Goal: Task Accomplishment & Management: Complete application form

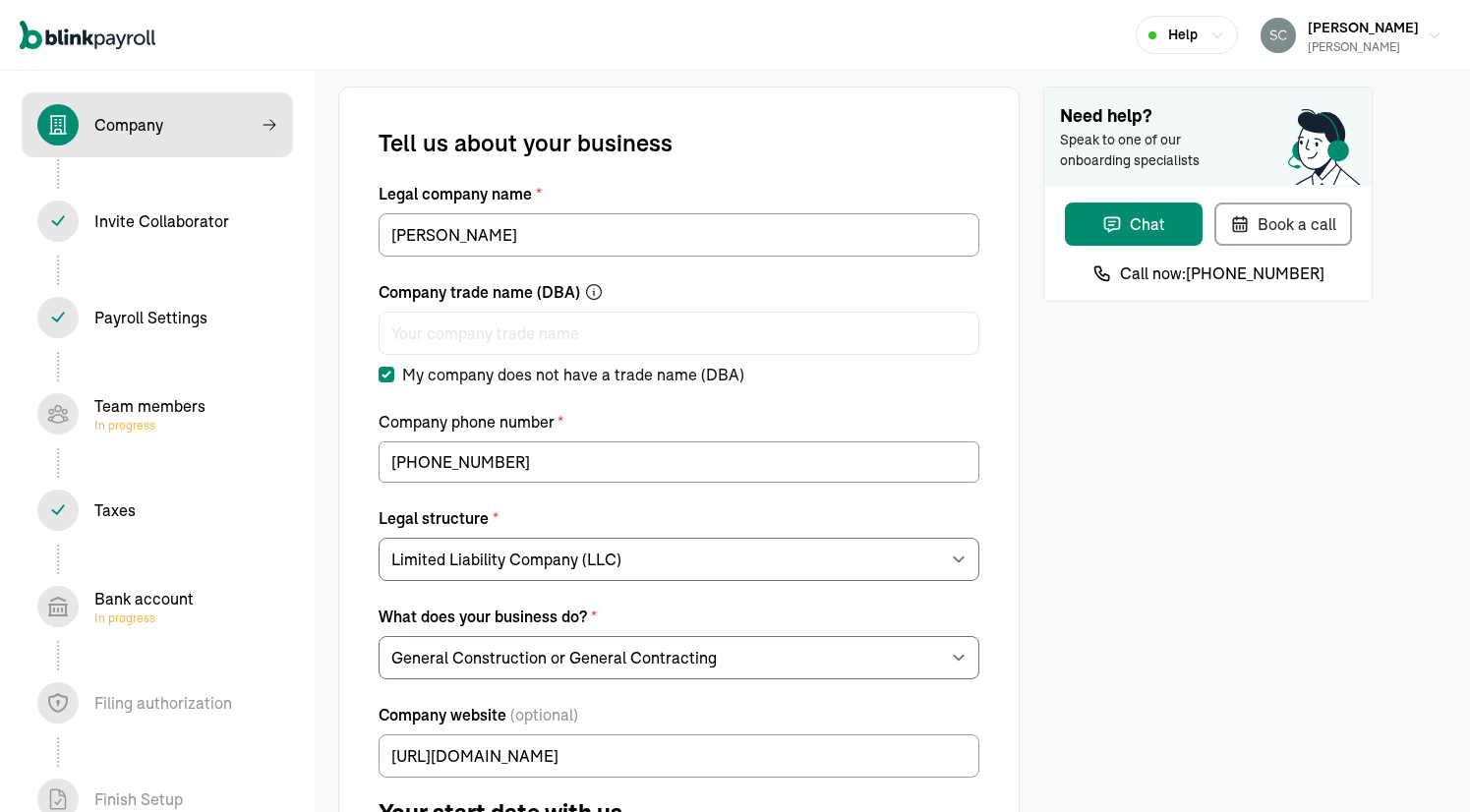
select select "Limited Liability Company (LLC)"
select select "General Construction or General Contracting"
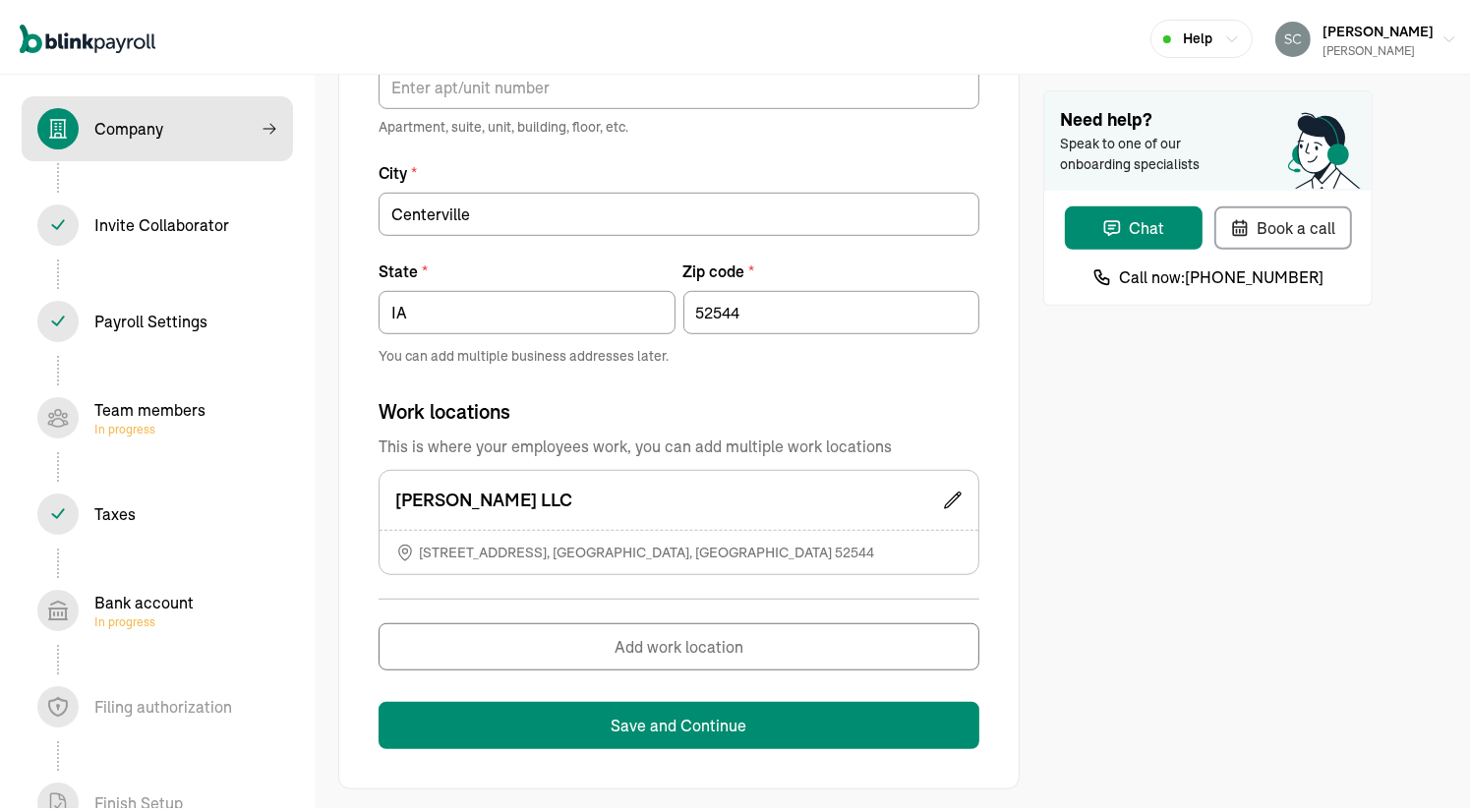
scroll to position [40, 0]
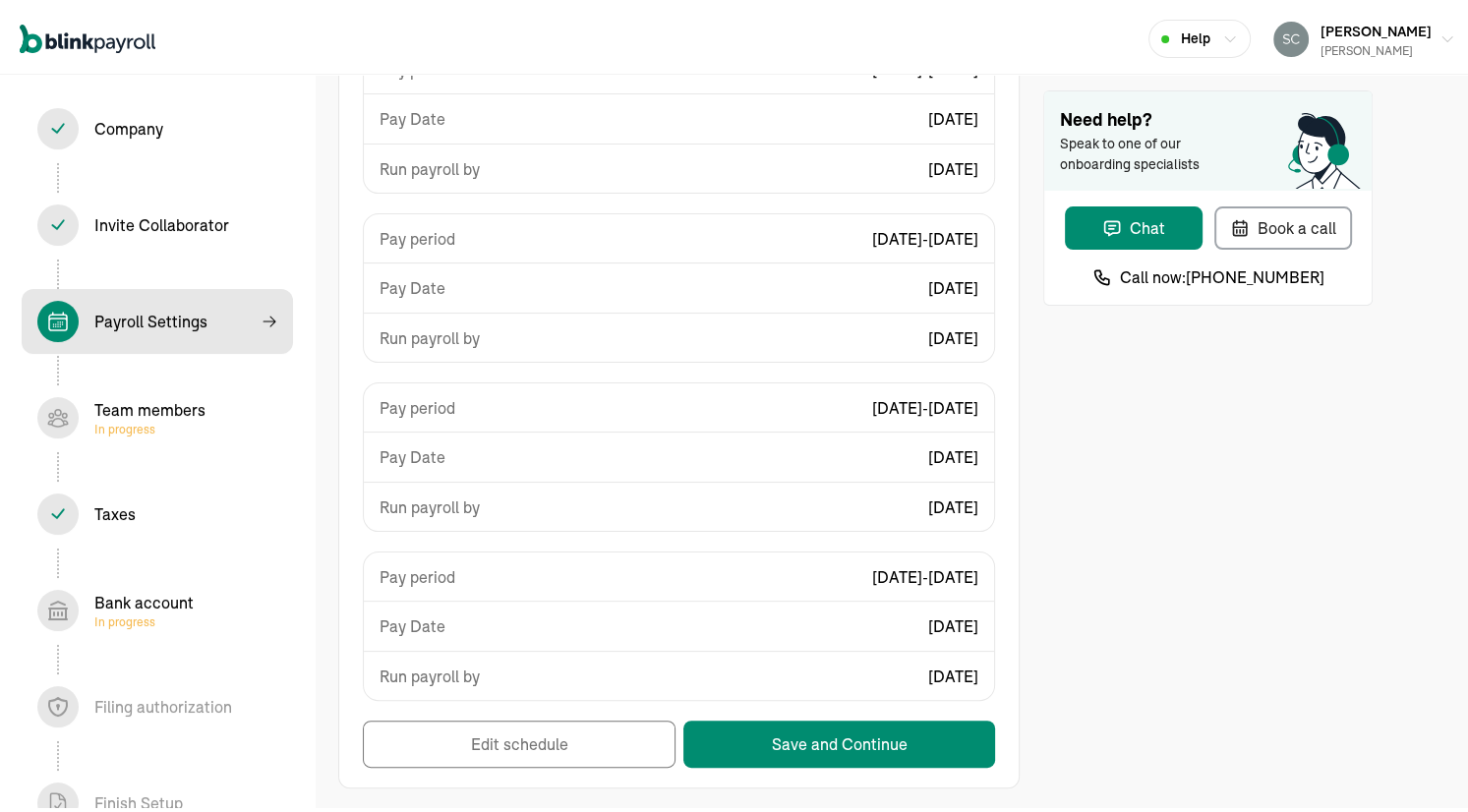
scroll to position [40, 0]
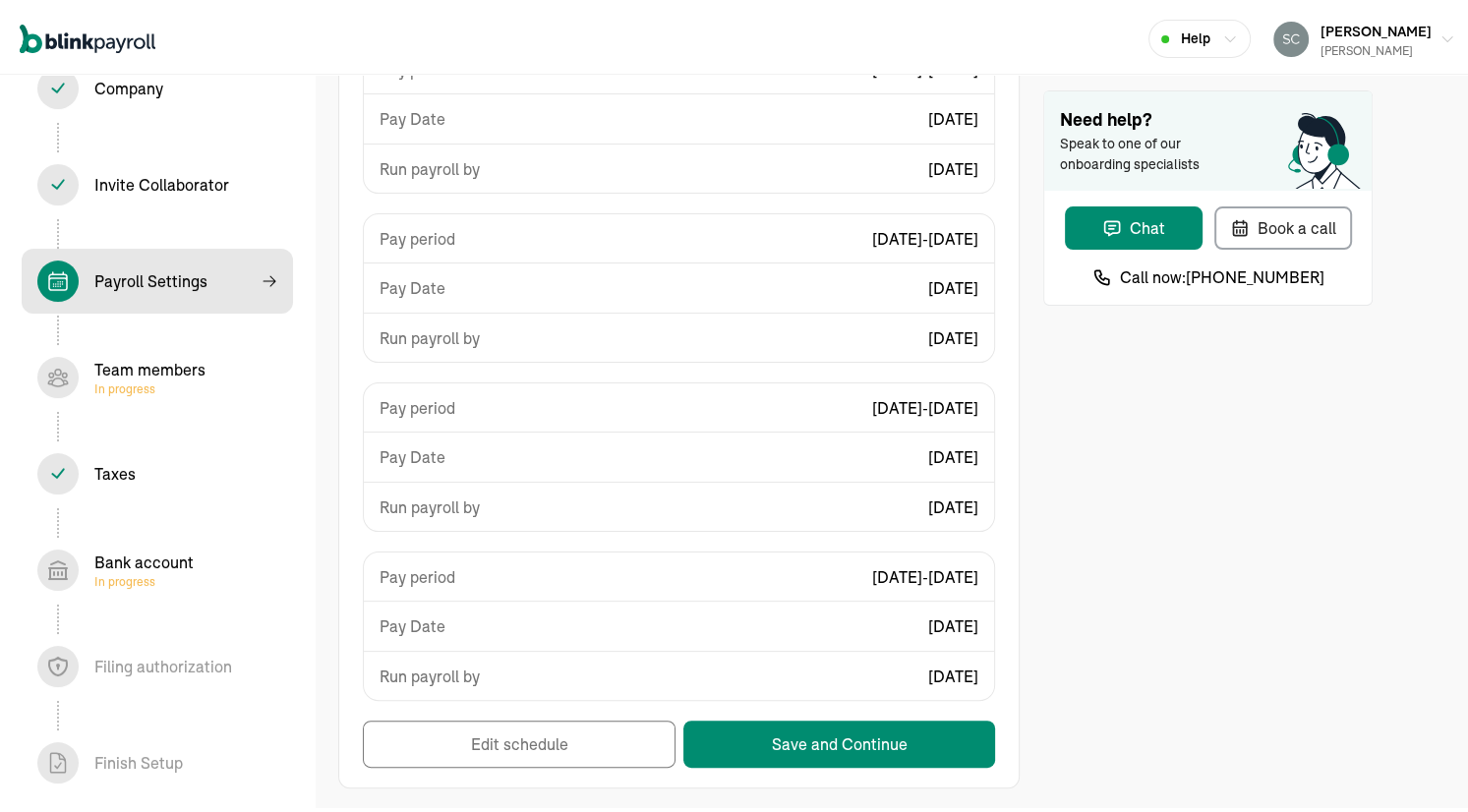
click at [110, 578] on span "In progress" at bounding box center [145, 578] width 100 height 16
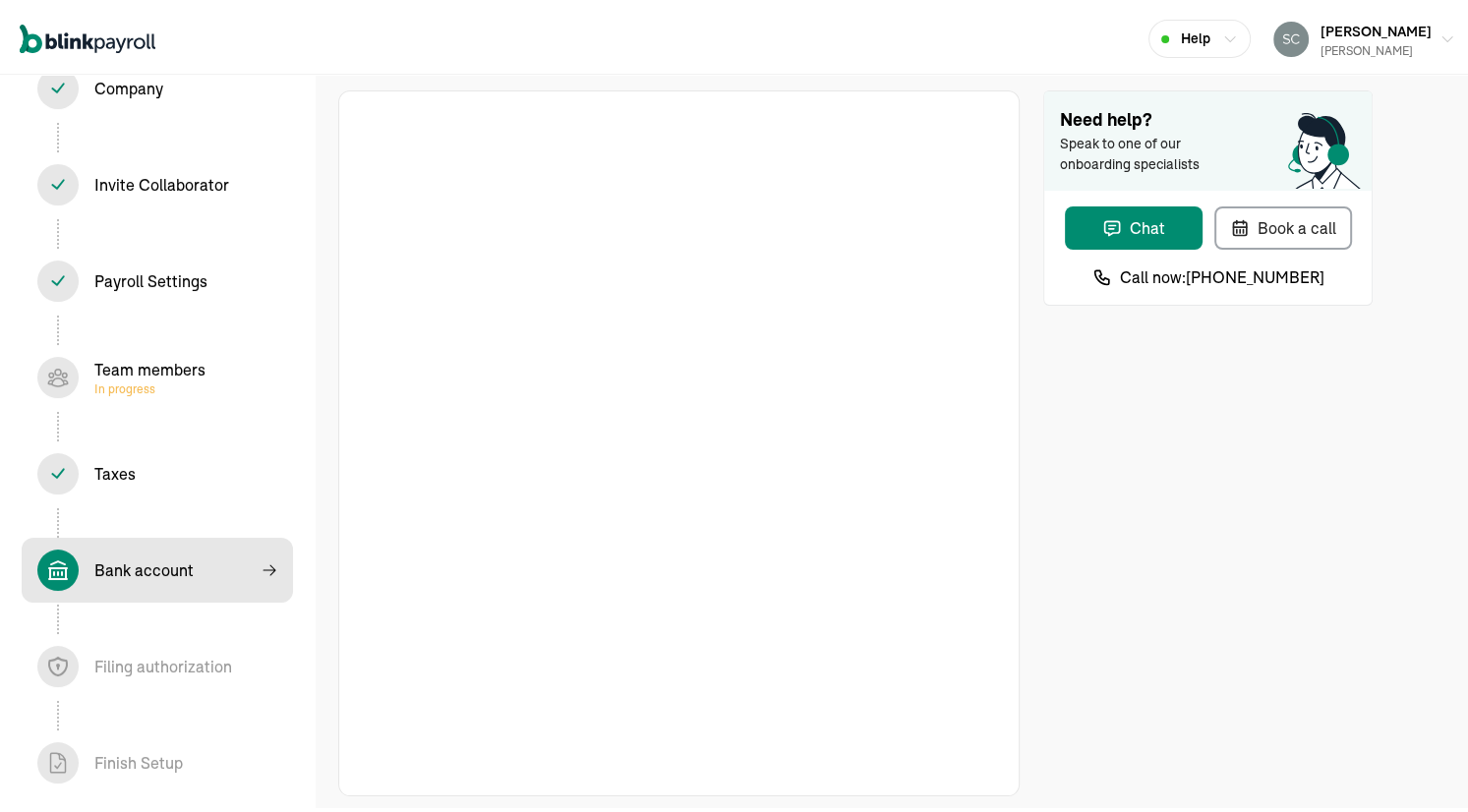
scroll to position [12, 0]
click at [115, 374] on div "Team members In progress" at bounding box center [149, 373] width 111 height 39
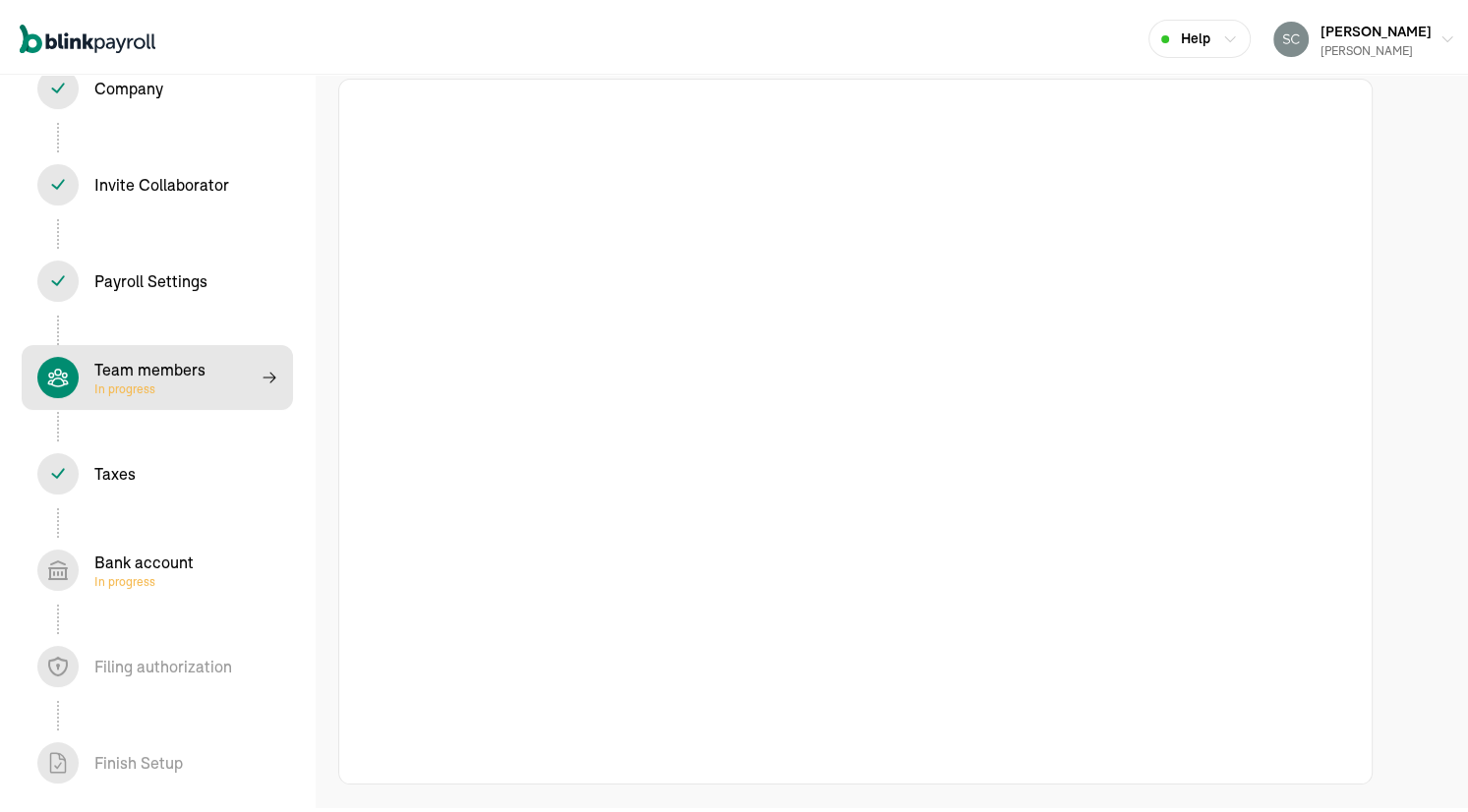
select select "employee"
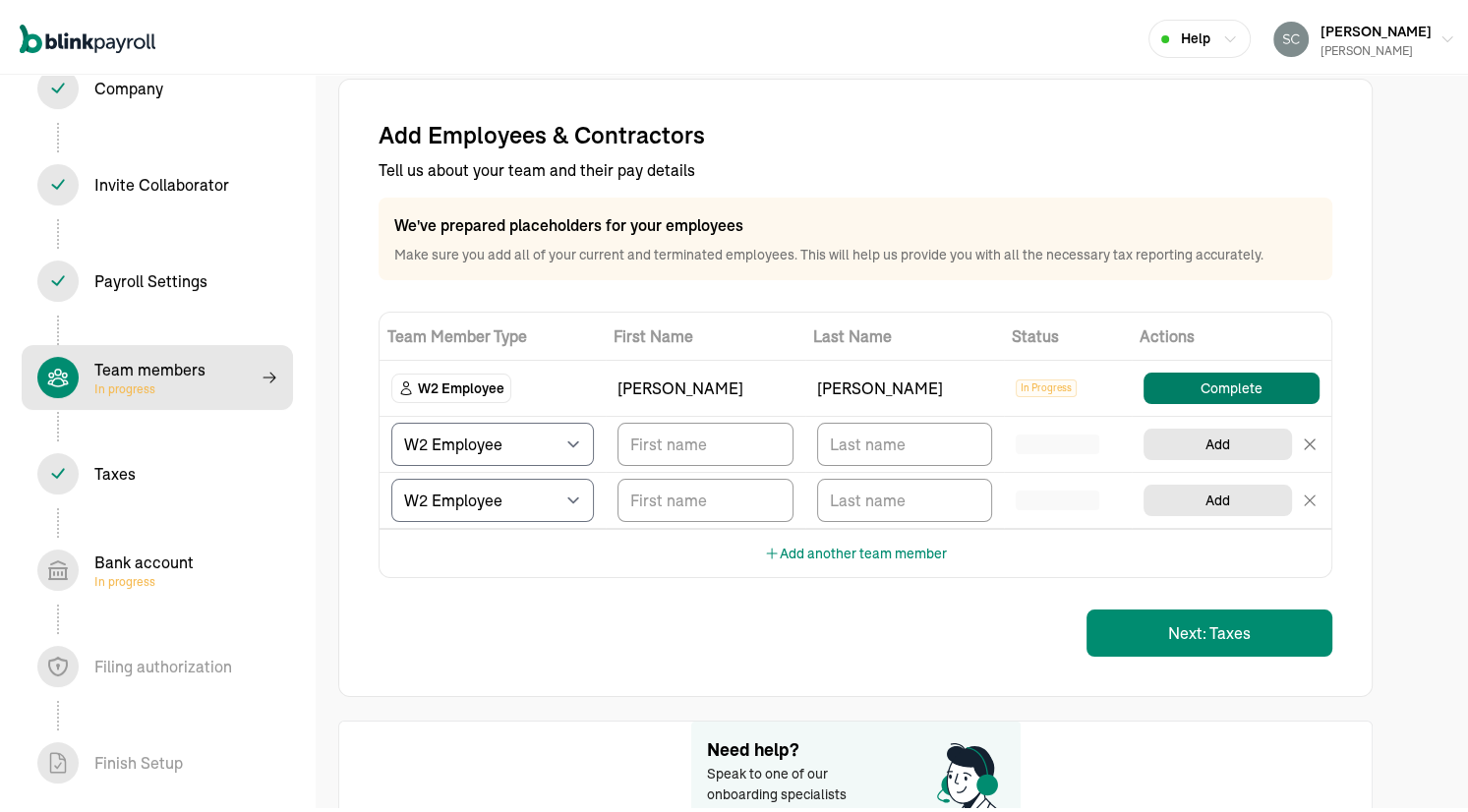
click at [1212, 382] on button "Complete" at bounding box center [1232, 385] width 176 height 32
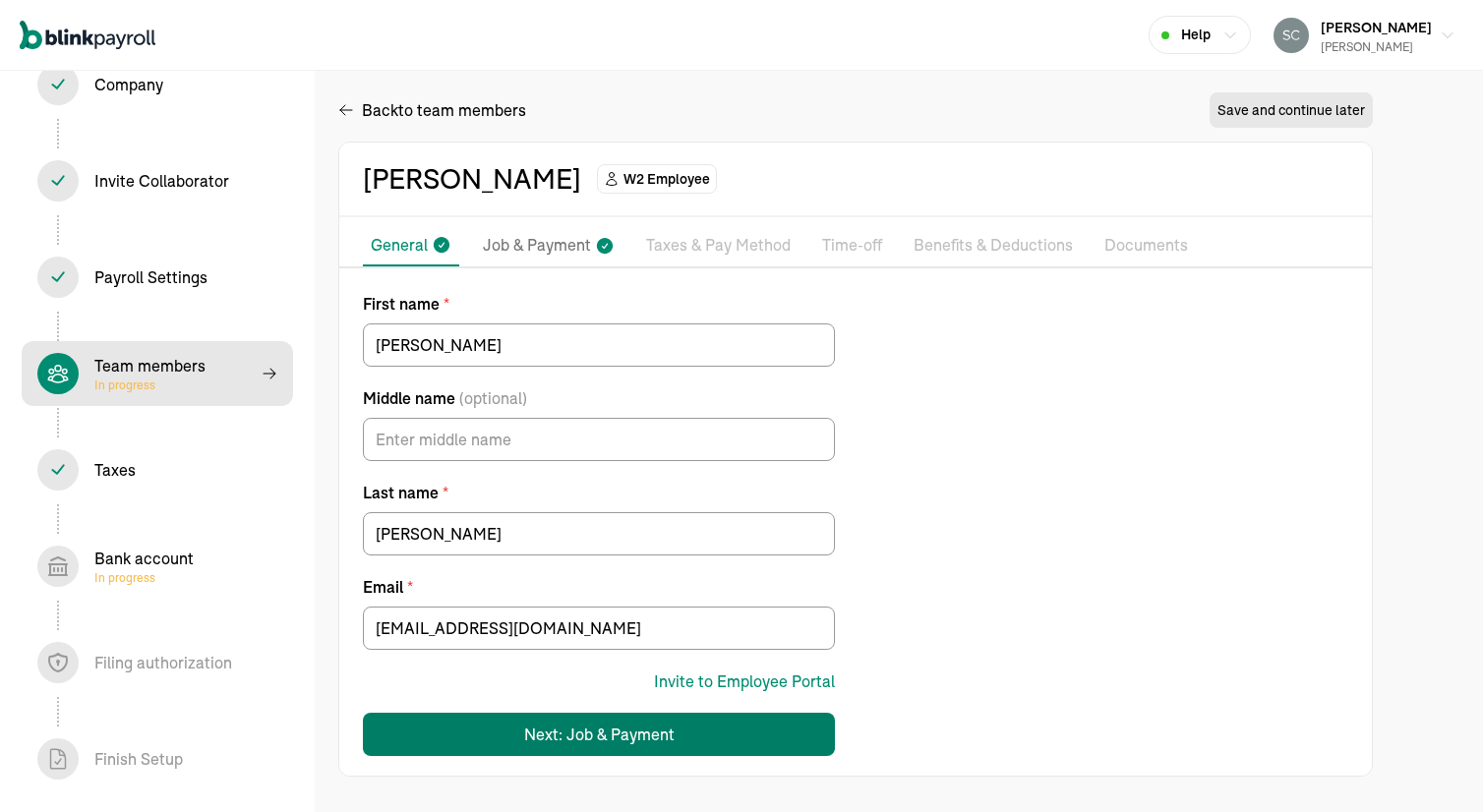
click at [599, 737] on div "Next: Job & Payment" at bounding box center [599, 734] width 150 height 24
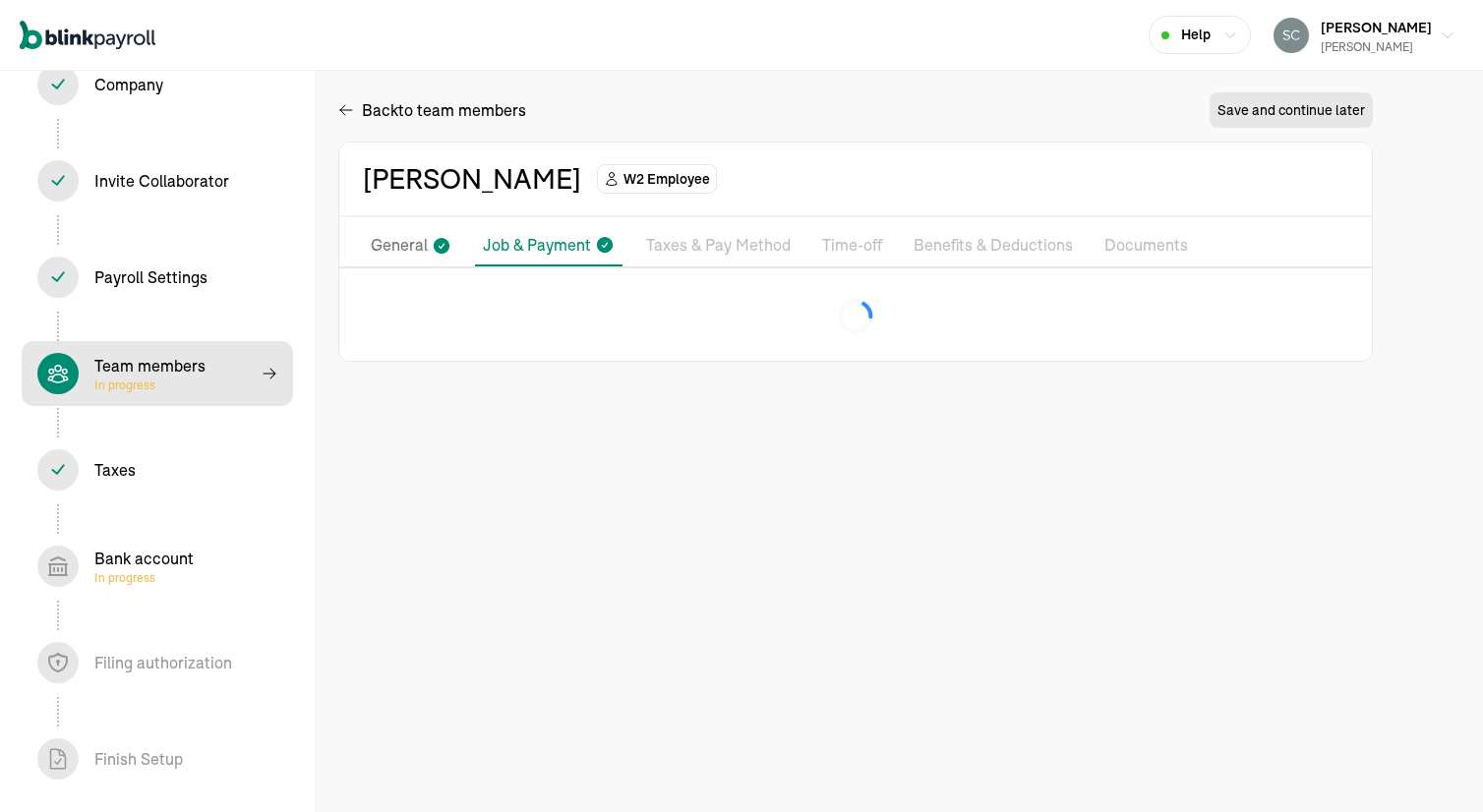
select select "[STREET_ADDRESS]"
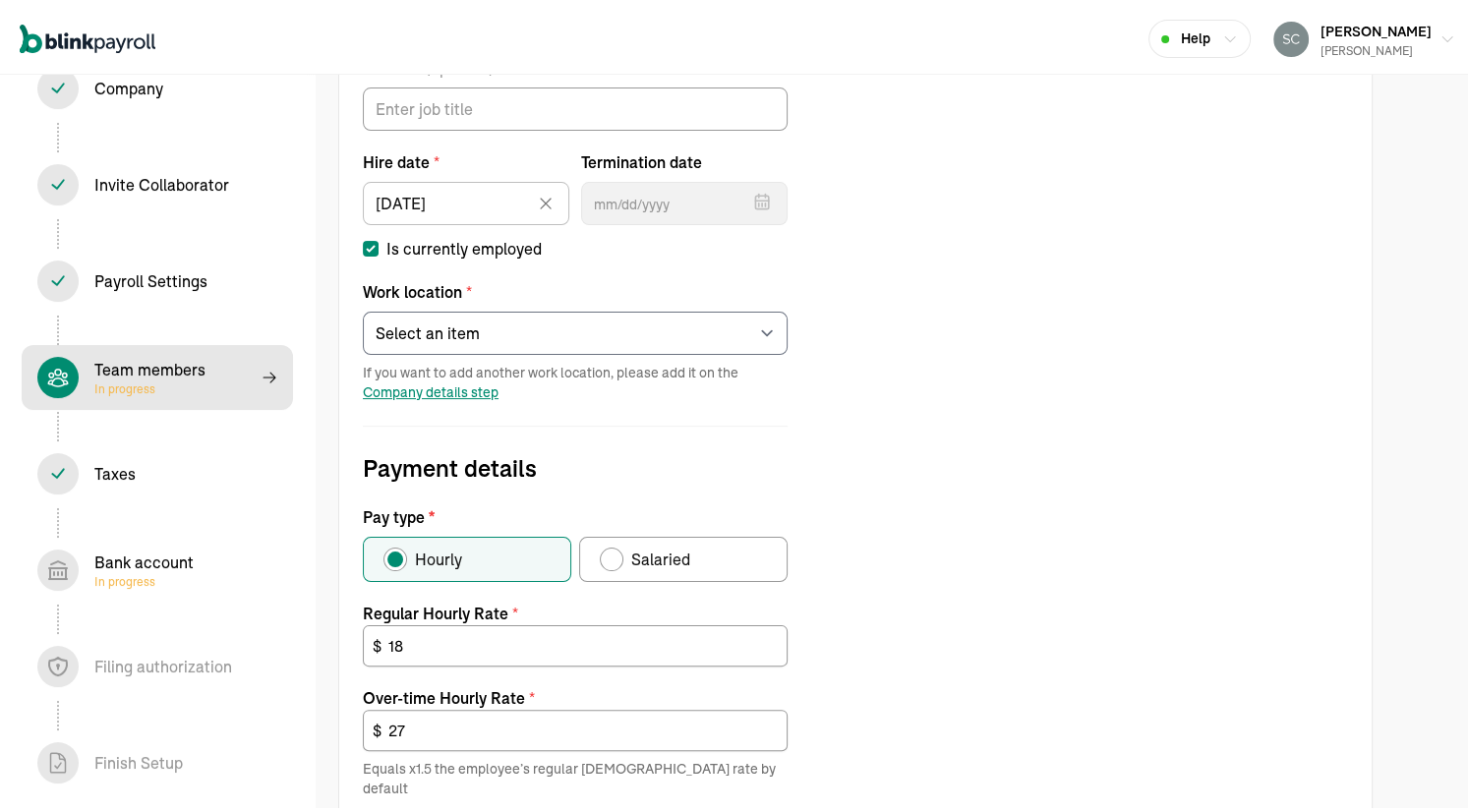
scroll to position [590, 0]
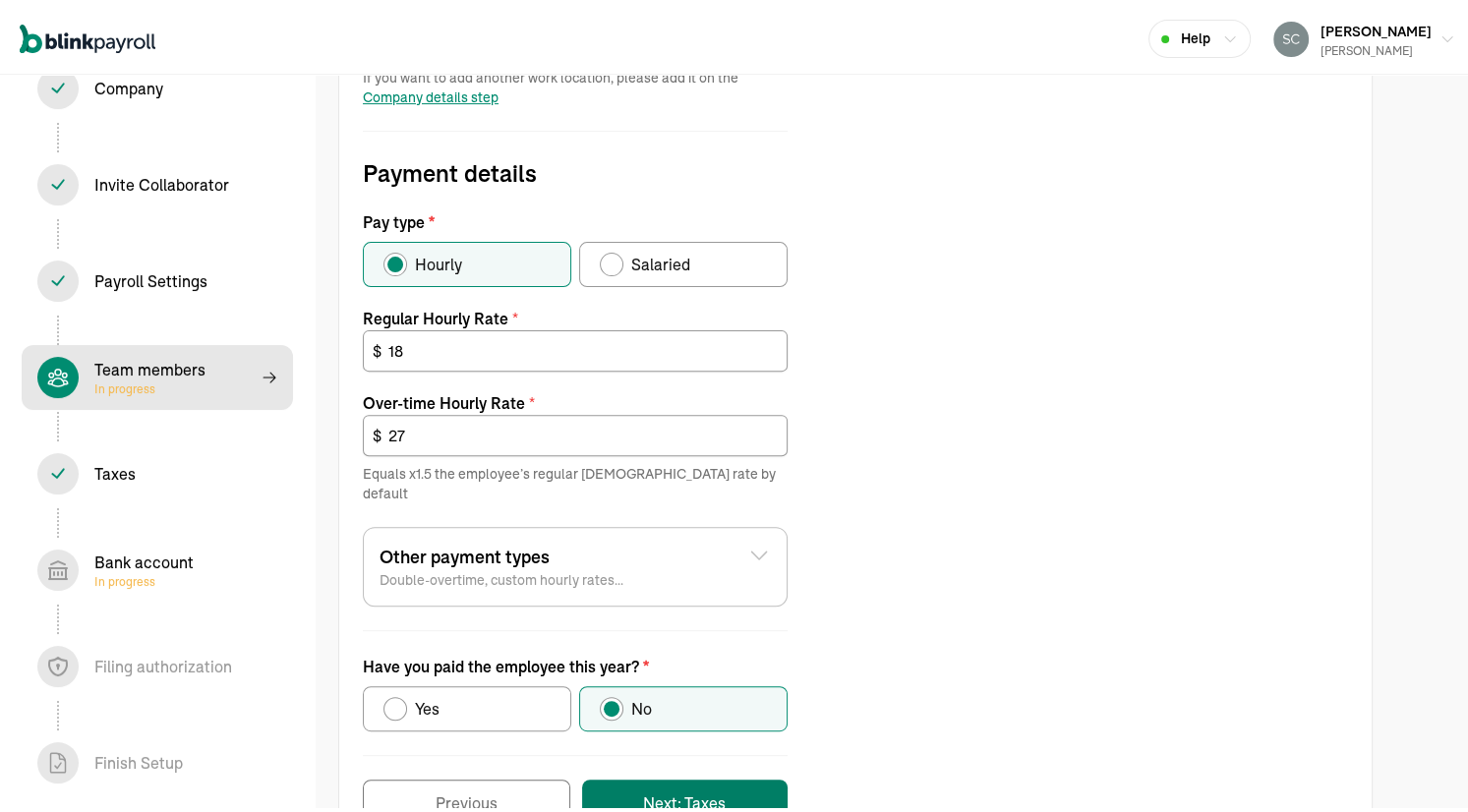
click at [674, 775] on button "Next: Taxes" at bounding box center [685, 798] width 205 height 47
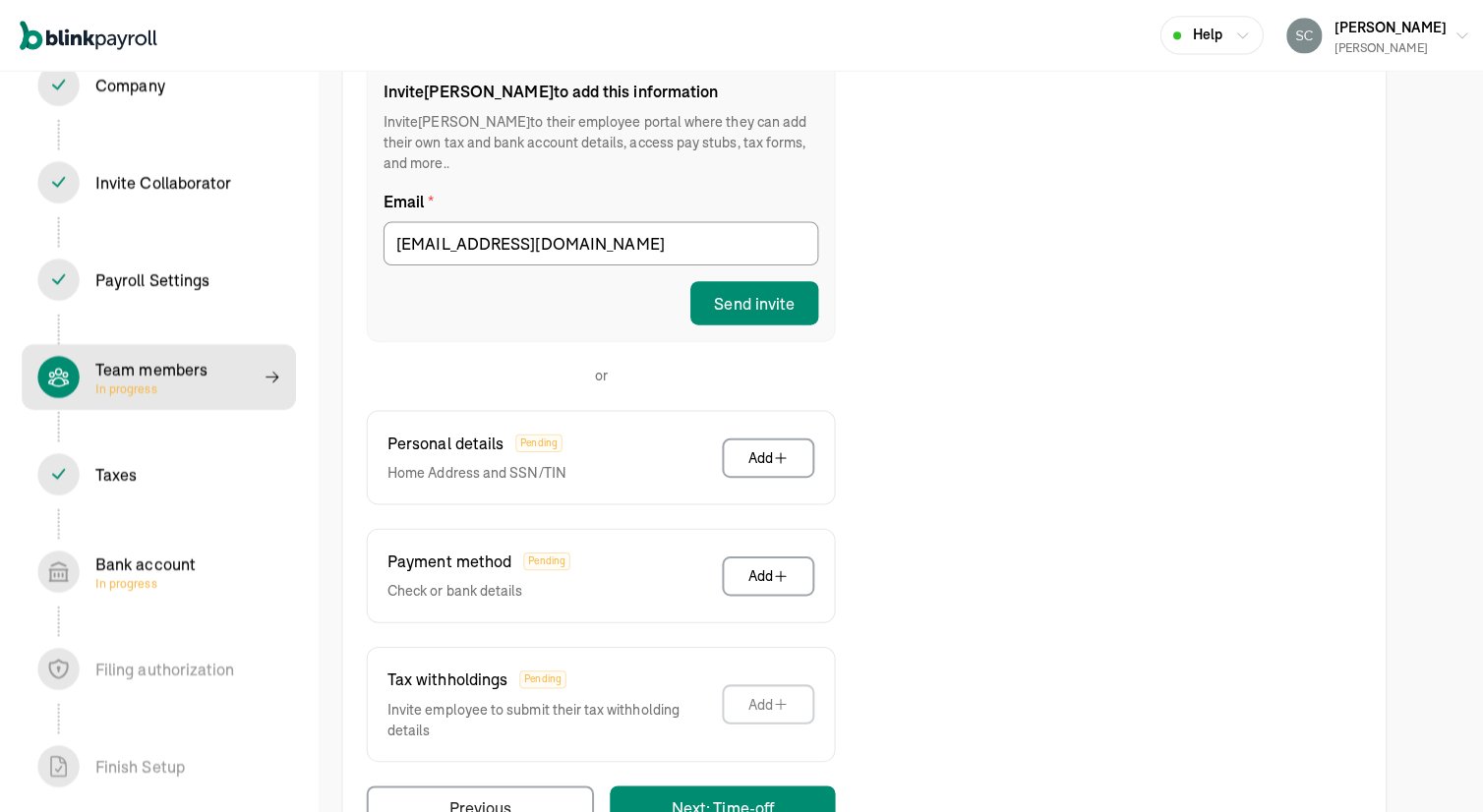
scroll to position [338, 0]
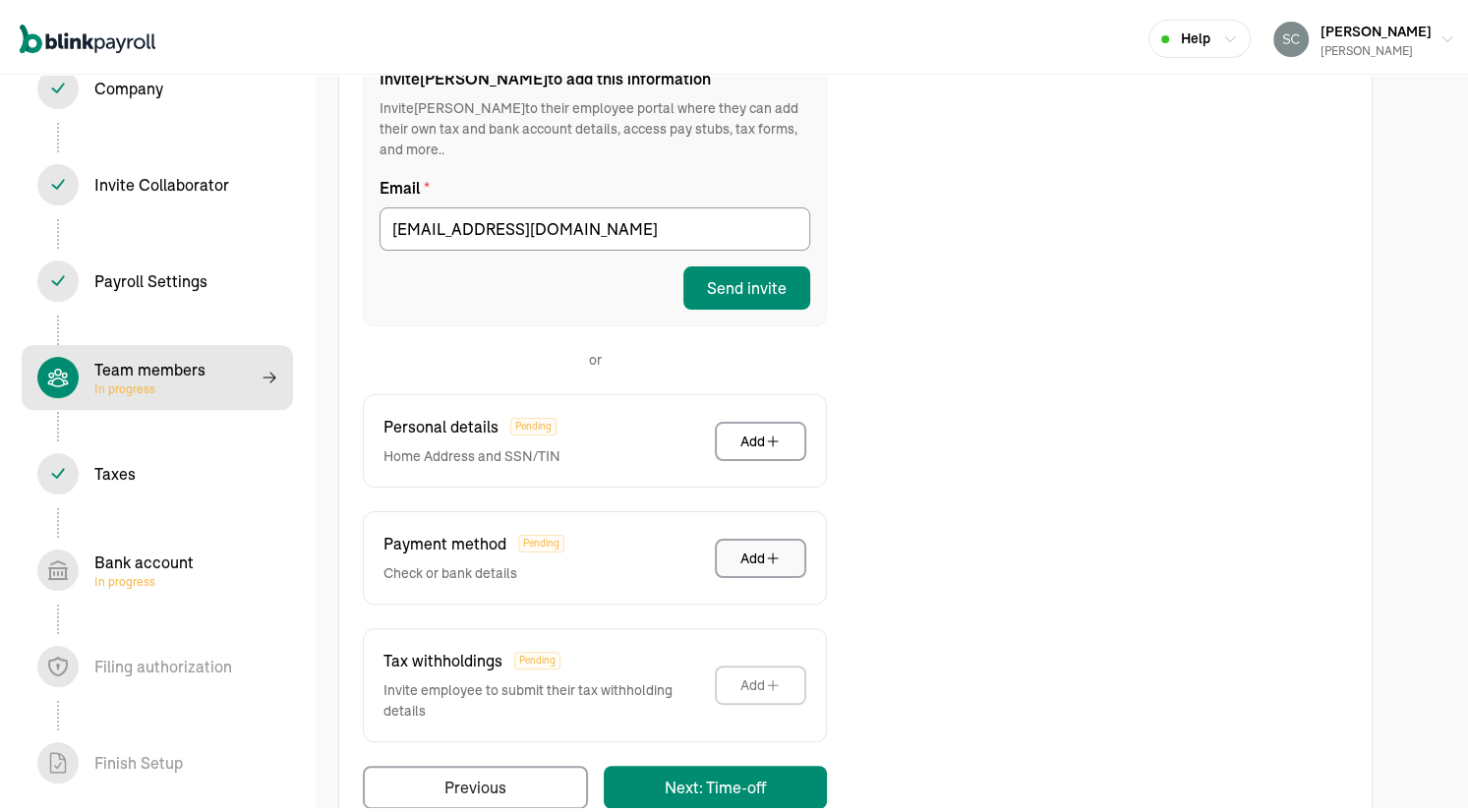
click at [751, 545] on div "Add" at bounding box center [760, 555] width 40 height 20
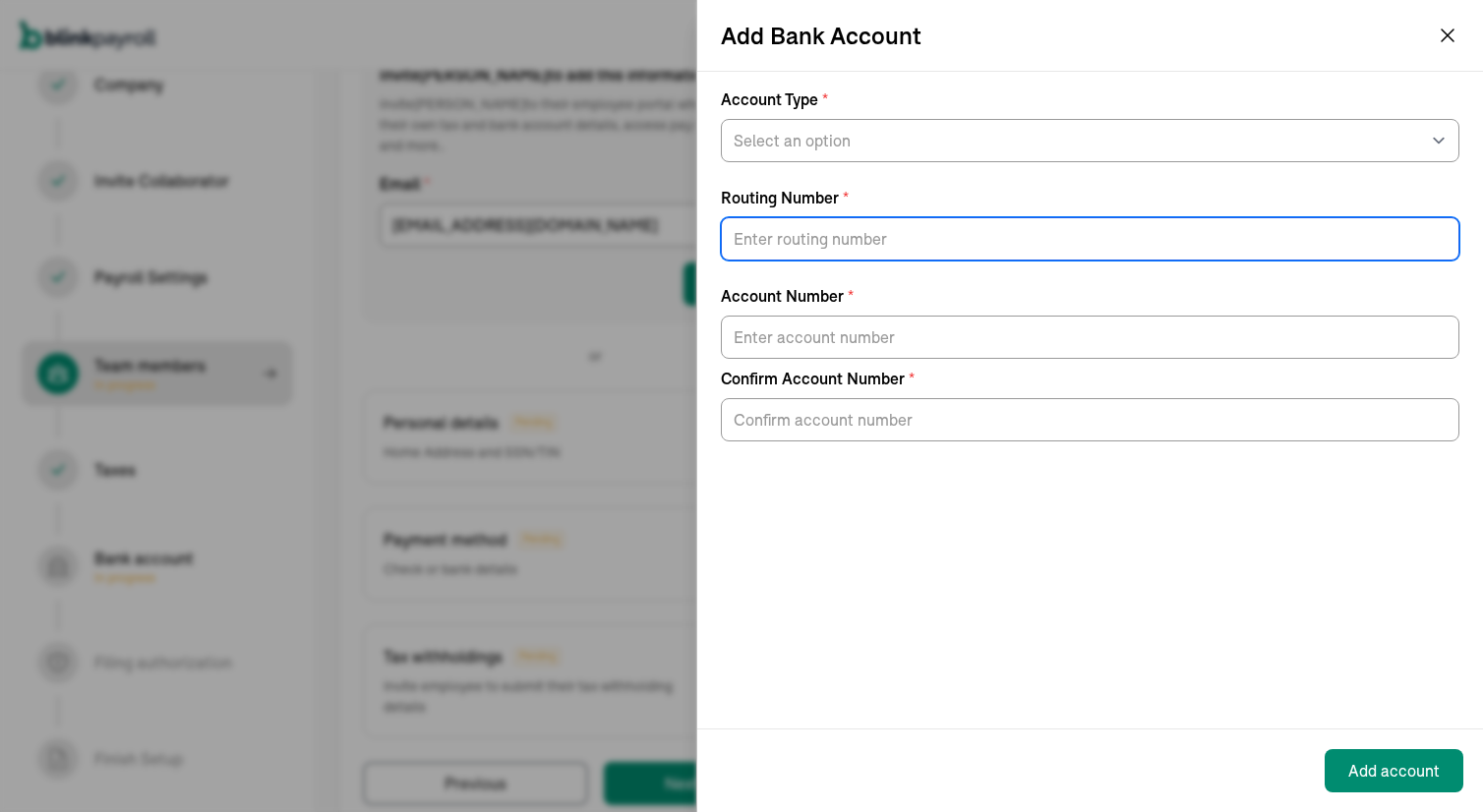
click at [899, 240] on input "Routing Number *" at bounding box center [1089, 238] width 739 height 43
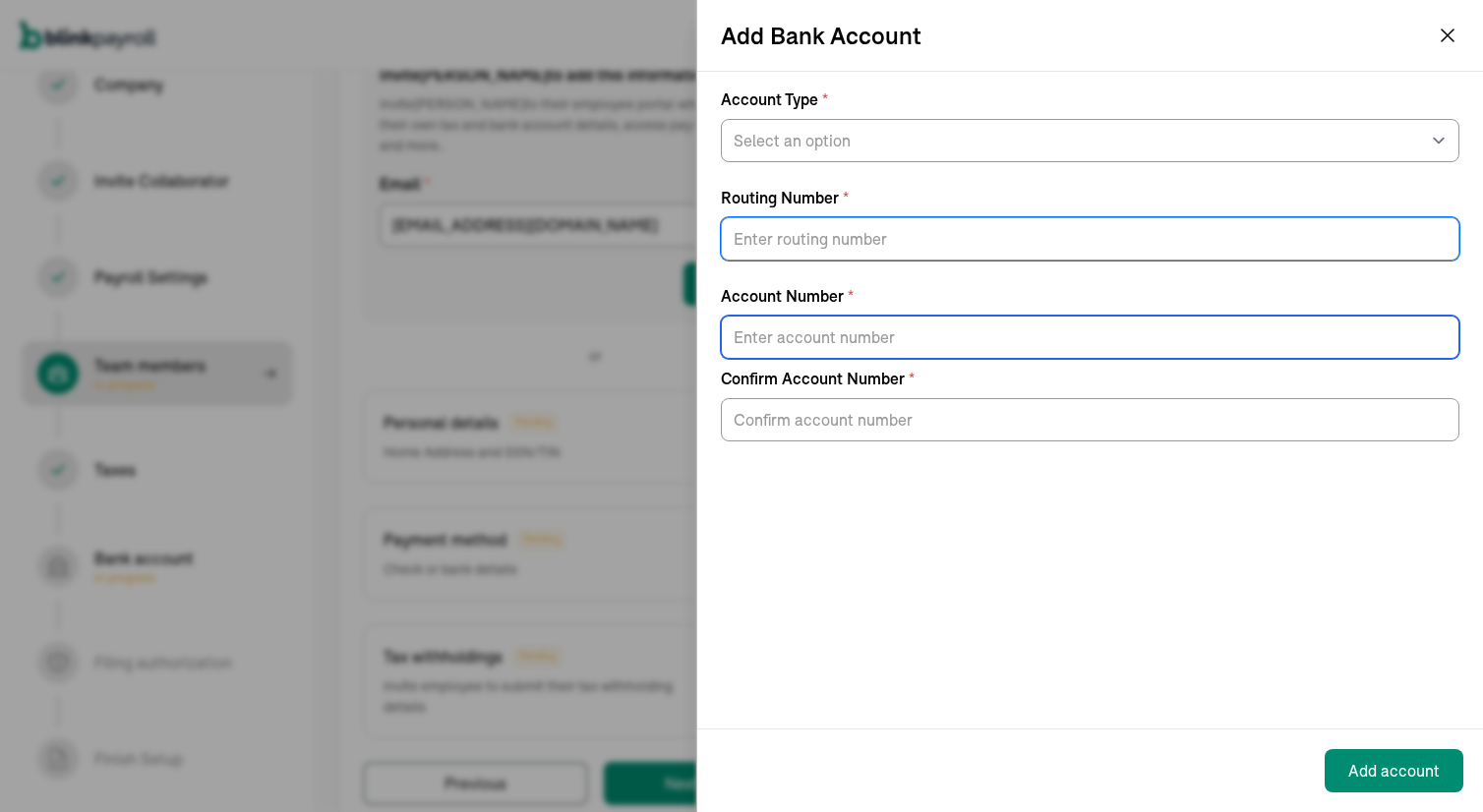
click at [830, 338] on input "Account Number *" at bounding box center [1089, 337] width 739 height 43
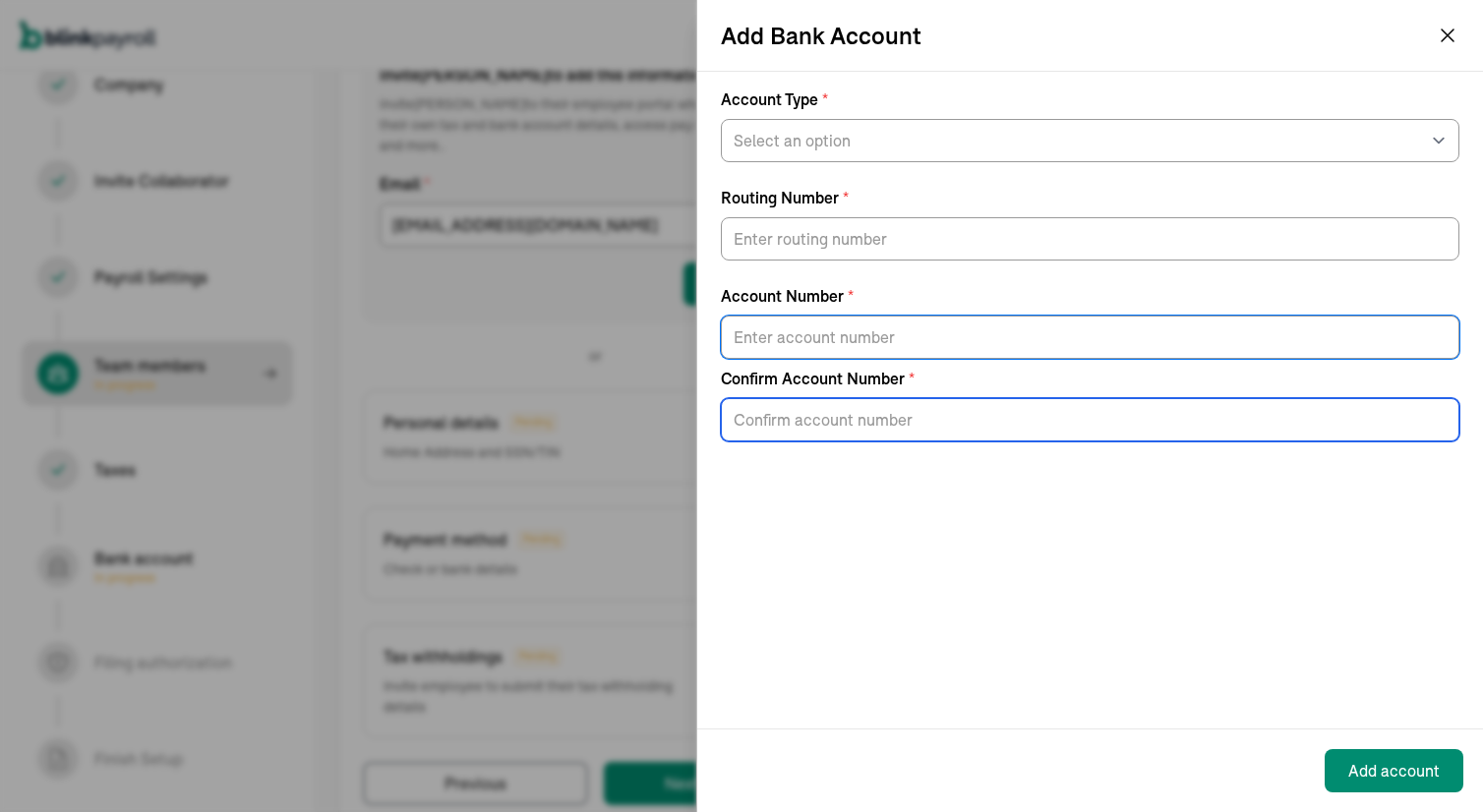
click at [783, 413] on input "Confirm Account Number *" at bounding box center [1089, 419] width 739 height 43
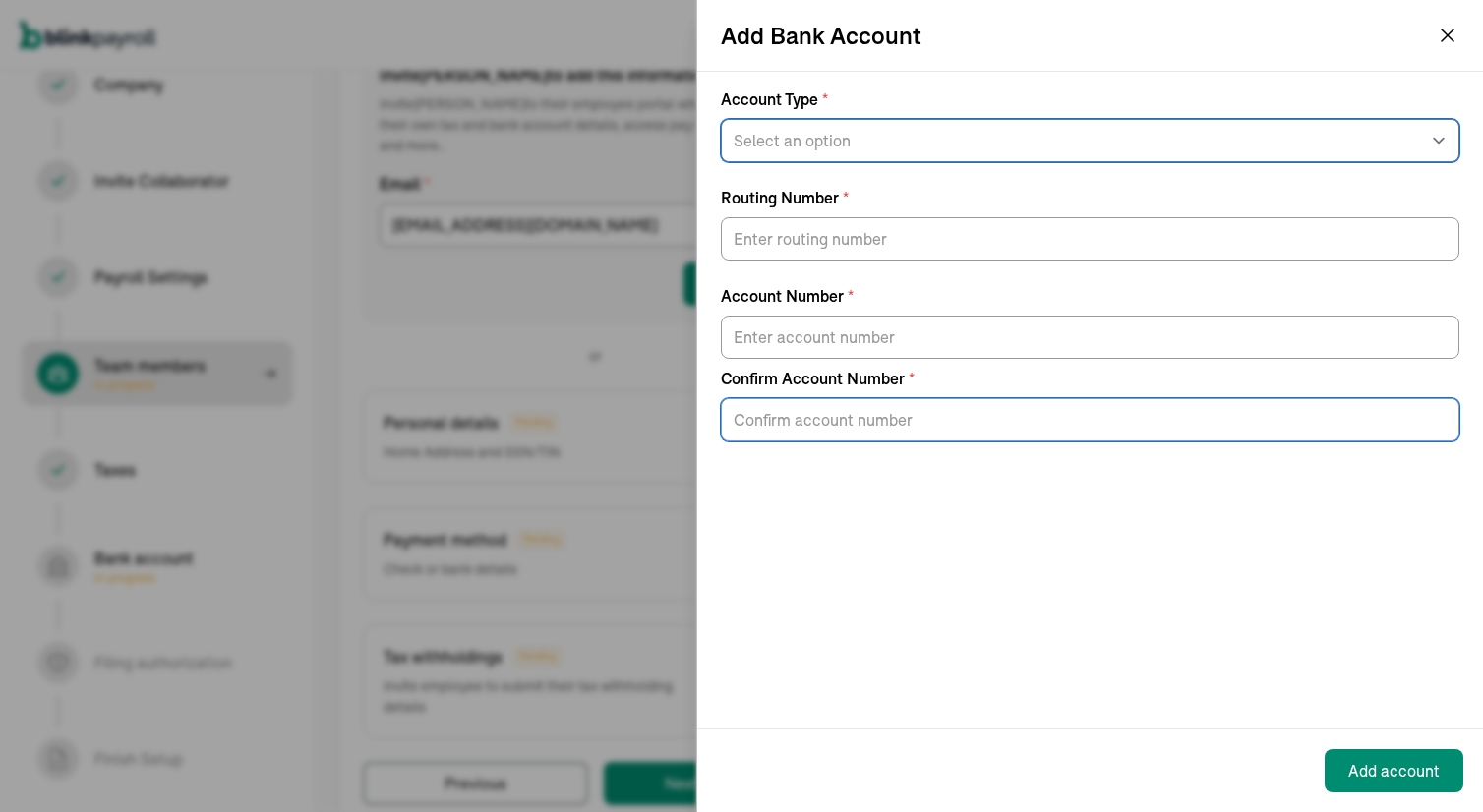
click at [826, 147] on select "Select an option Savings Checking" at bounding box center [1089, 139] width 739 height 43
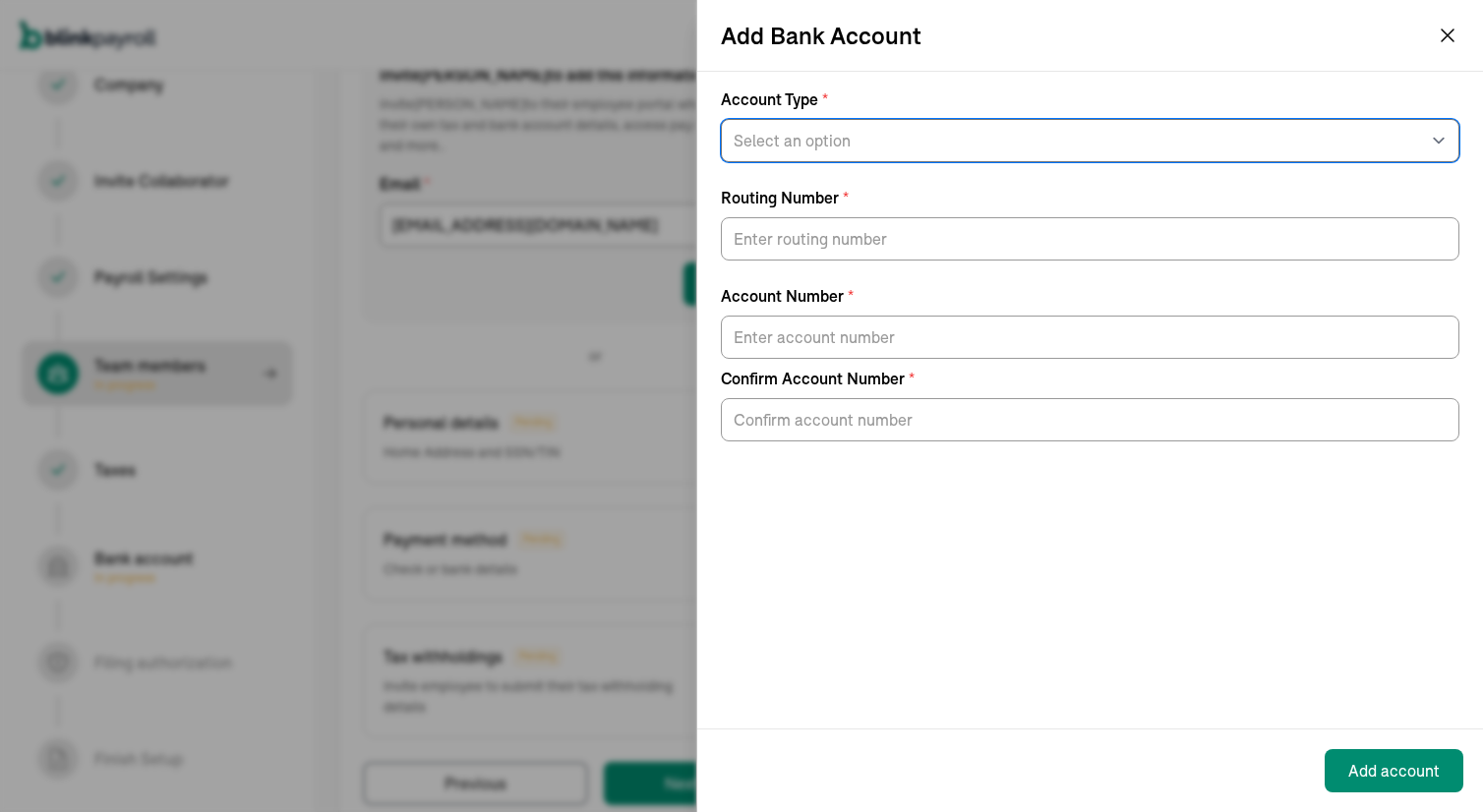
select select "Checking"
click at [721, 119] on select "Select an option Savings Checking" at bounding box center [1089, 139] width 739 height 43
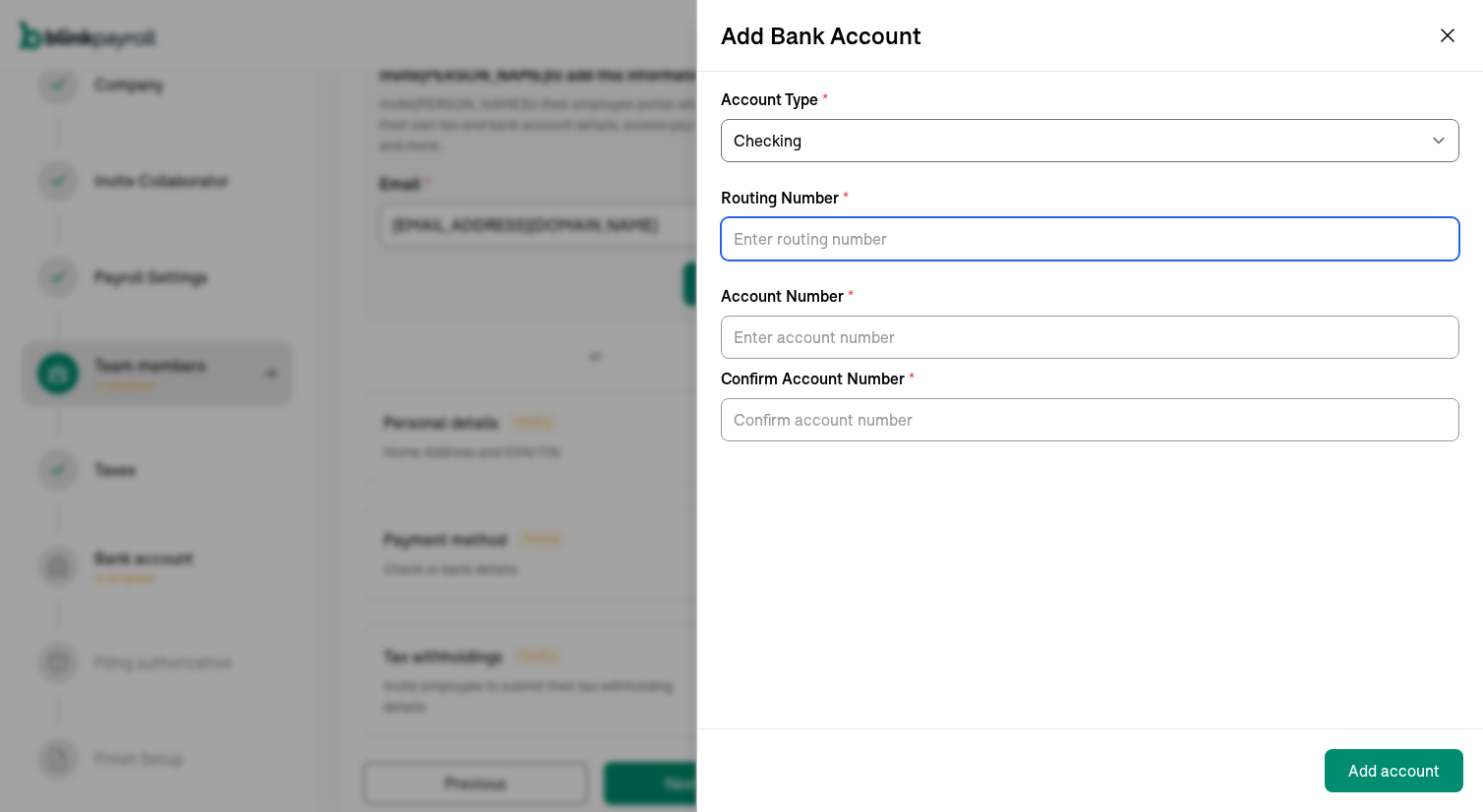
click at [788, 236] on input "Routing Number *" at bounding box center [1089, 238] width 739 height 43
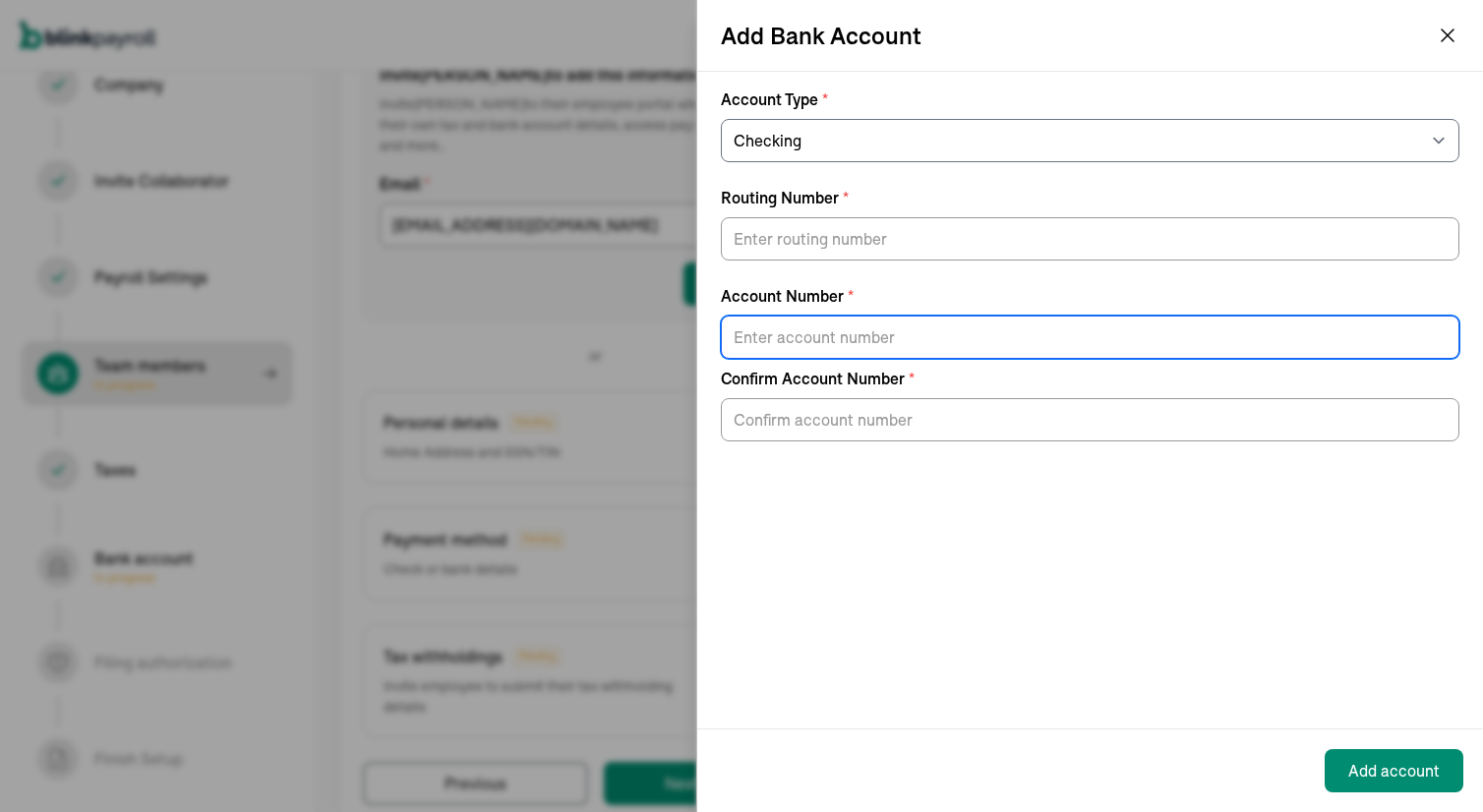
click at [748, 334] on input "Account Number *" at bounding box center [1089, 337] width 739 height 43
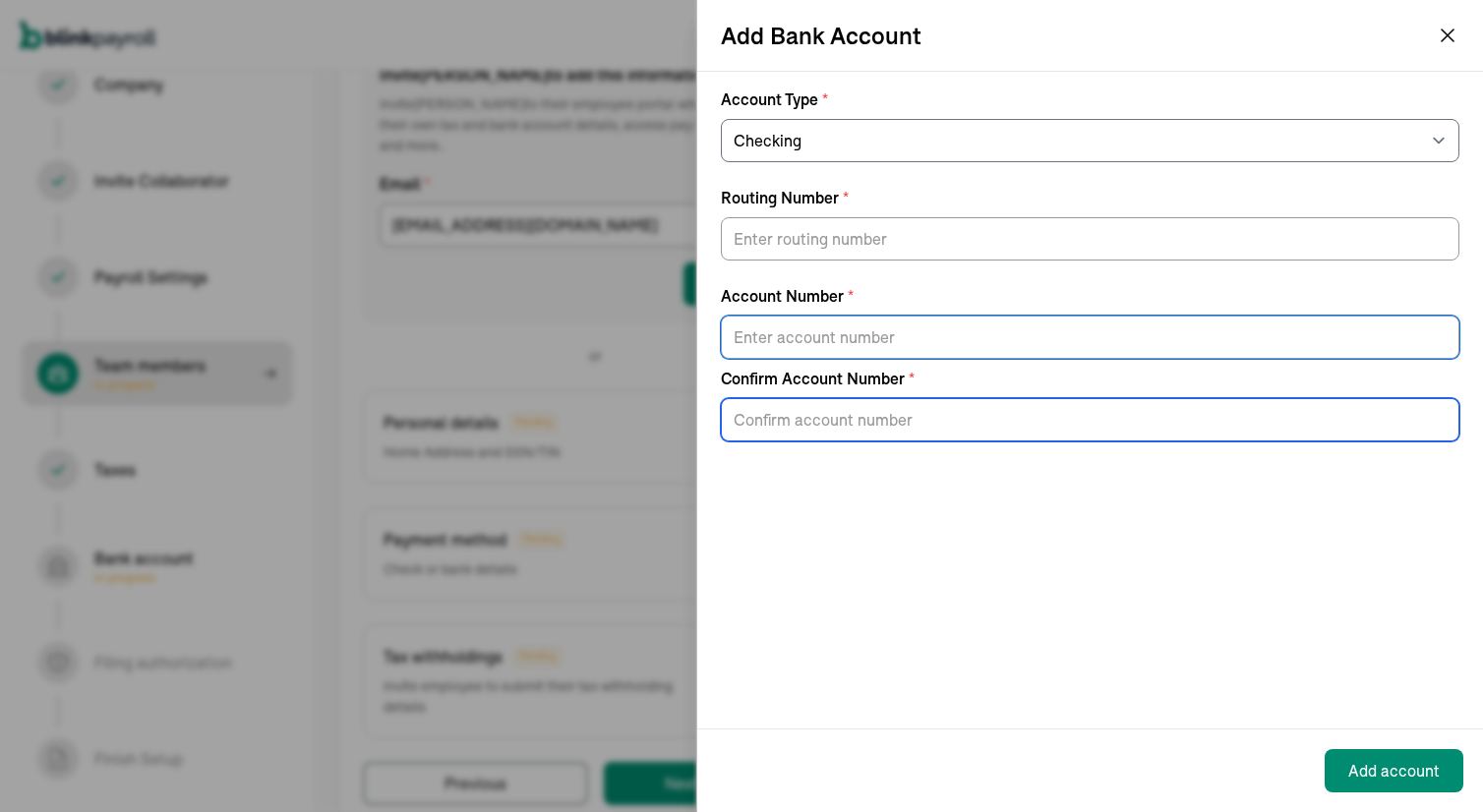
click at [749, 425] on input "Confirm Account Number *" at bounding box center [1089, 419] width 739 height 43
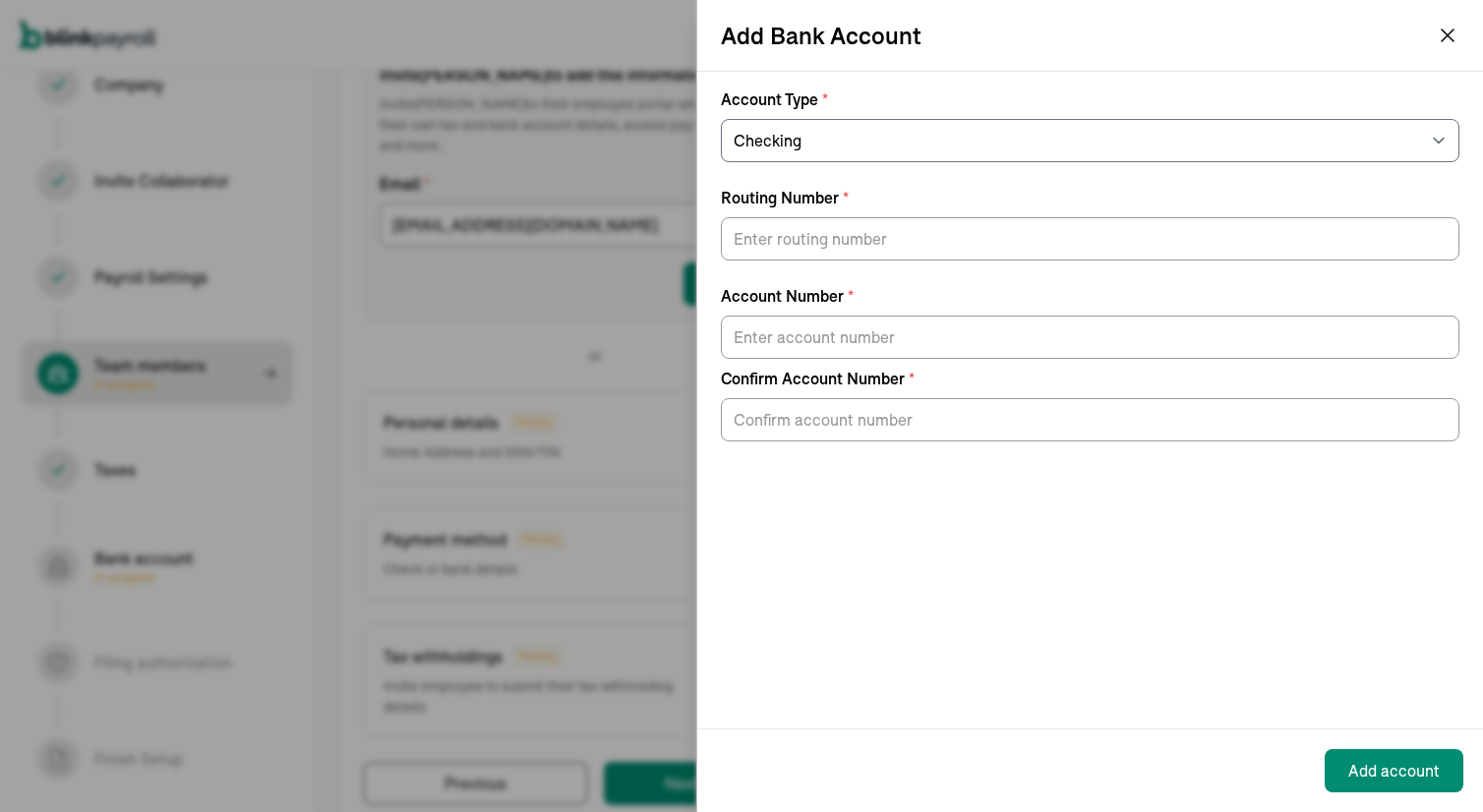
click at [1452, 32] on icon "button" at bounding box center [1448, 36] width 24 height 24
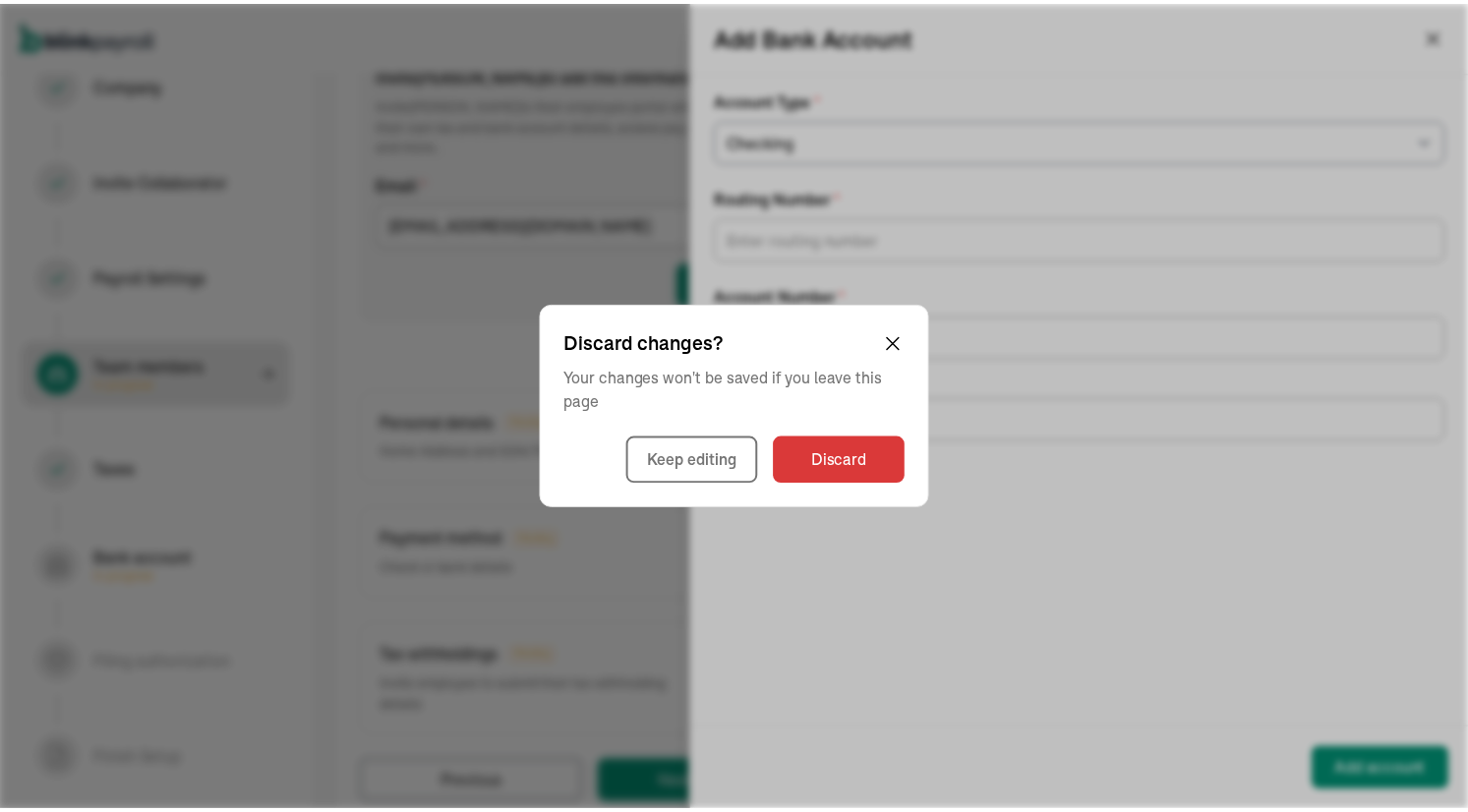
scroll to position [224, 0]
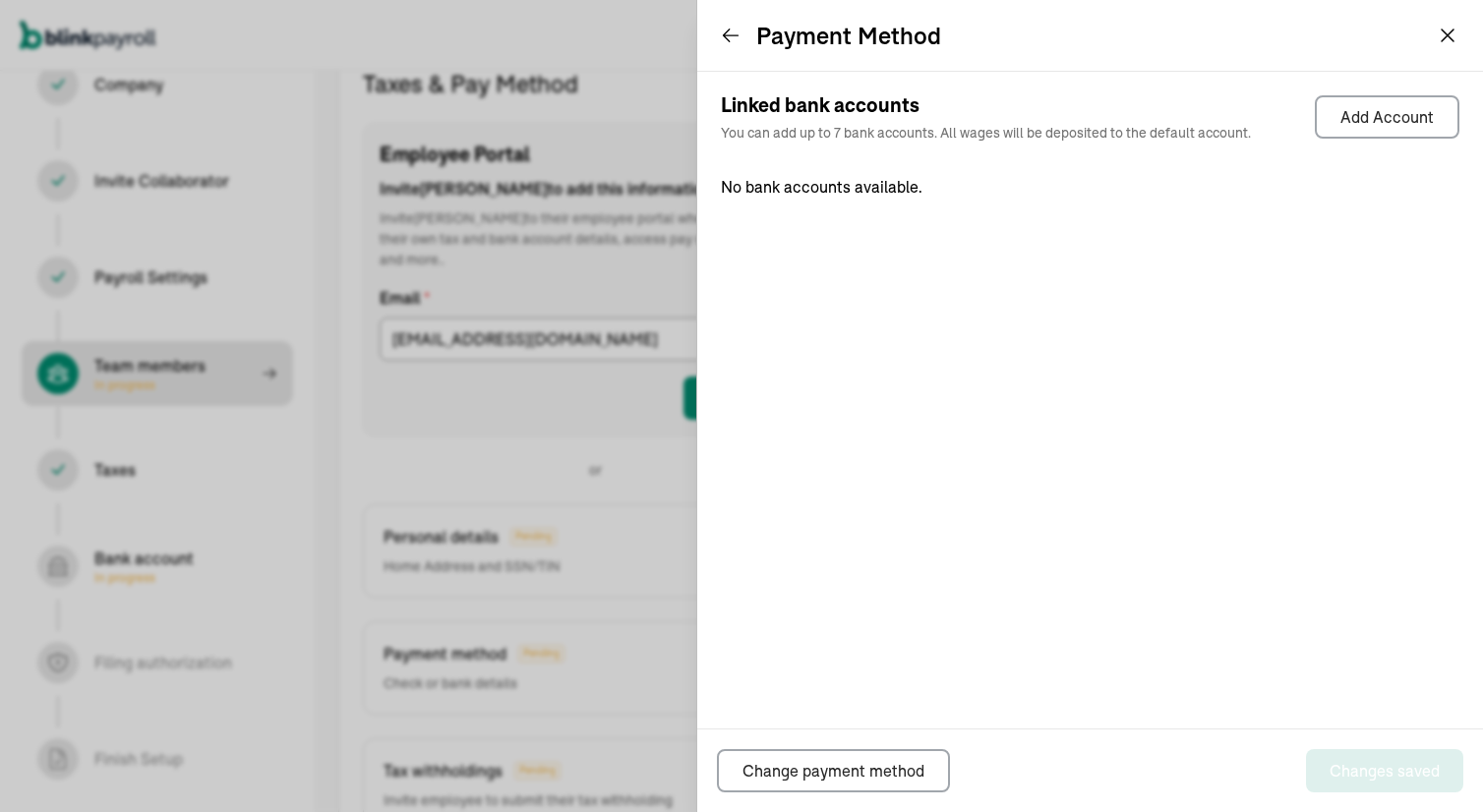
click at [1452, 17] on div "Payment Method" at bounding box center [1090, 35] width 785 height 71
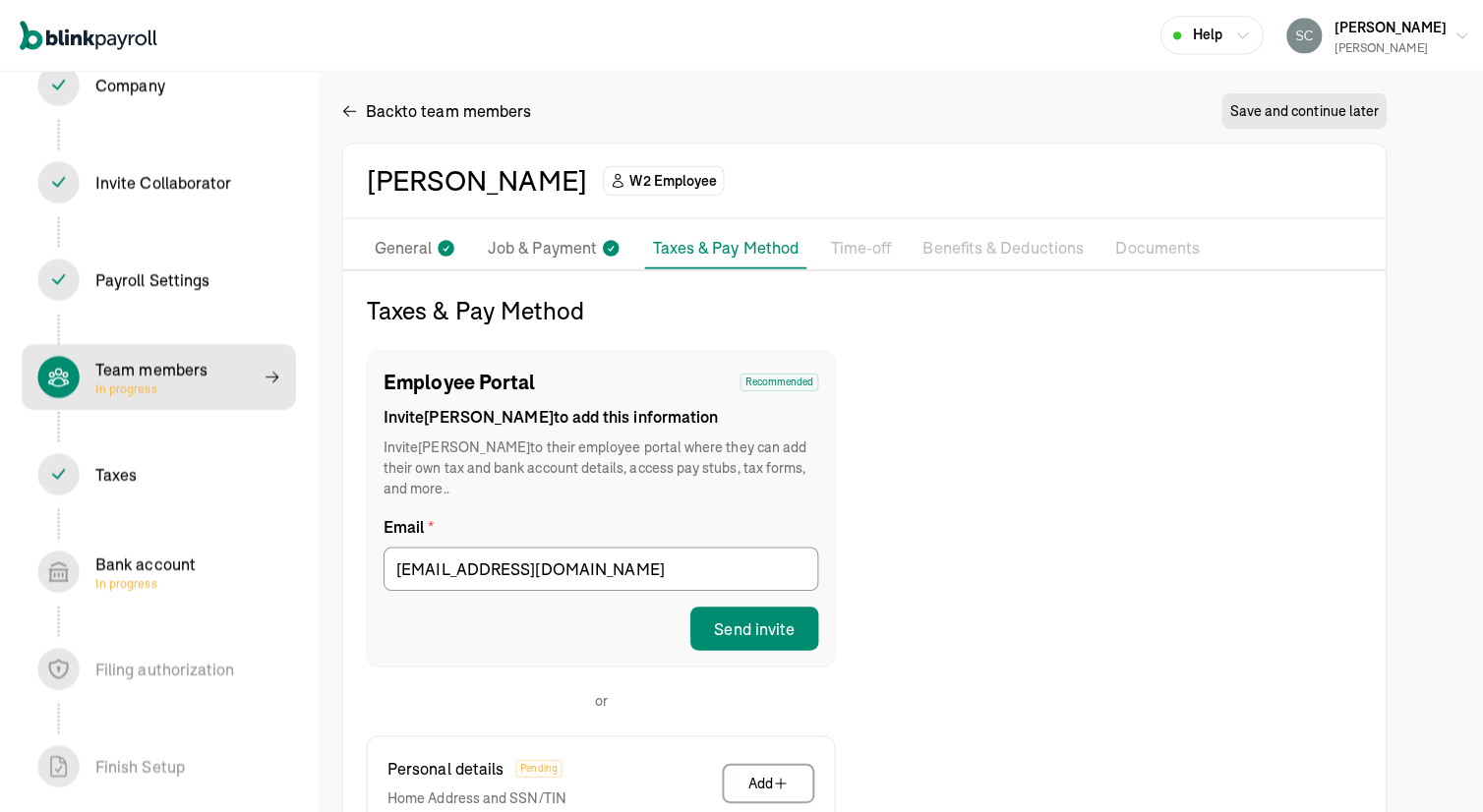
scroll to position [338, 0]
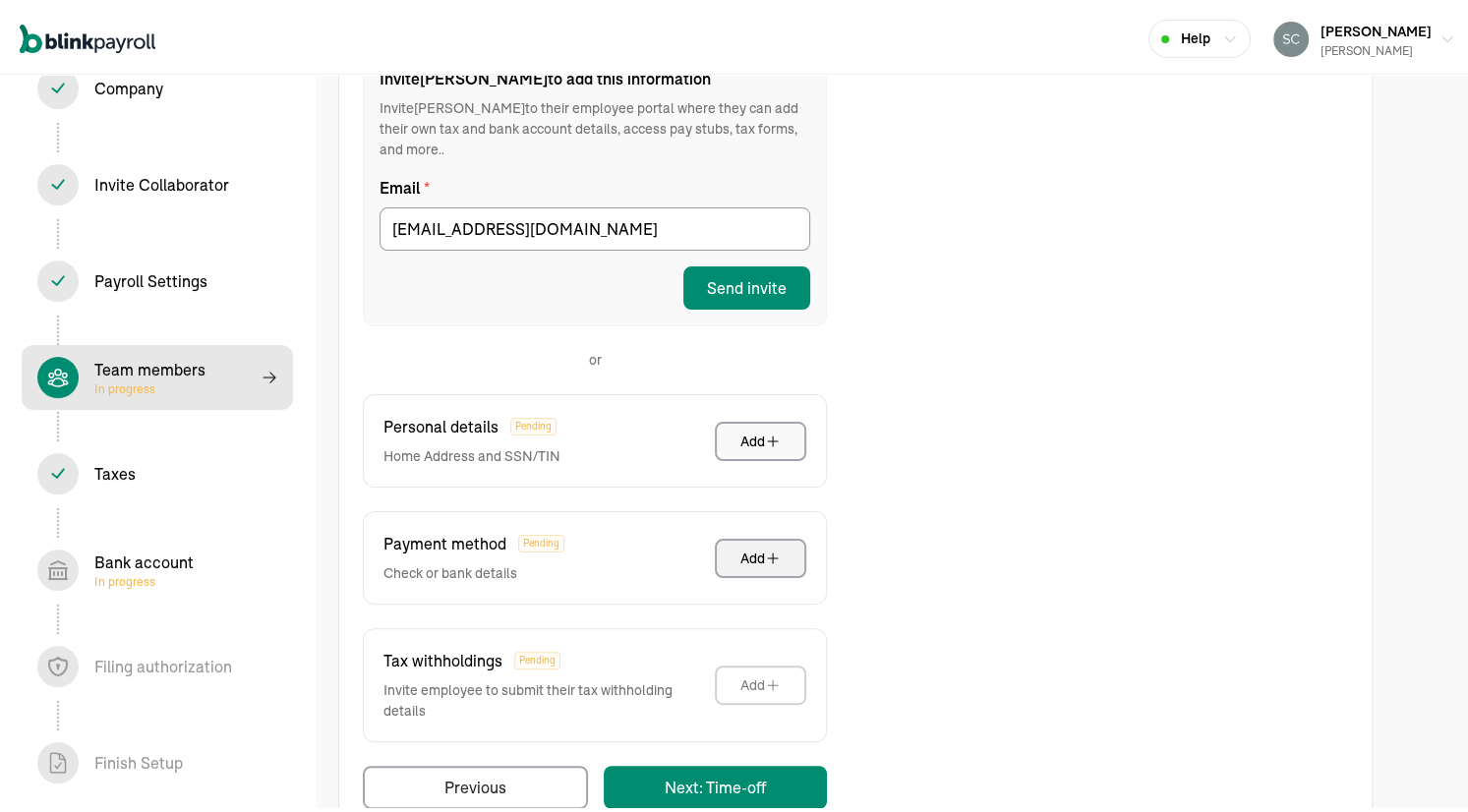
click at [739, 417] on button "Add" at bounding box center [760, 436] width 92 height 39
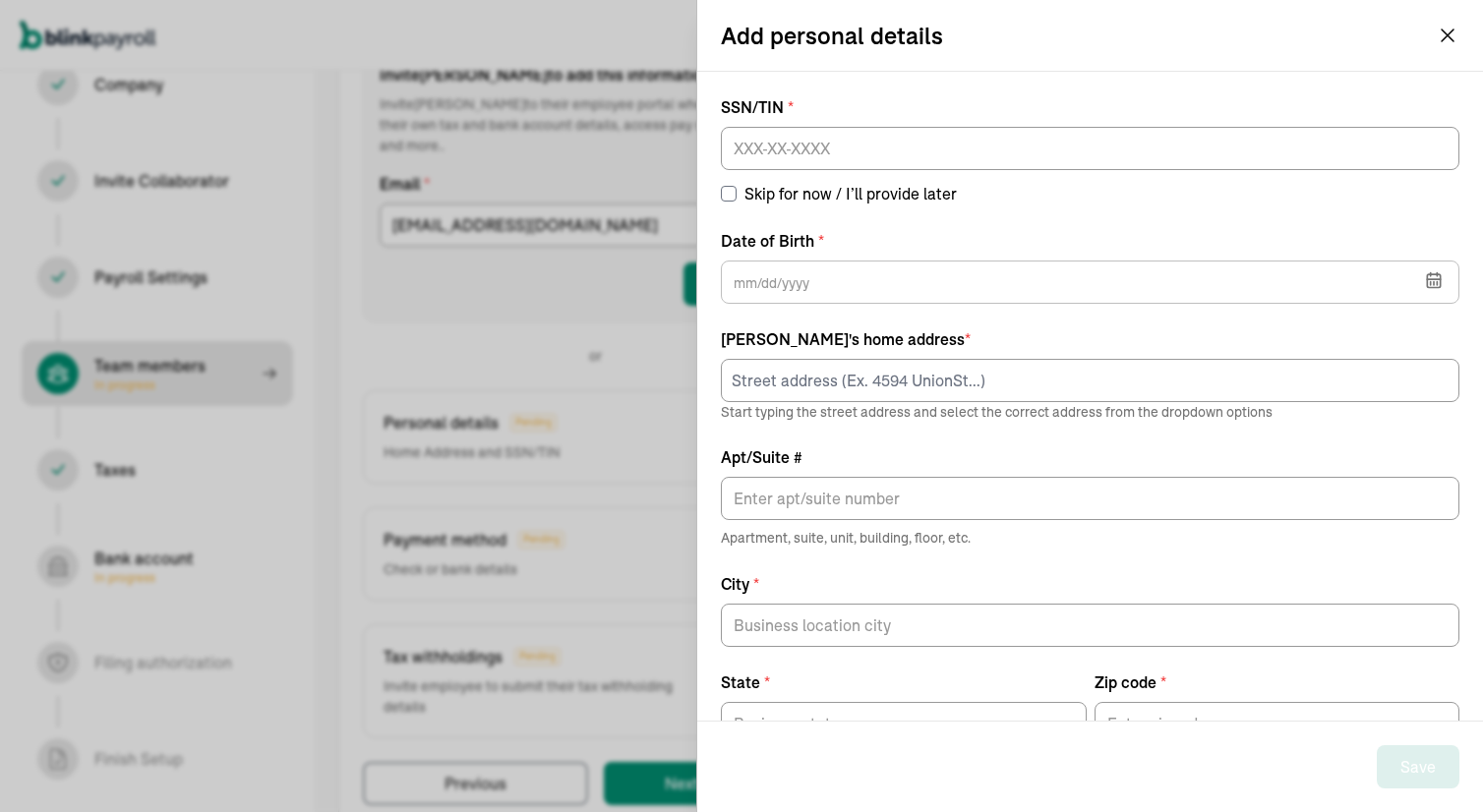
scroll to position [63, 0]
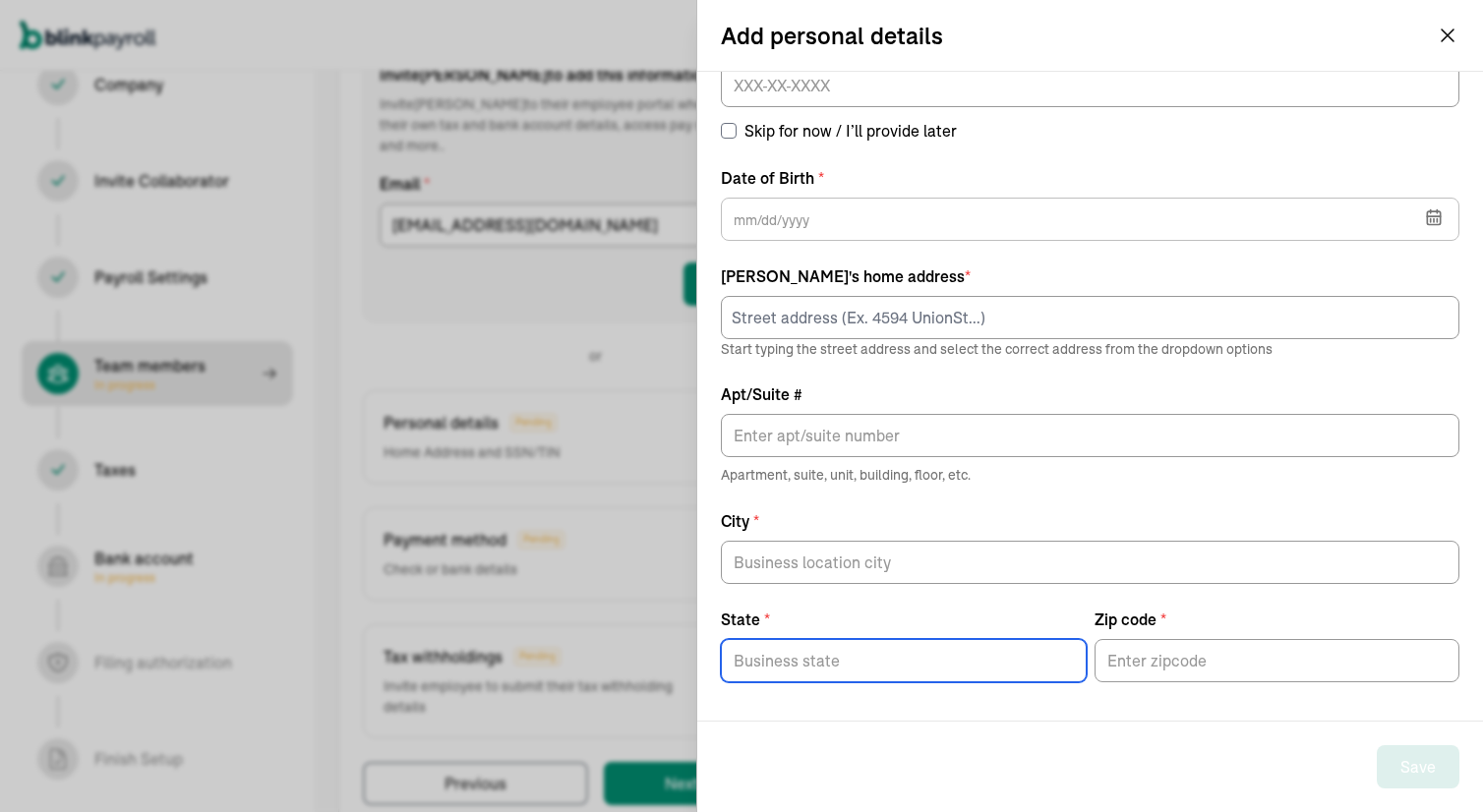
click at [759, 664] on input "State *" at bounding box center [903, 660] width 366 height 43
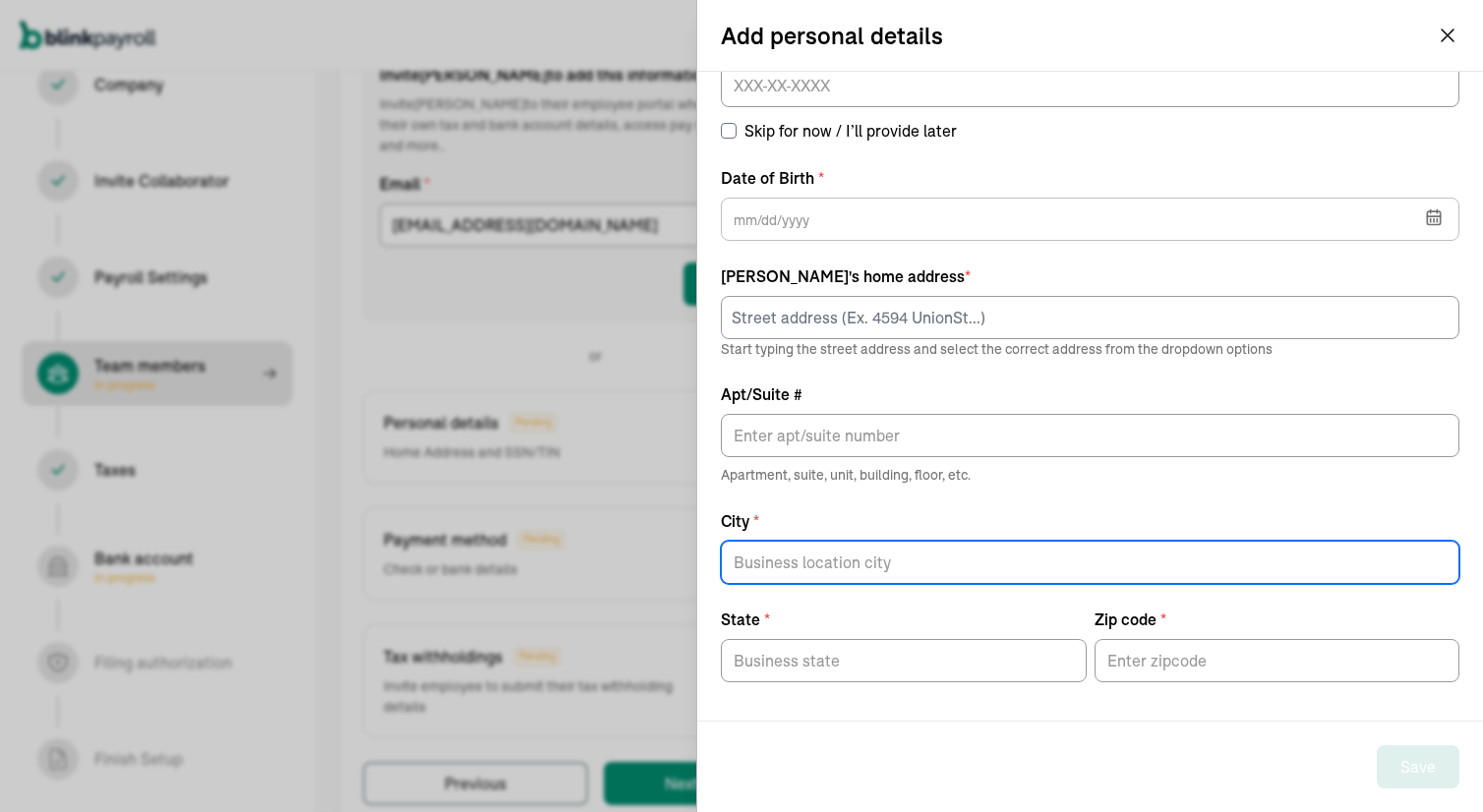
click at [787, 567] on input "City *" at bounding box center [1089, 562] width 739 height 43
click at [960, 255] on div "SSN/TIN * Skip for now / I’ll provide later Date of Birth * Aug 2025 Mon Tue We…" at bounding box center [1089, 358] width 739 height 650
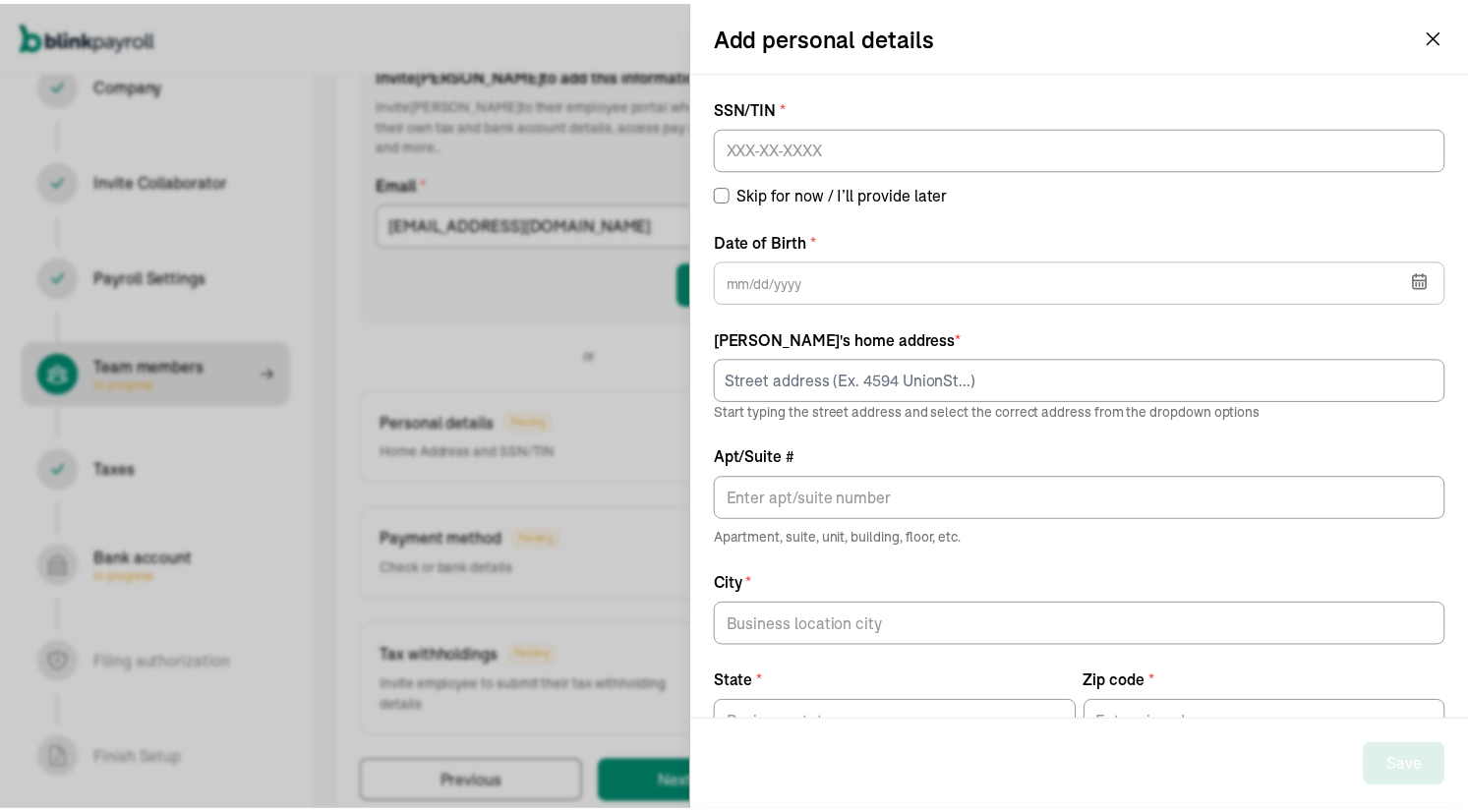
scroll to position [224, 0]
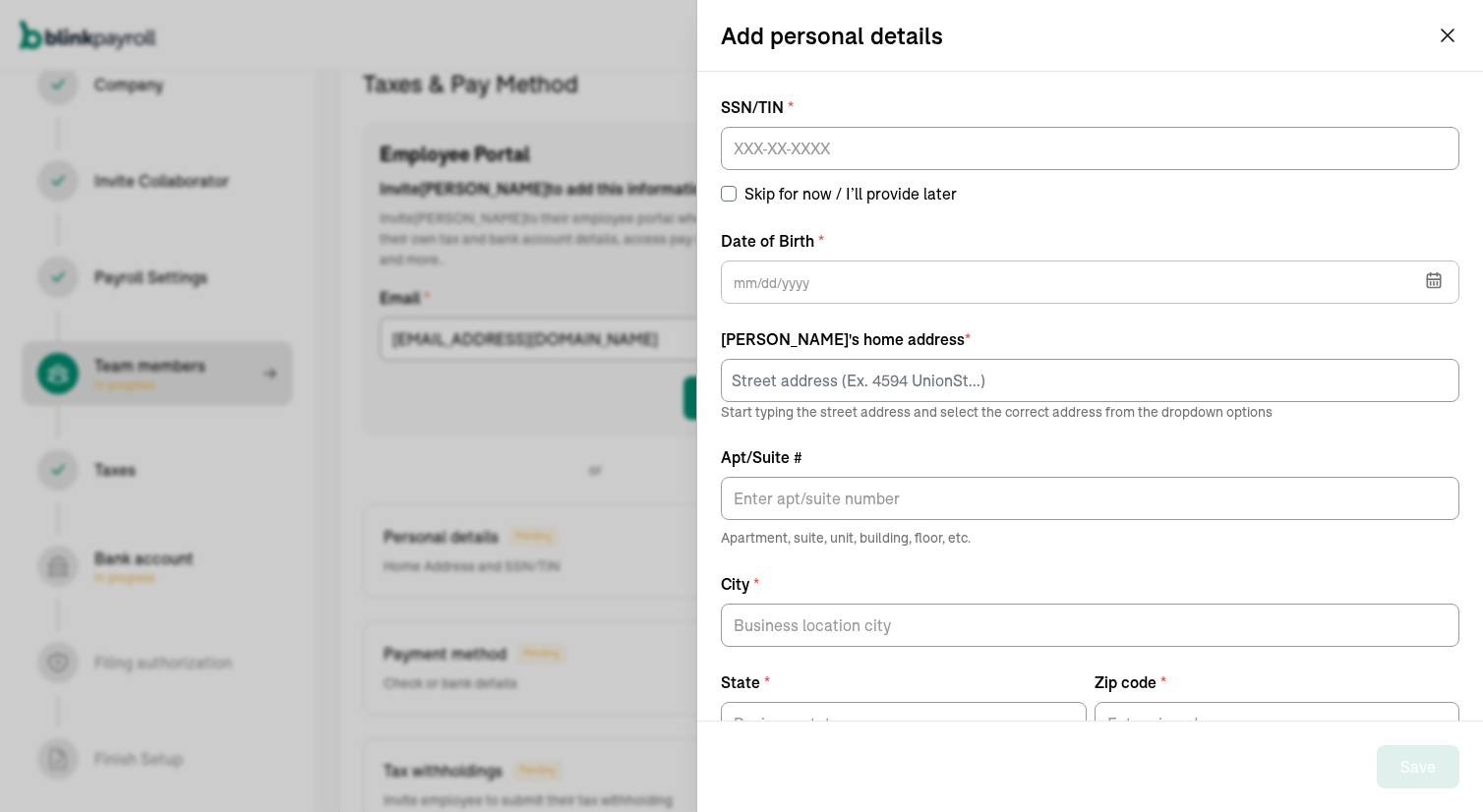
click at [728, 191] on input "Skip for now / I’ll provide later" at bounding box center [729, 193] width 16 height 16
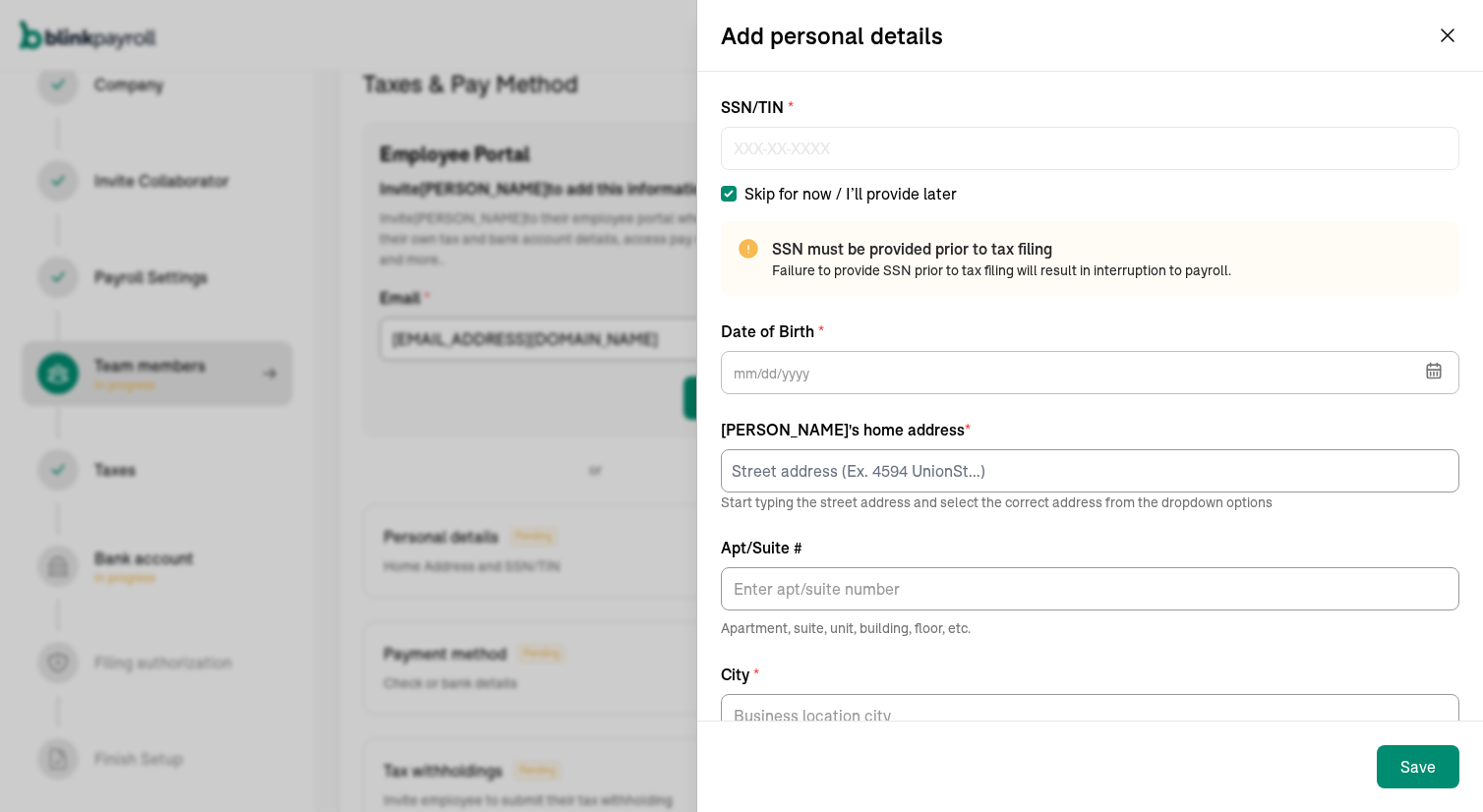
click at [728, 191] on input "Skip for now / I’ll provide later" at bounding box center [729, 193] width 16 height 16
checkbox input "false"
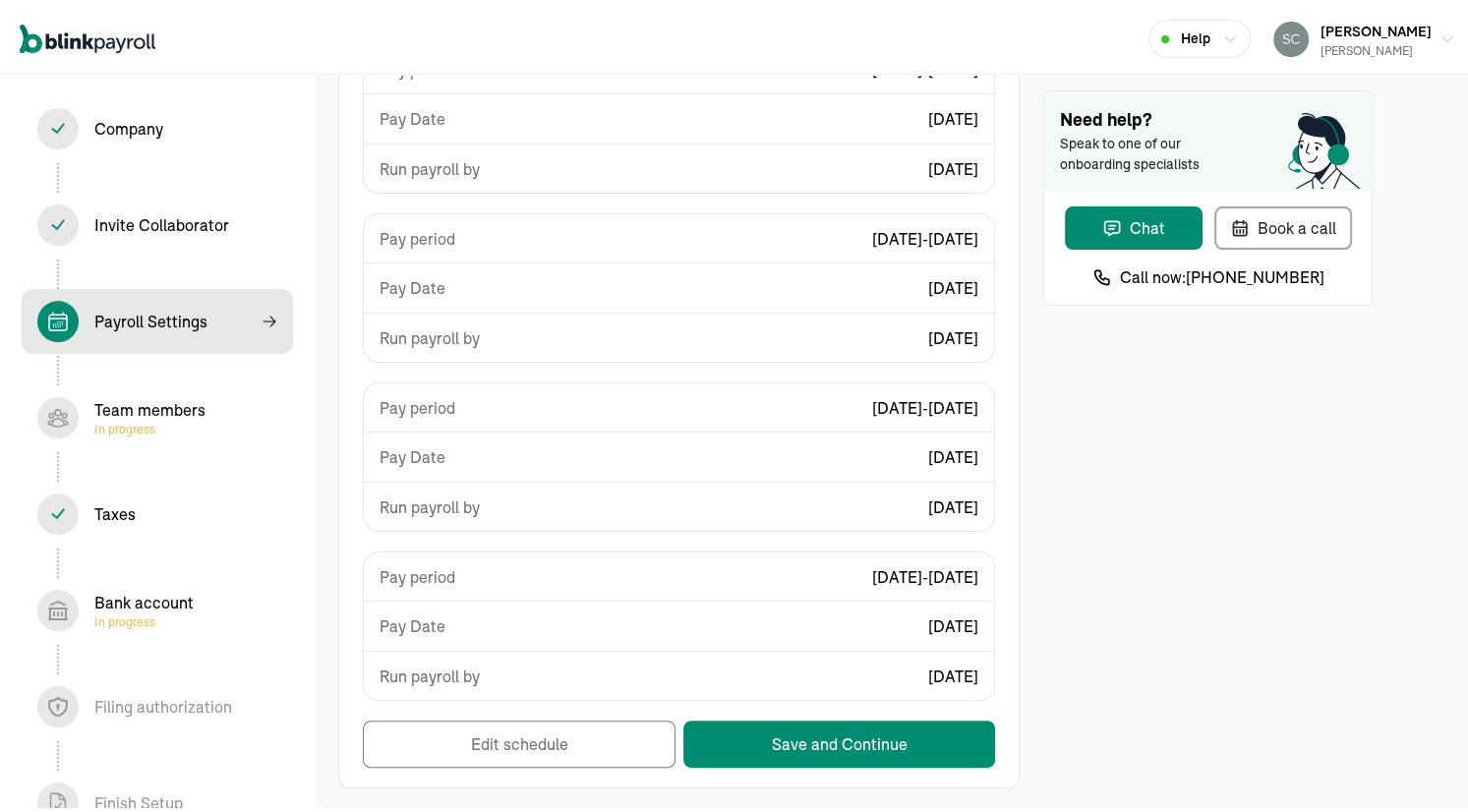
scroll to position [40, 0]
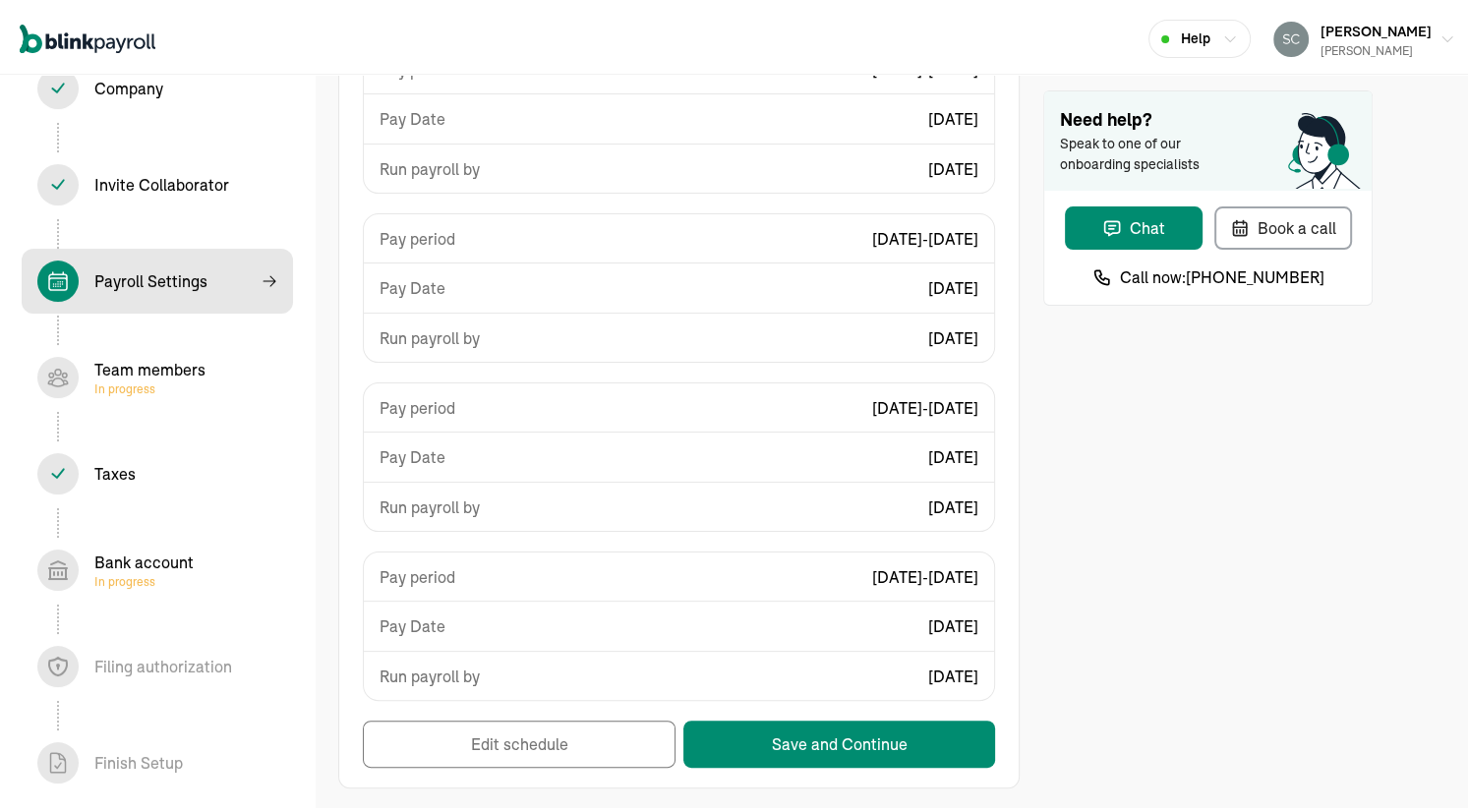
click at [110, 578] on span "In progress" at bounding box center [145, 578] width 100 height 16
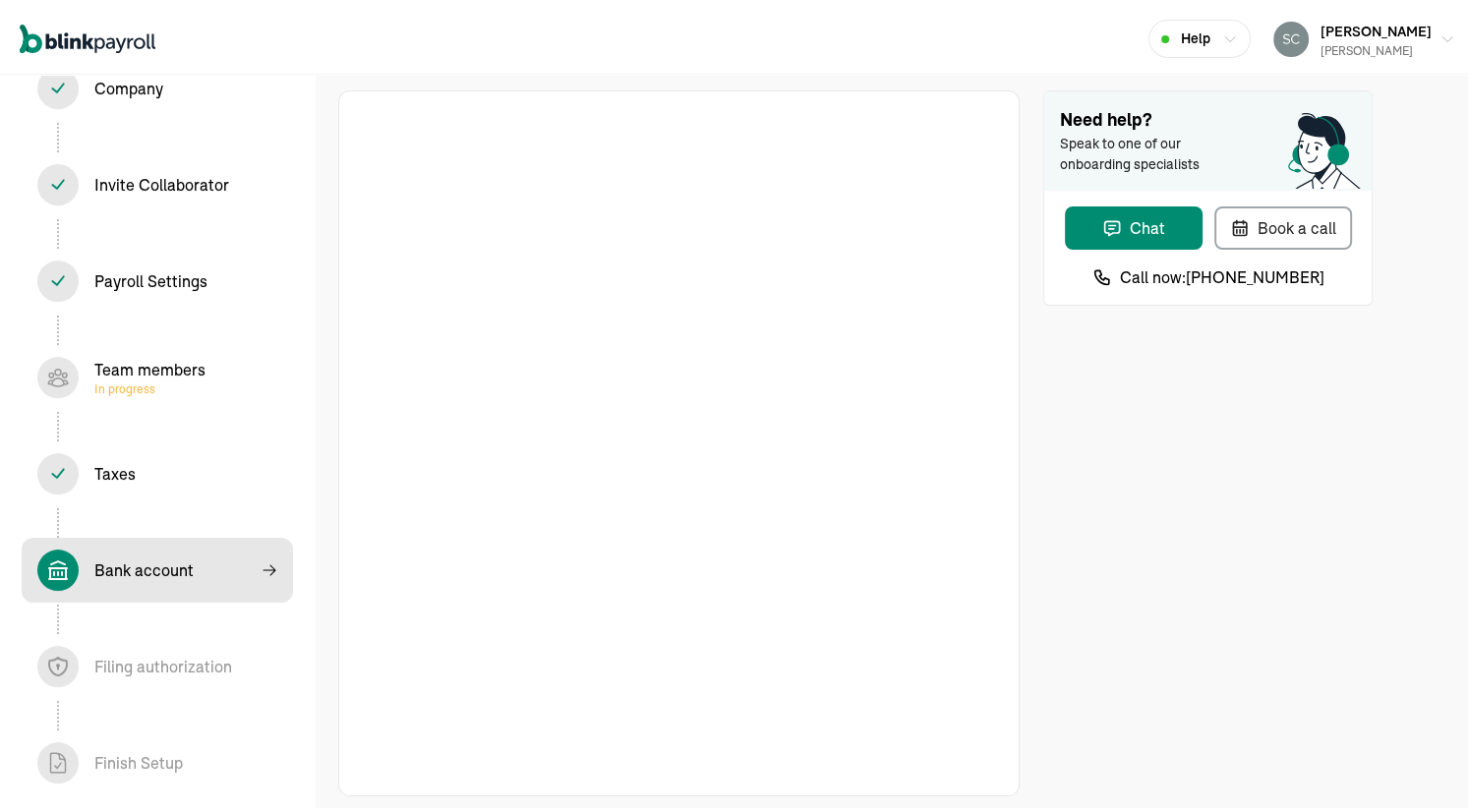
scroll to position [12, 0]
click at [115, 374] on div "Team members In progress" at bounding box center [149, 373] width 111 height 39
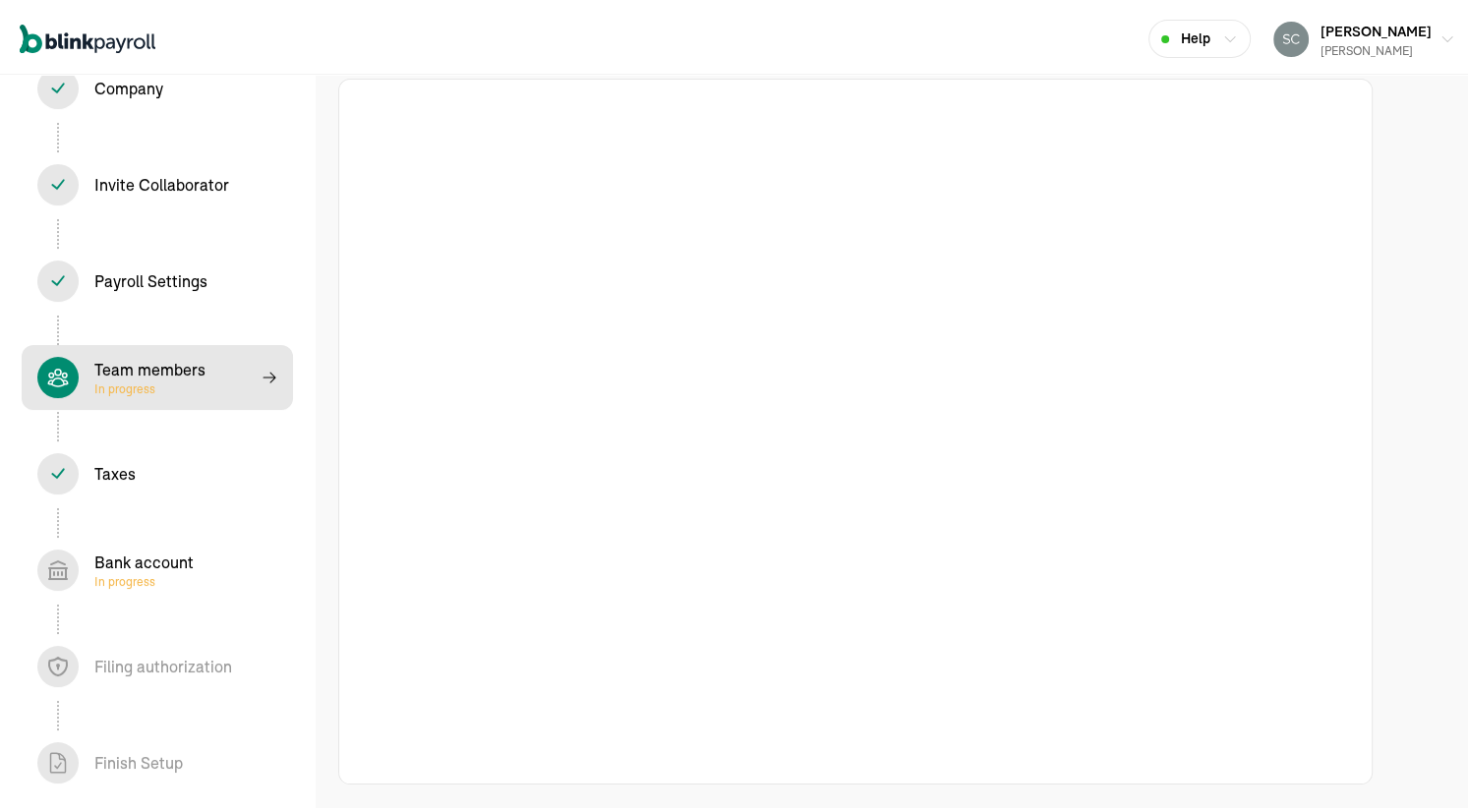
select select "employee"
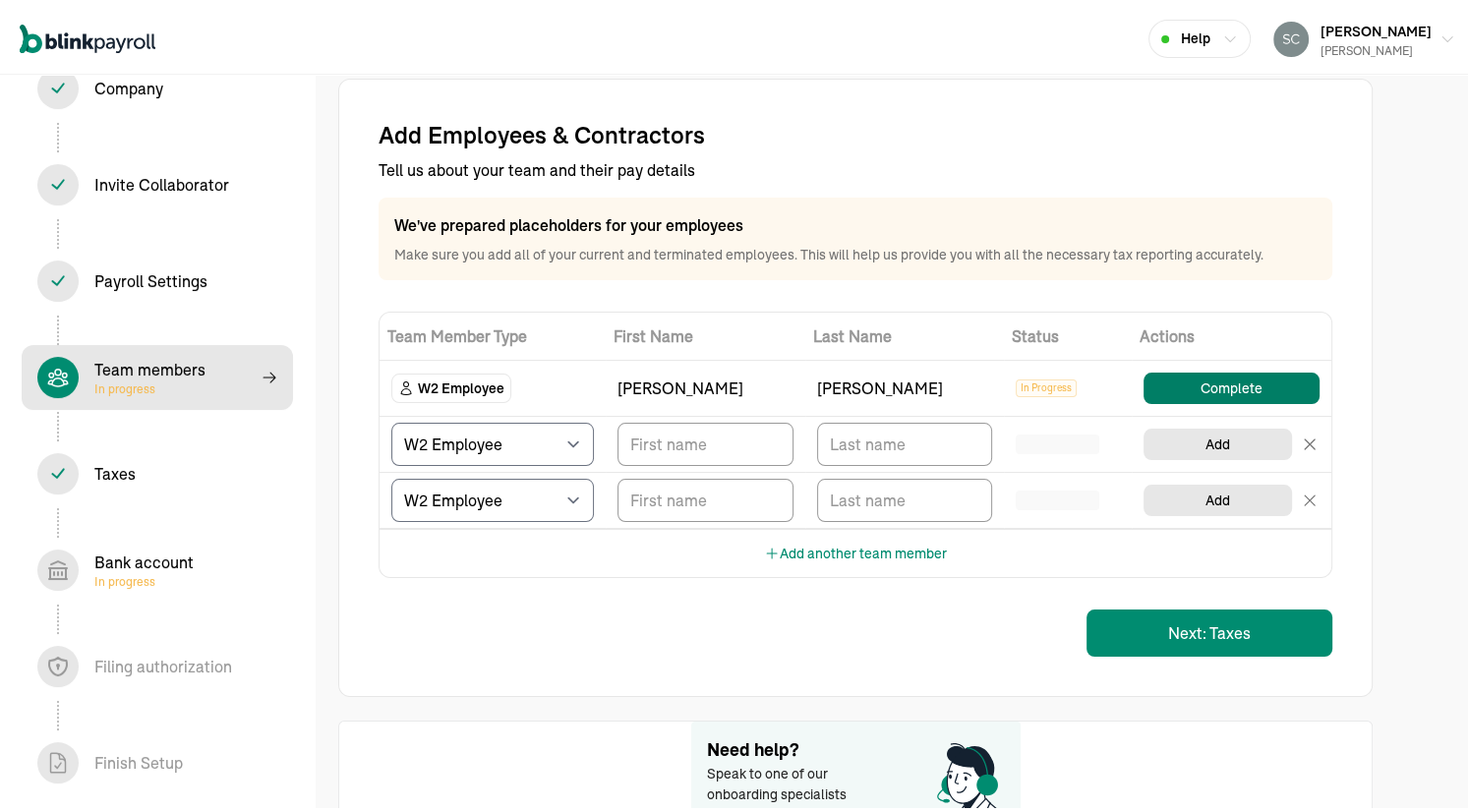
click at [1212, 382] on button "Complete" at bounding box center [1232, 385] width 176 height 32
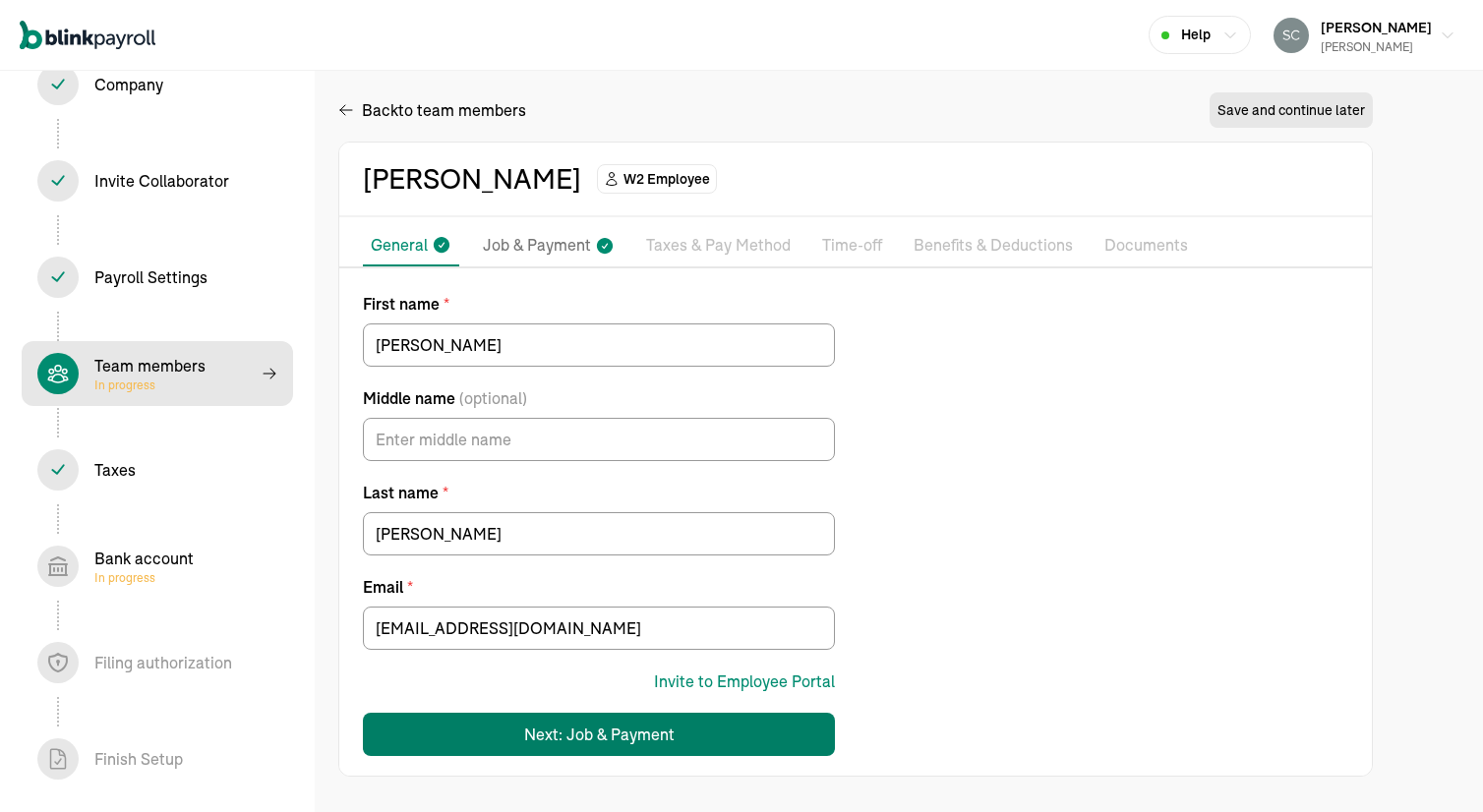
click at [599, 737] on div "Next: Job & Payment" at bounding box center [599, 734] width 150 height 24
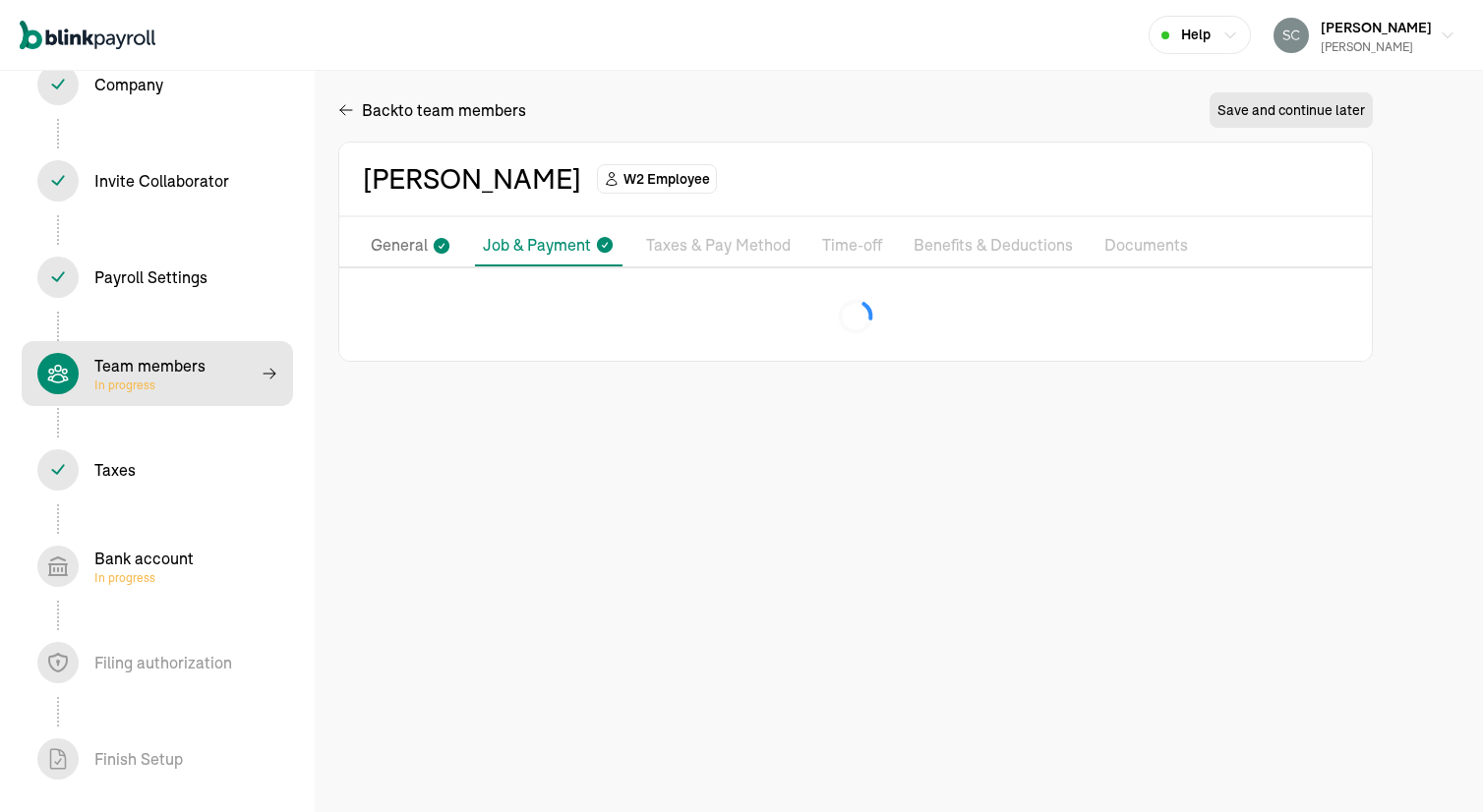
select select "[STREET_ADDRESS]"
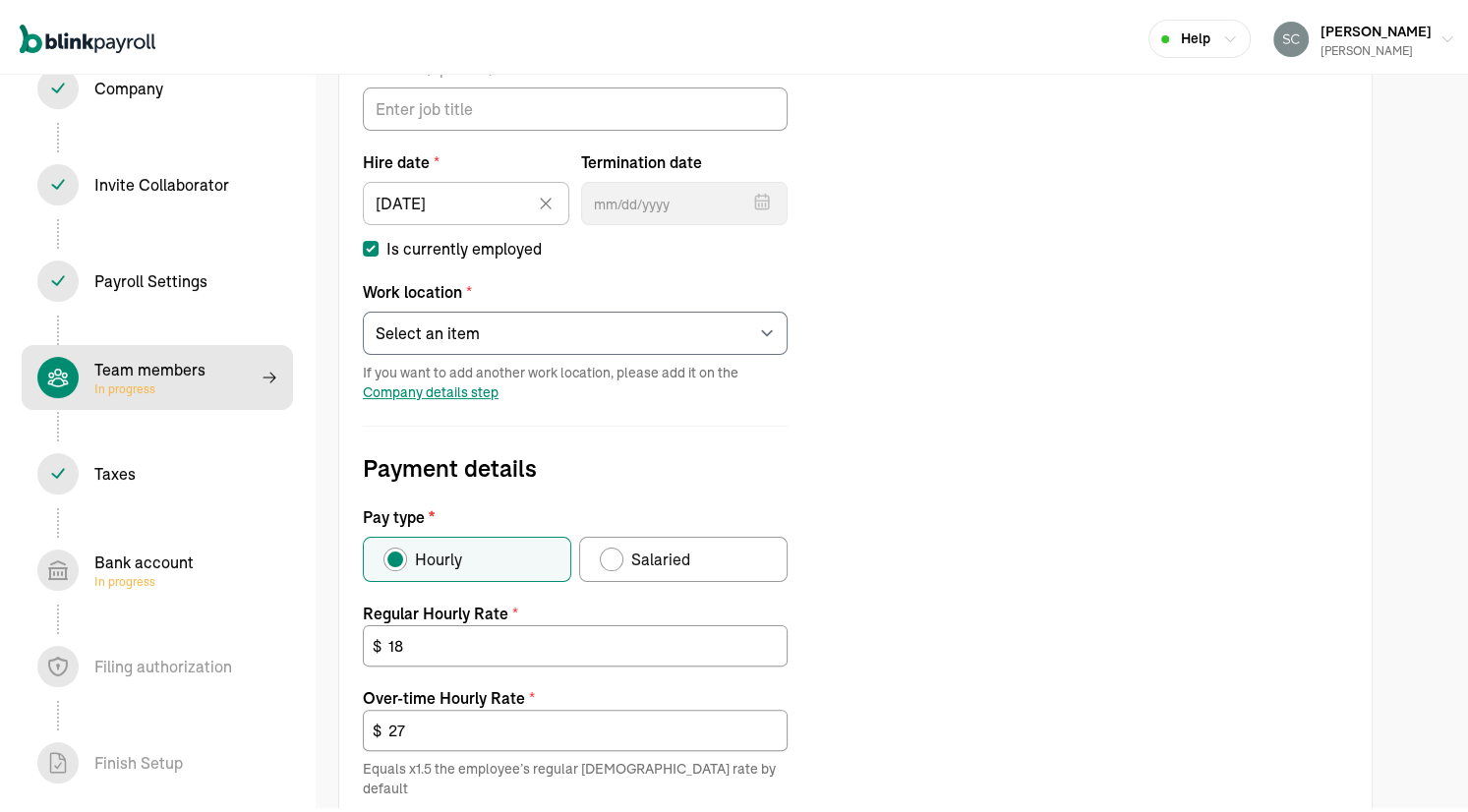
scroll to position [590, 0]
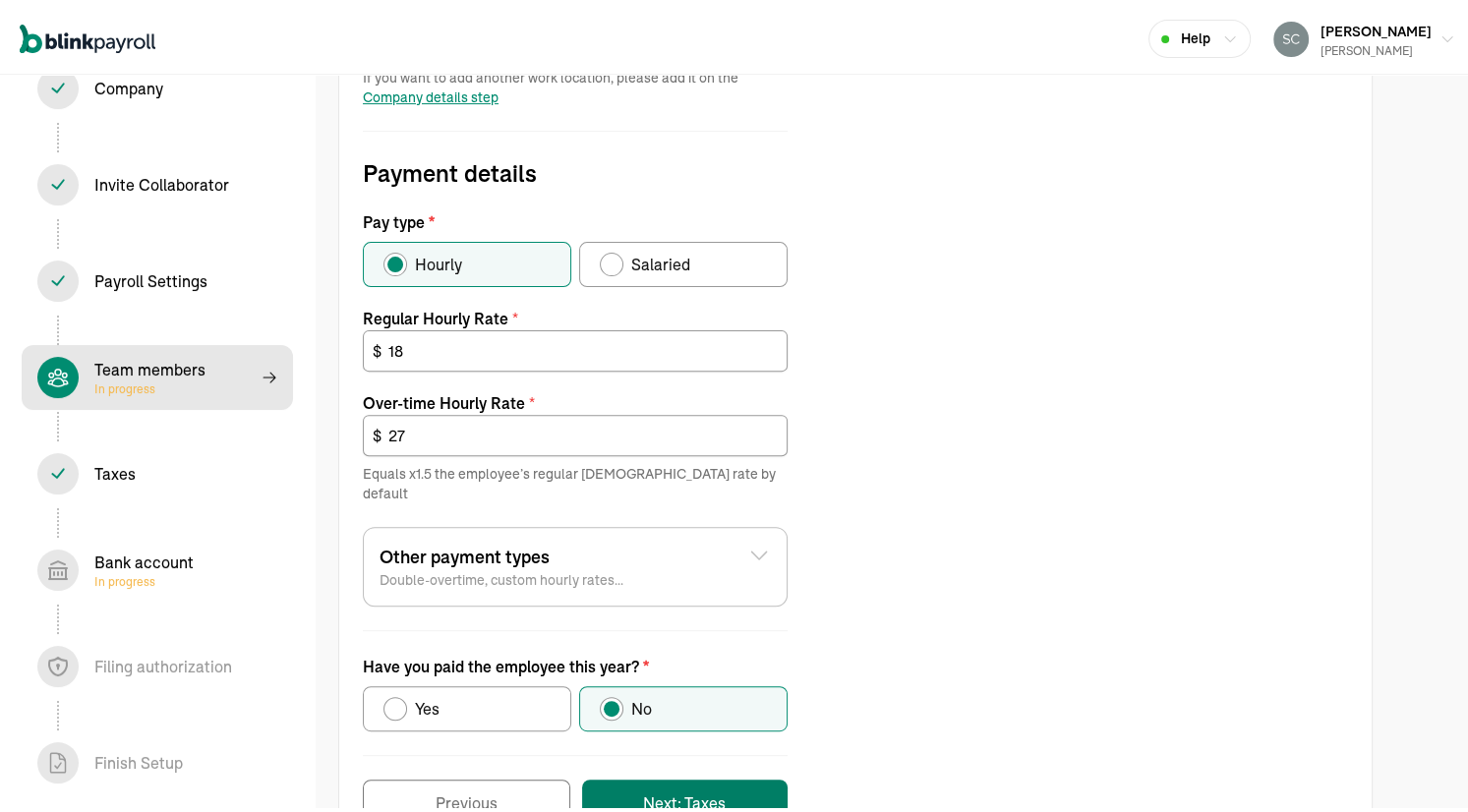
click at [674, 775] on button "Next: Taxes" at bounding box center [685, 798] width 205 height 47
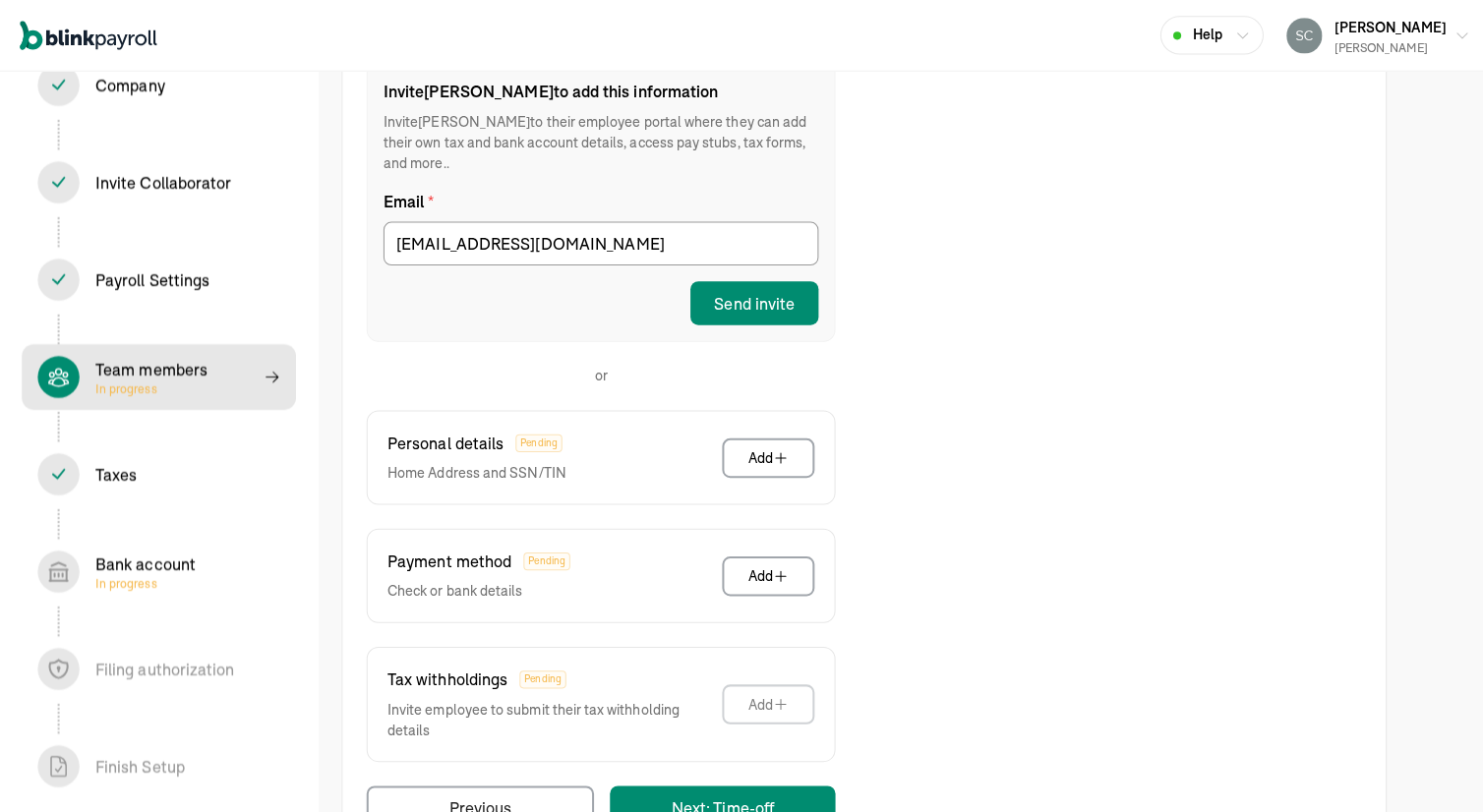
scroll to position [338, 0]
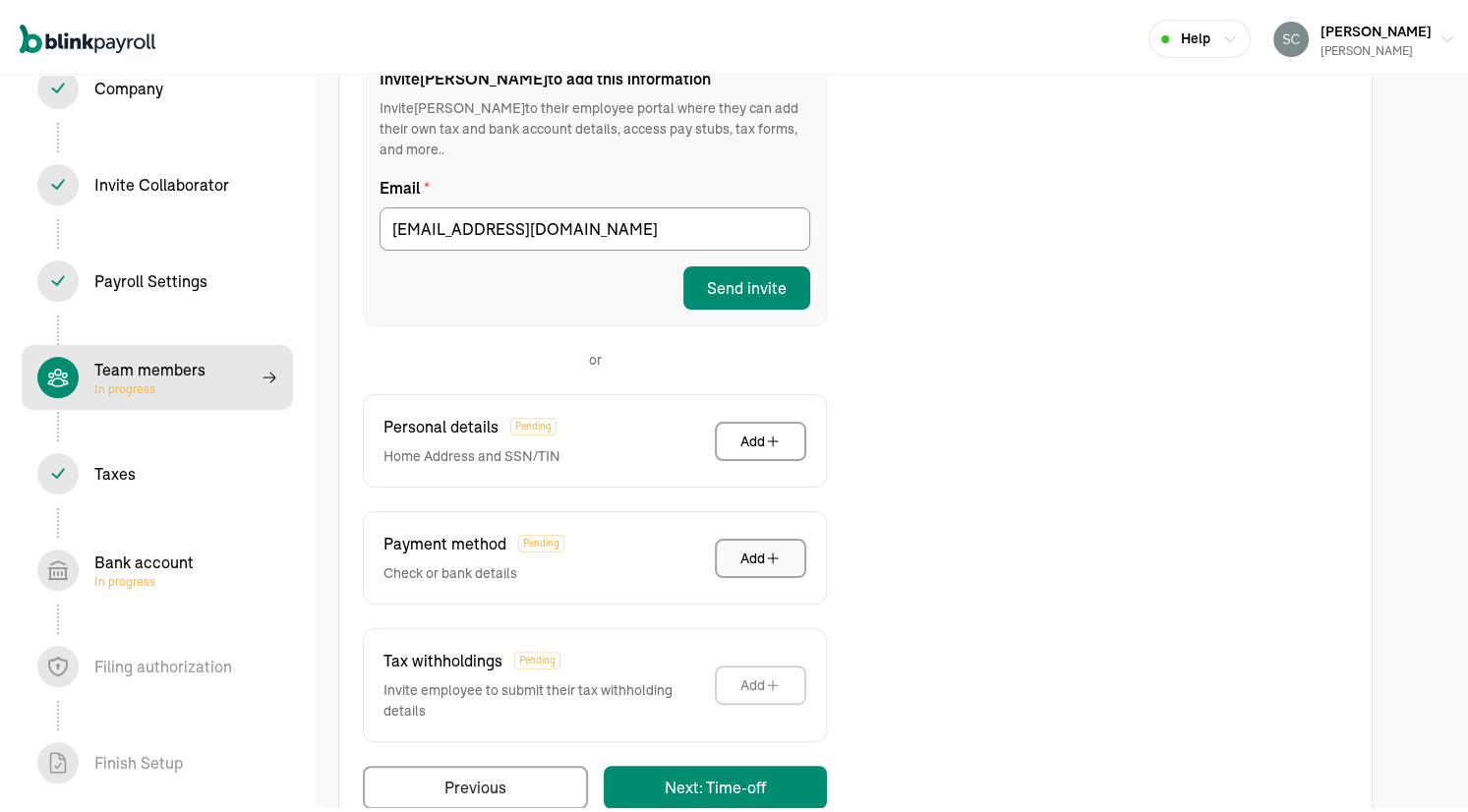
click at [751, 545] on div "Add" at bounding box center [760, 555] width 40 height 20
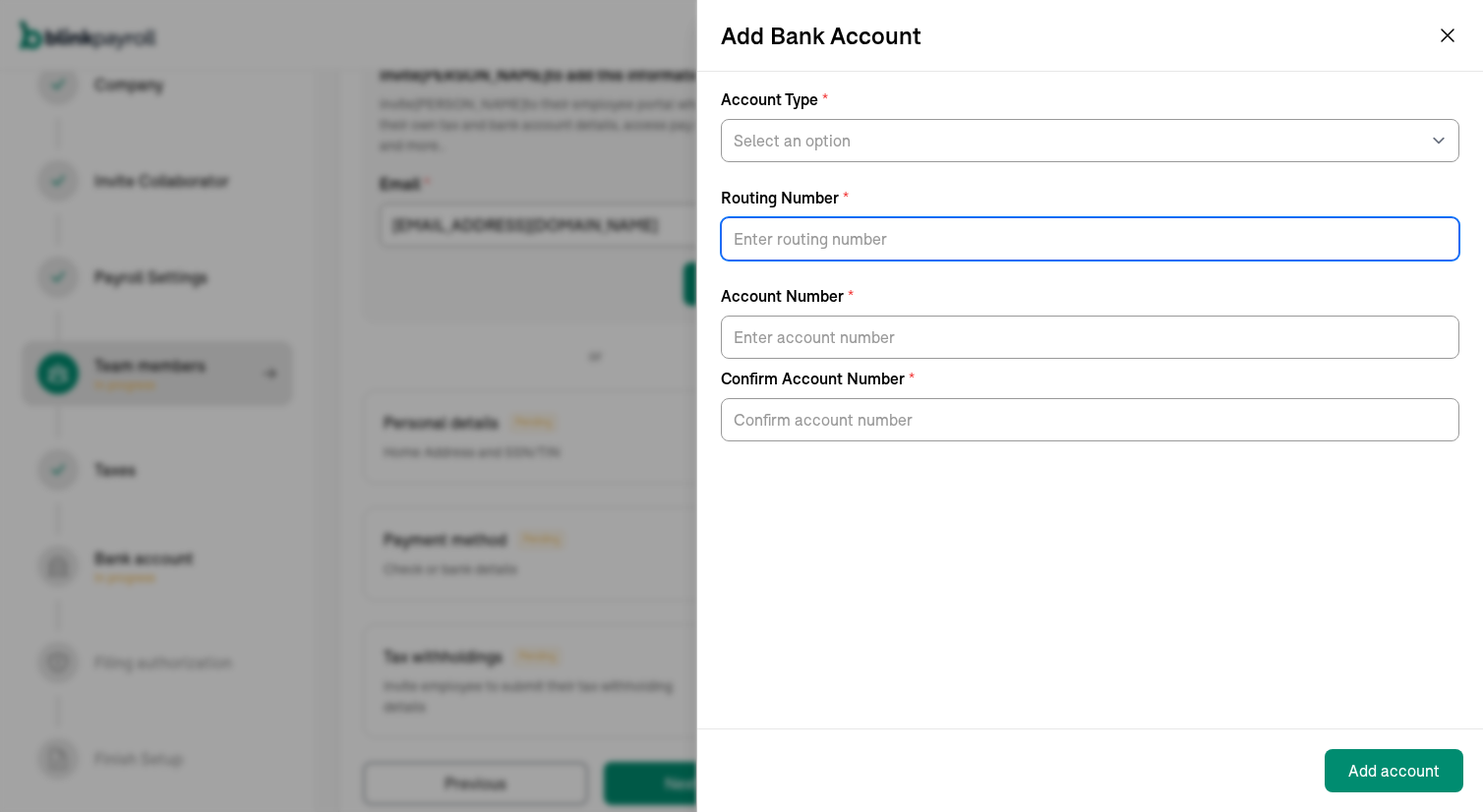
click at [899, 240] on input "Routing Number *" at bounding box center [1089, 238] width 739 height 43
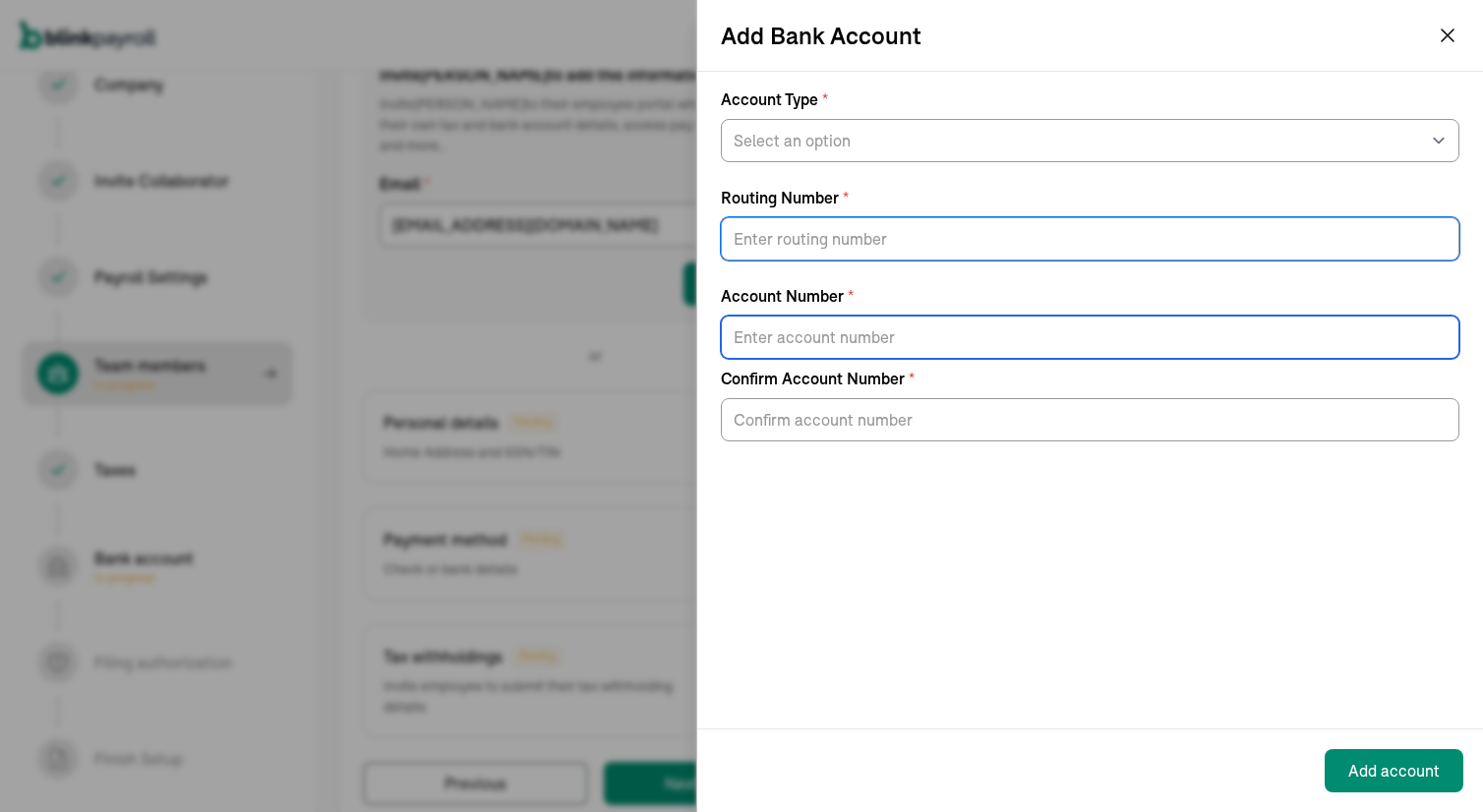
click at [830, 338] on input "Account Number *" at bounding box center [1089, 337] width 739 height 43
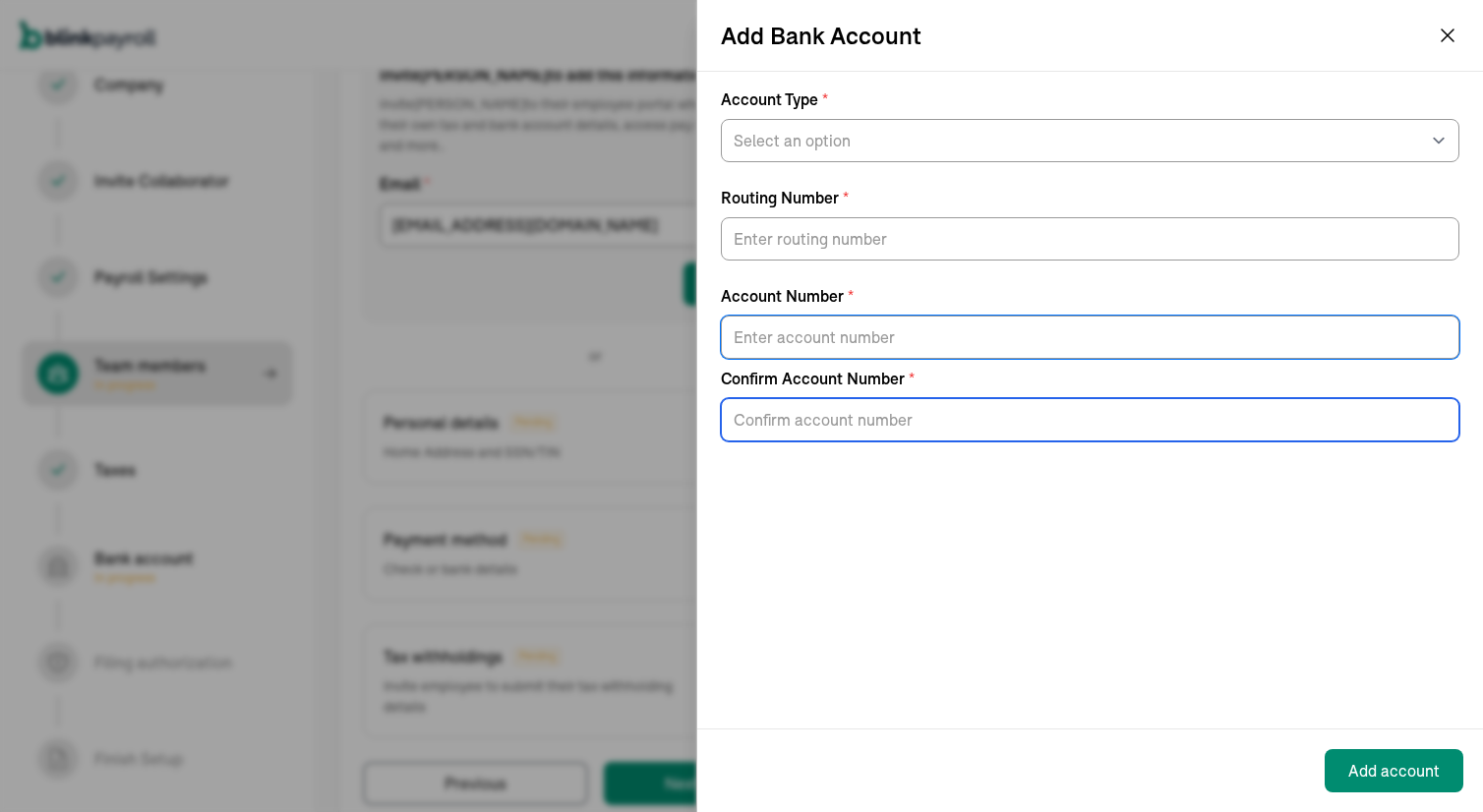
click at [783, 413] on input "Confirm Account Number *" at bounding box center [1089, 419] width 739 height 43
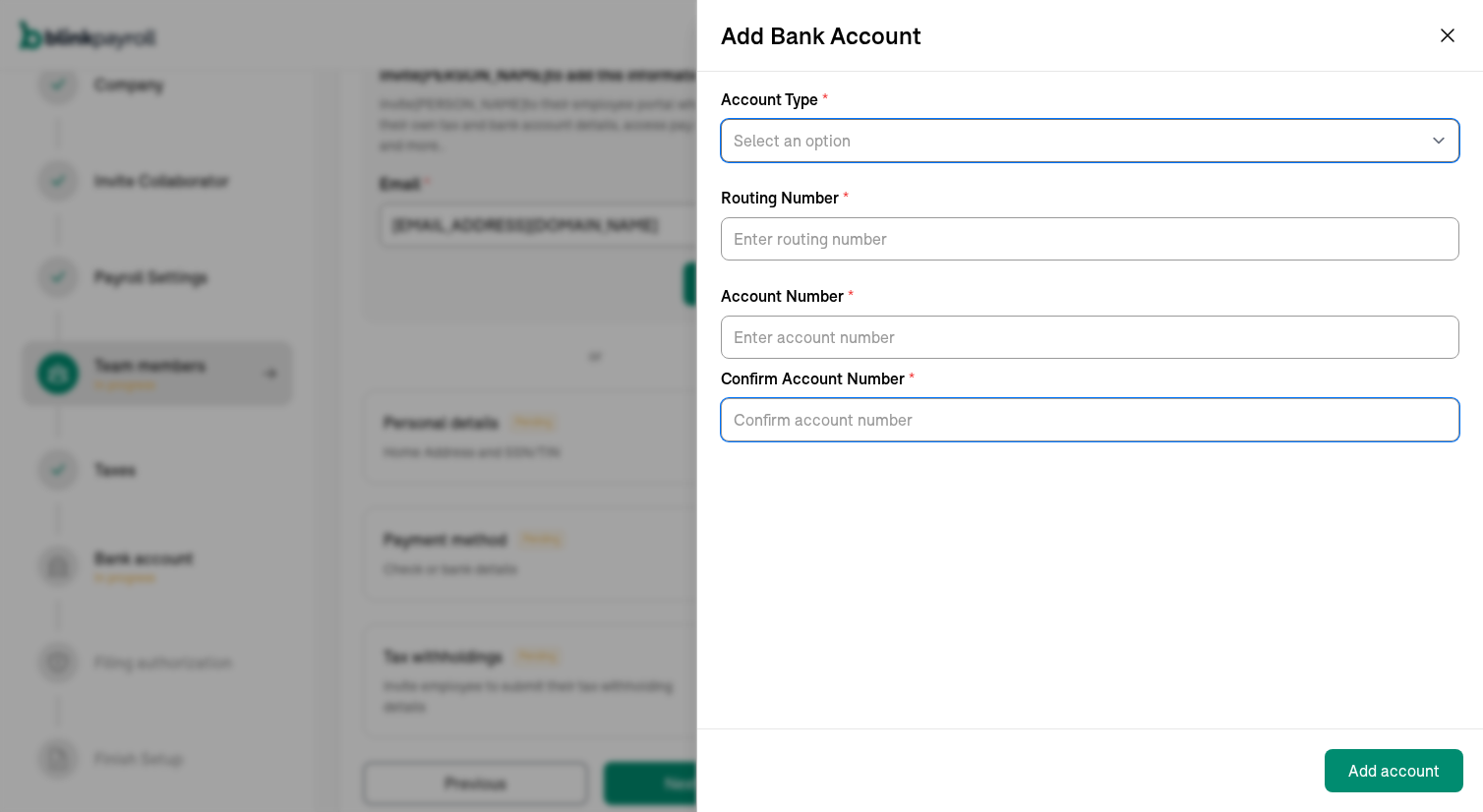
click at [826, 147] on select "Select an option Savings Checking" at bounding box center [1089, 139] width 739 height 43
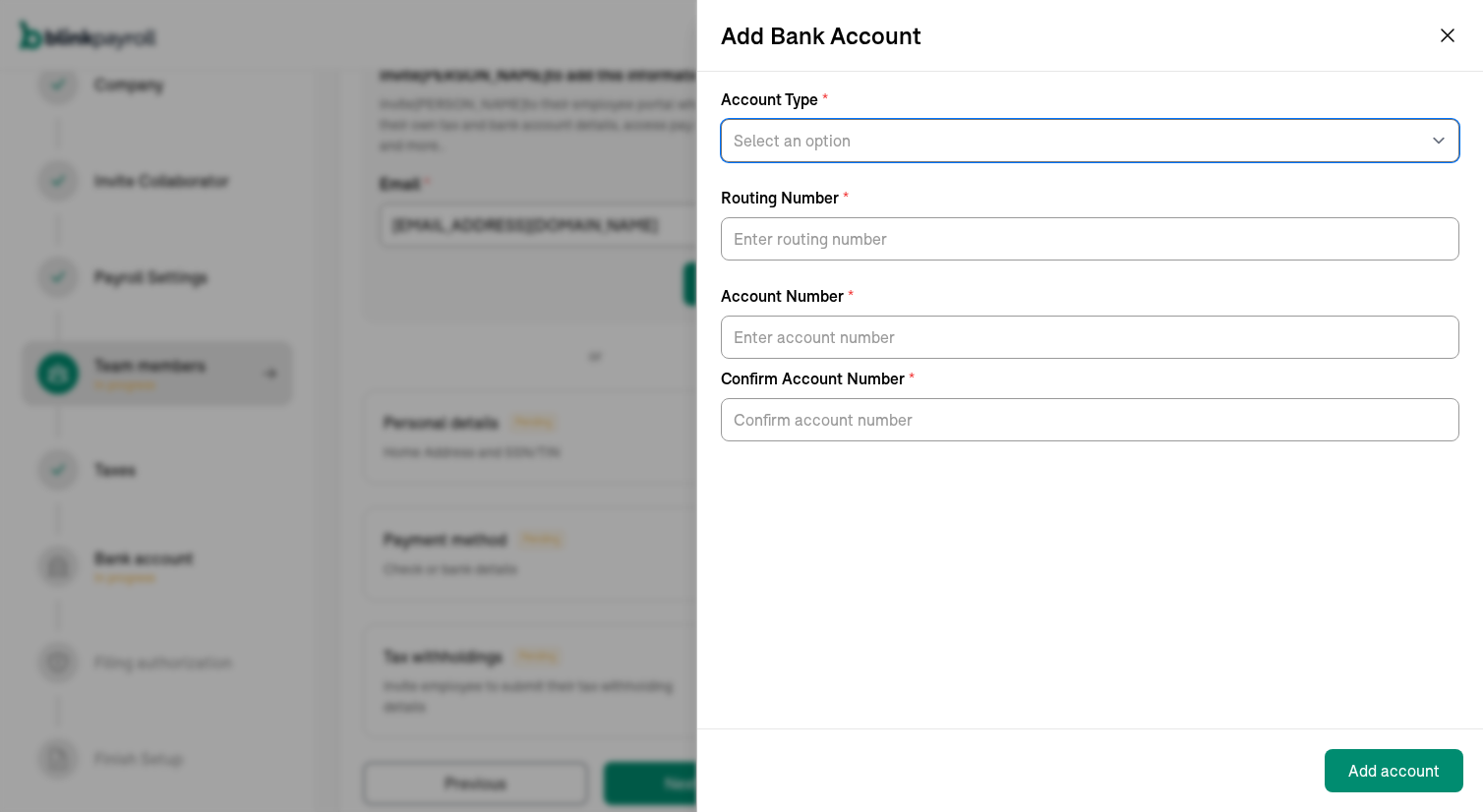
select select "Checking"
click at [721, 119] on select "Select an option Savings Checking" at bounding box center [1089, 139] width 739 height 43
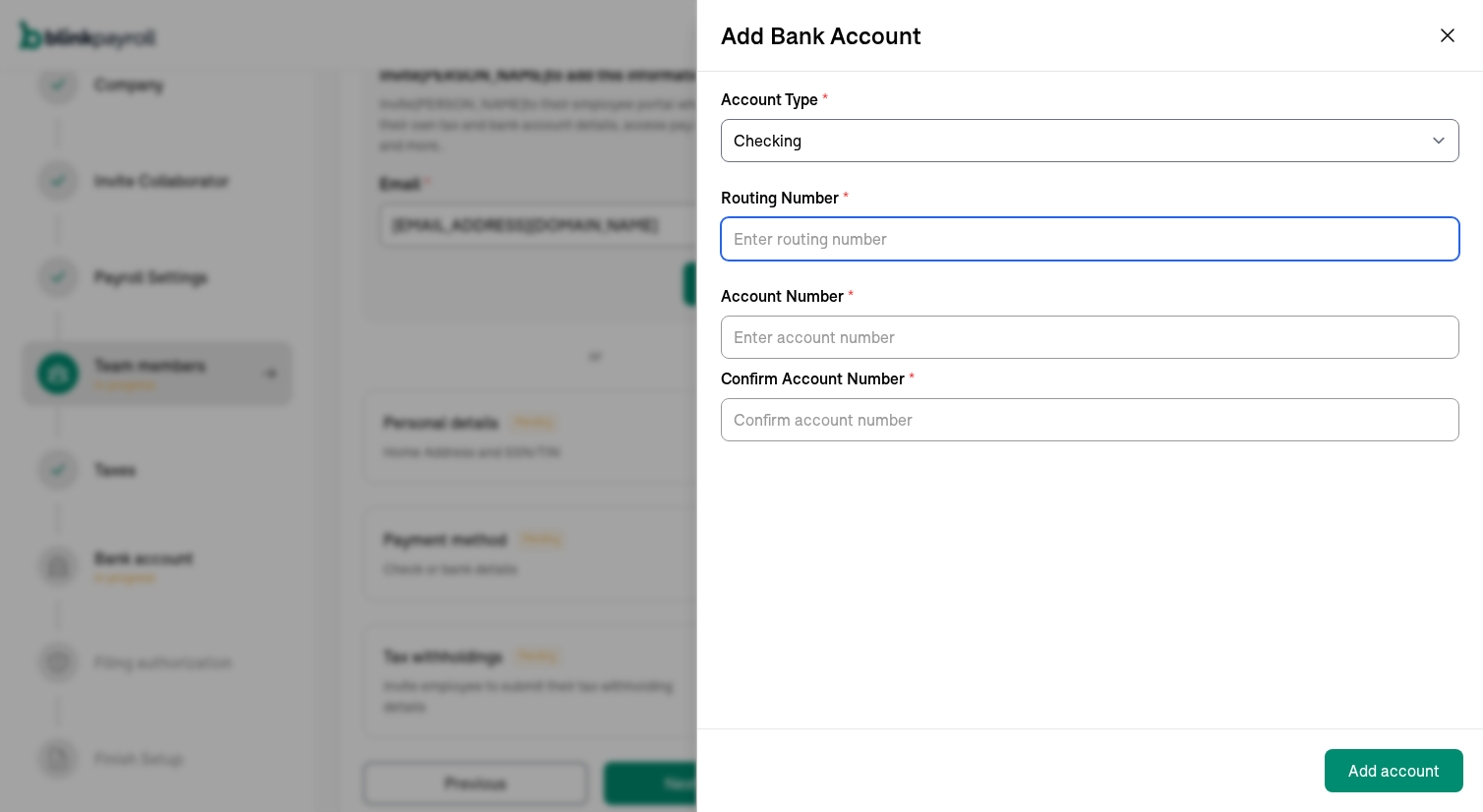
click at [788, 236] on input "Routing Number *" at bounding box center [1089, 238] width 739 height 43
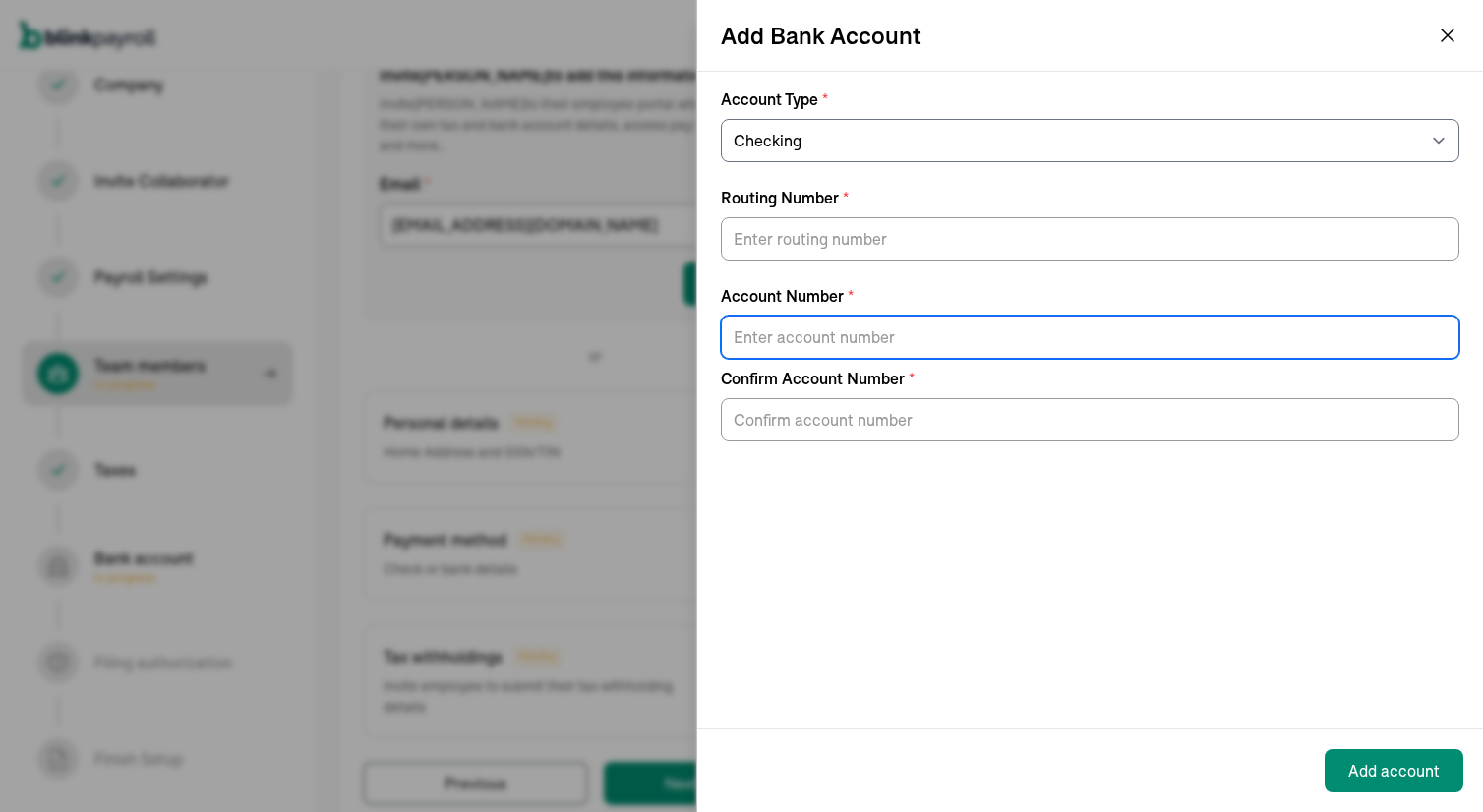
click at [748, 334] on input "Account Number *" at bounding box center [1089, 337] width 739 height 43
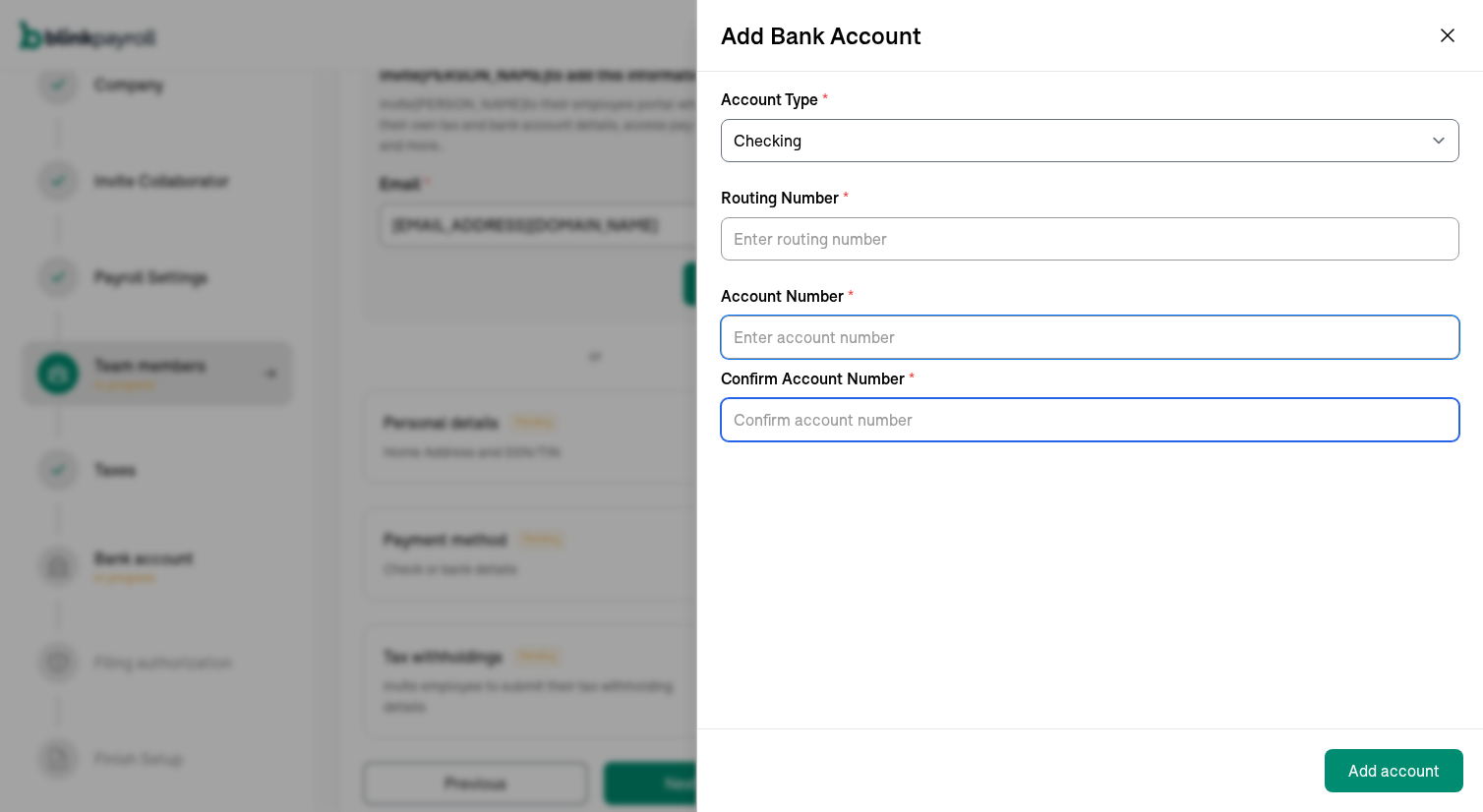
click at [749, 425] on input "Confirm Account Number *" at bounding box center [1089, 419] width 739 height 43
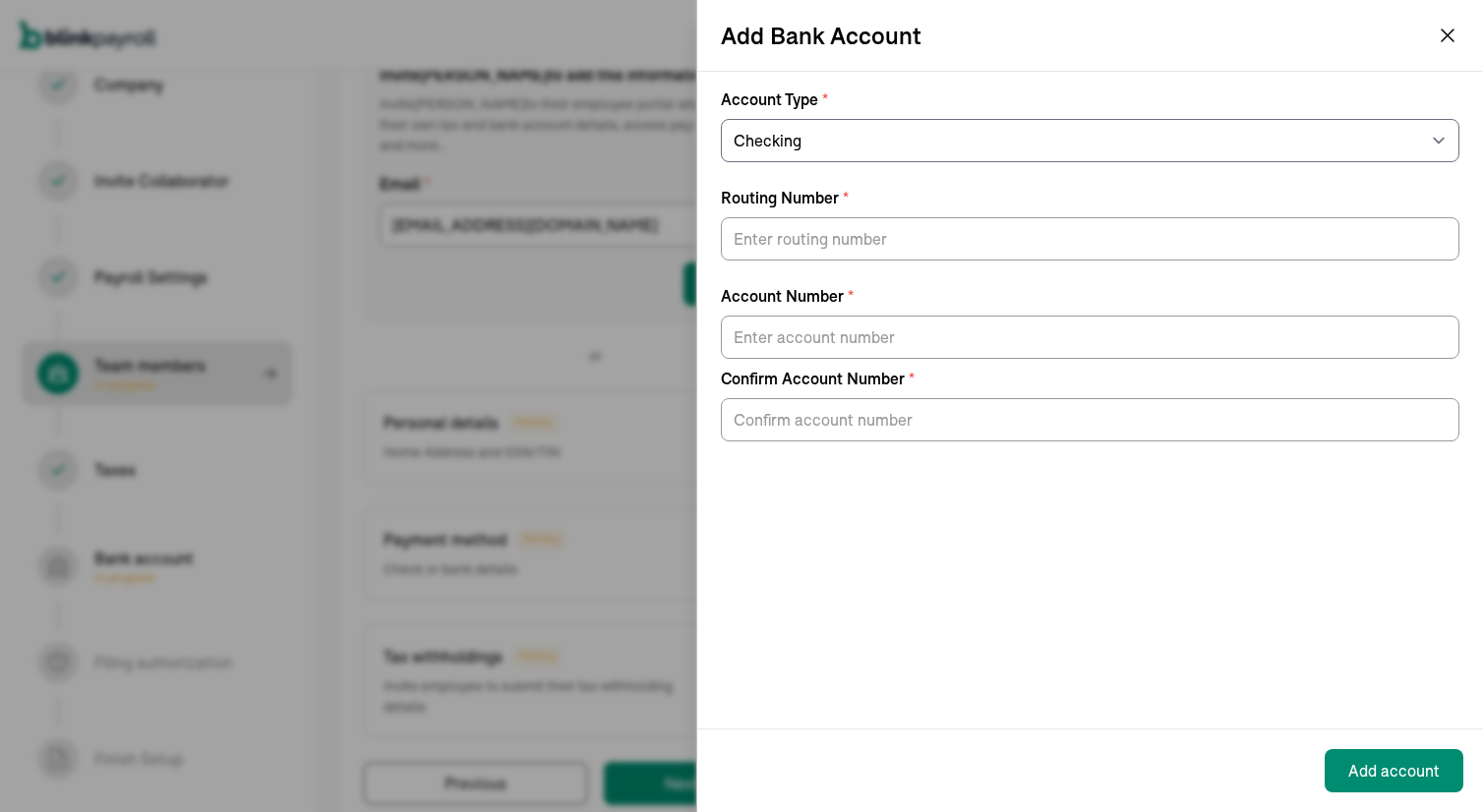
click at [1452, 32] on icon "button" at bounding box center [1448, 36] width 24 height 24
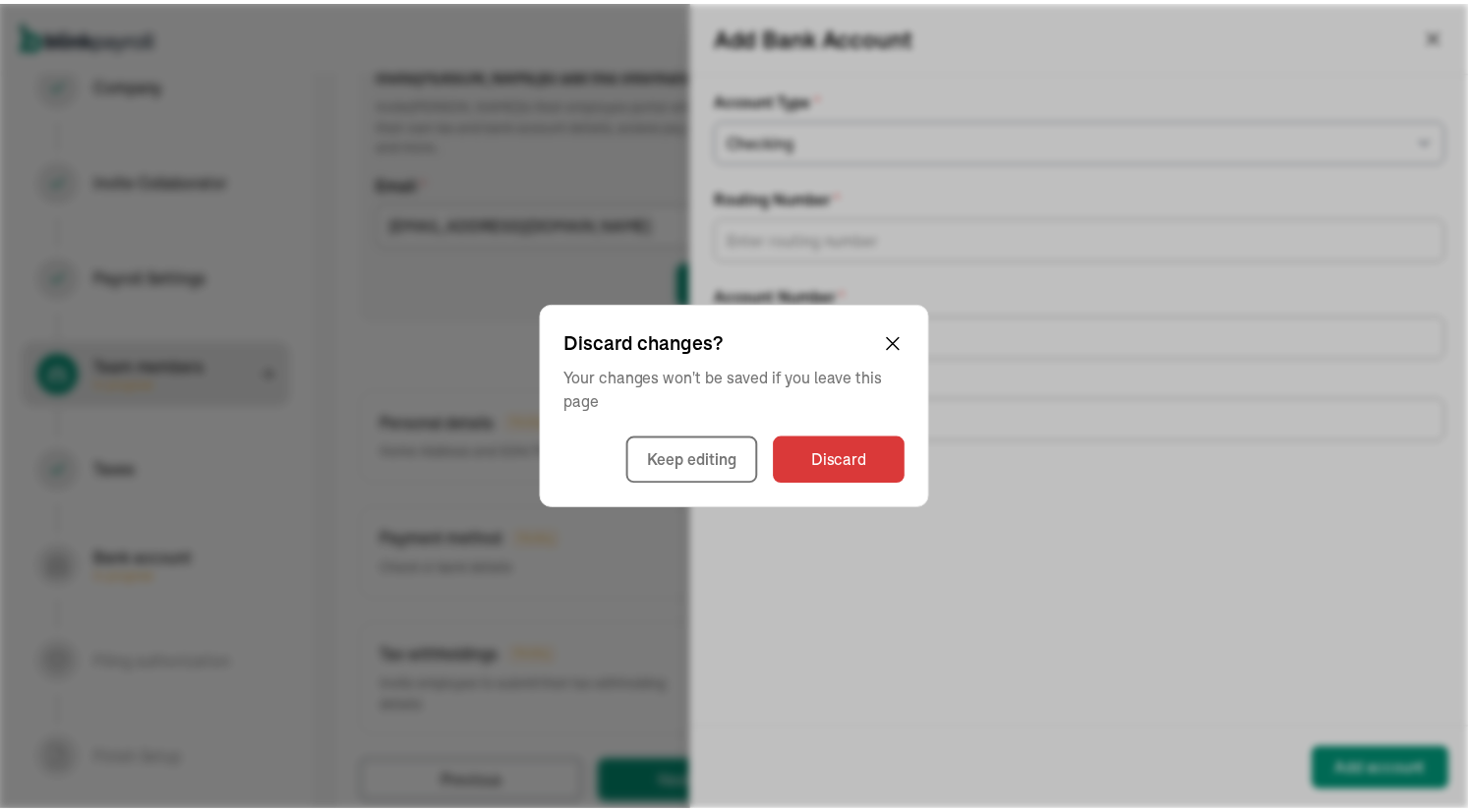
scroll to position [224, 0]
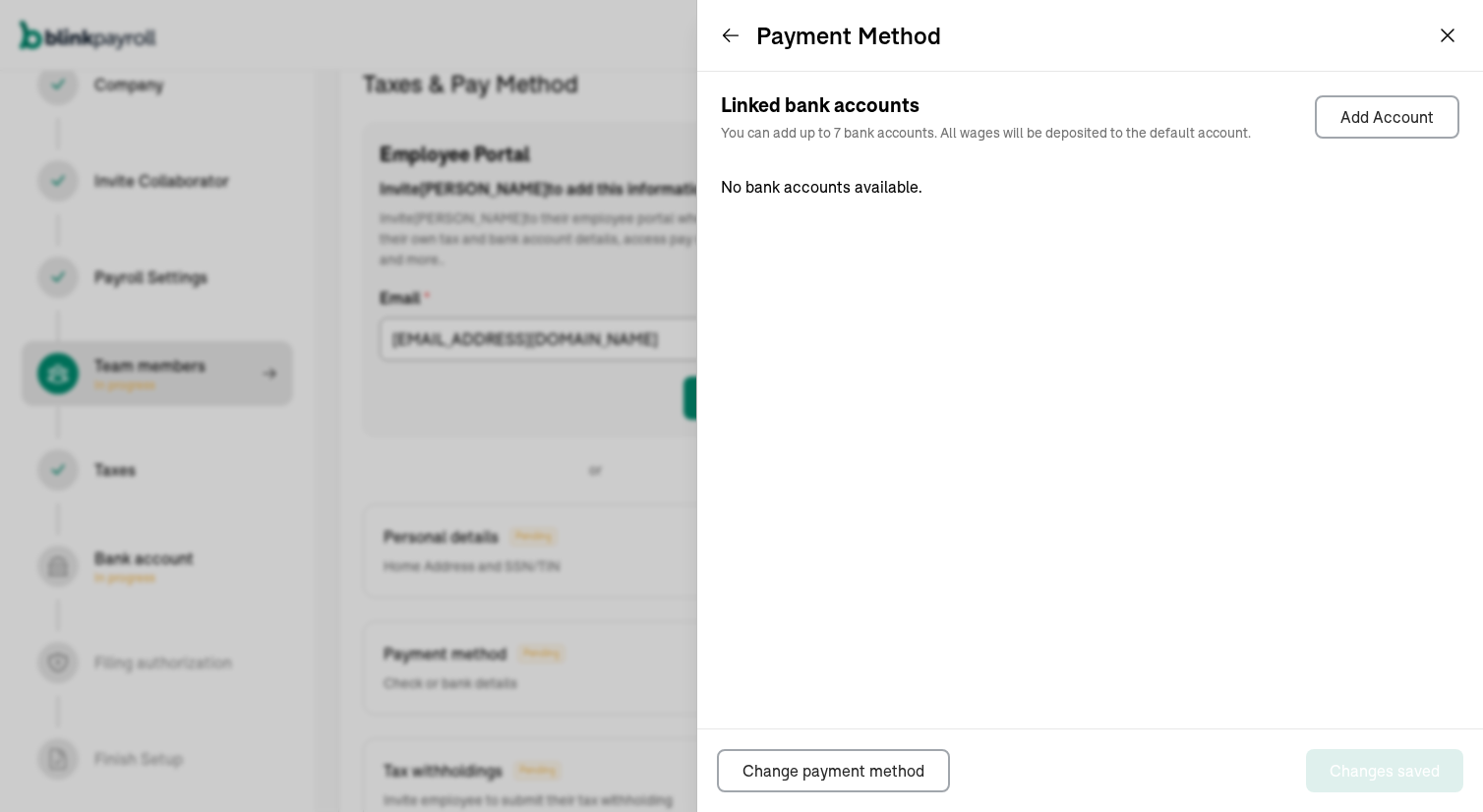
click at [1452, 17] on div "Payment Method" at bounding box center [1090, 35] width 785 height 71
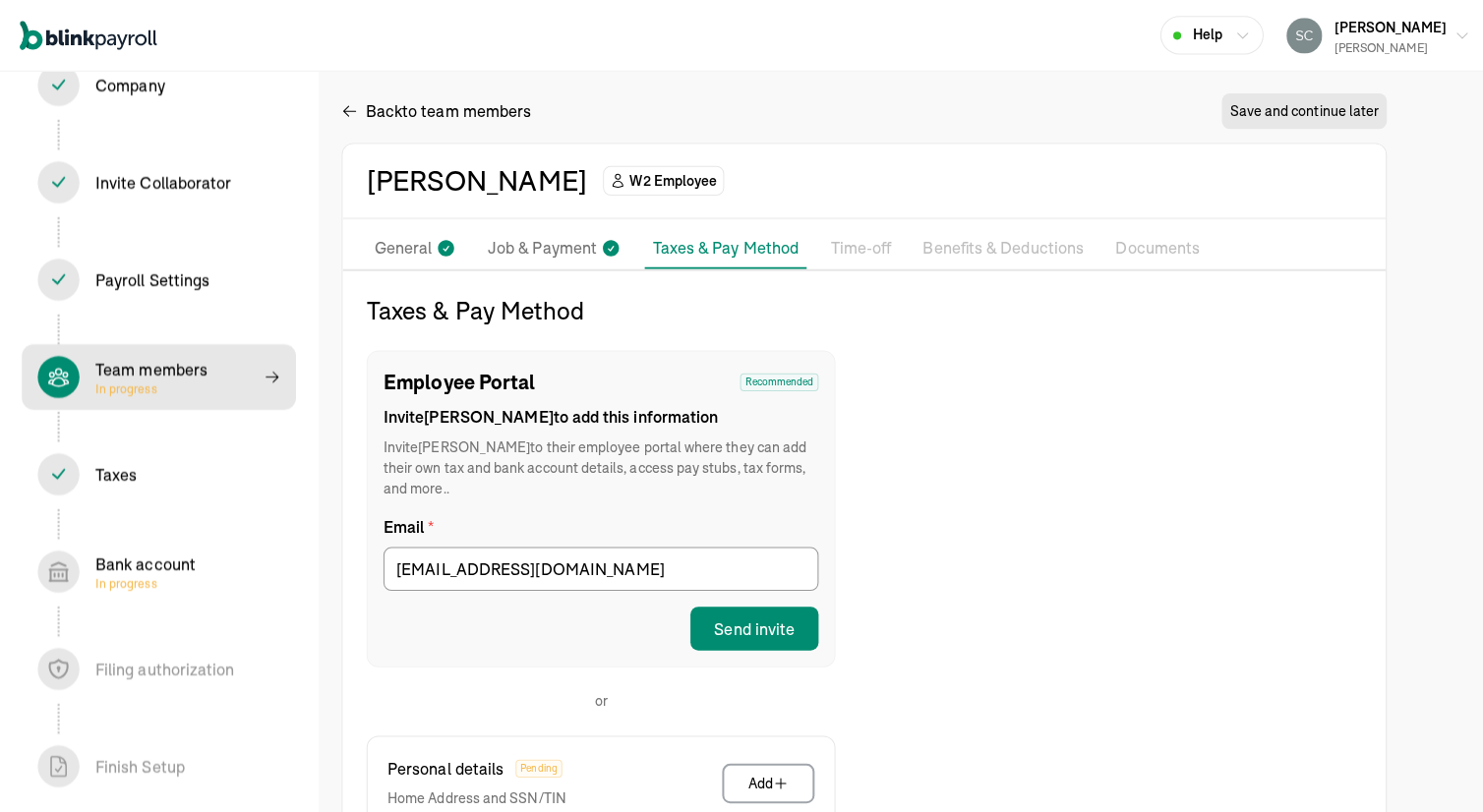
scroll to position [338, 0]
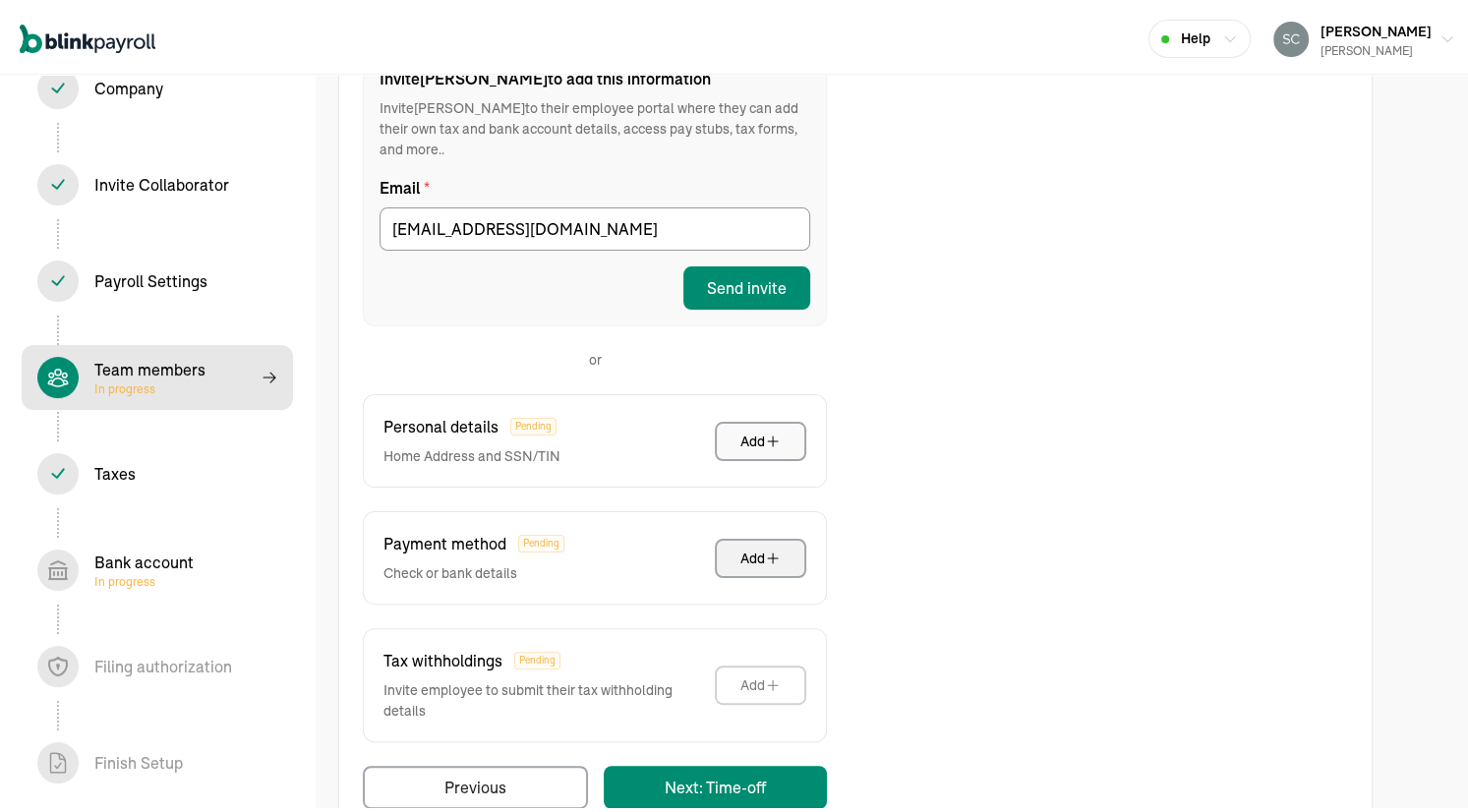
click at [739, 417] on button "Add" at bounding box center [760, 436] width 92 height 39
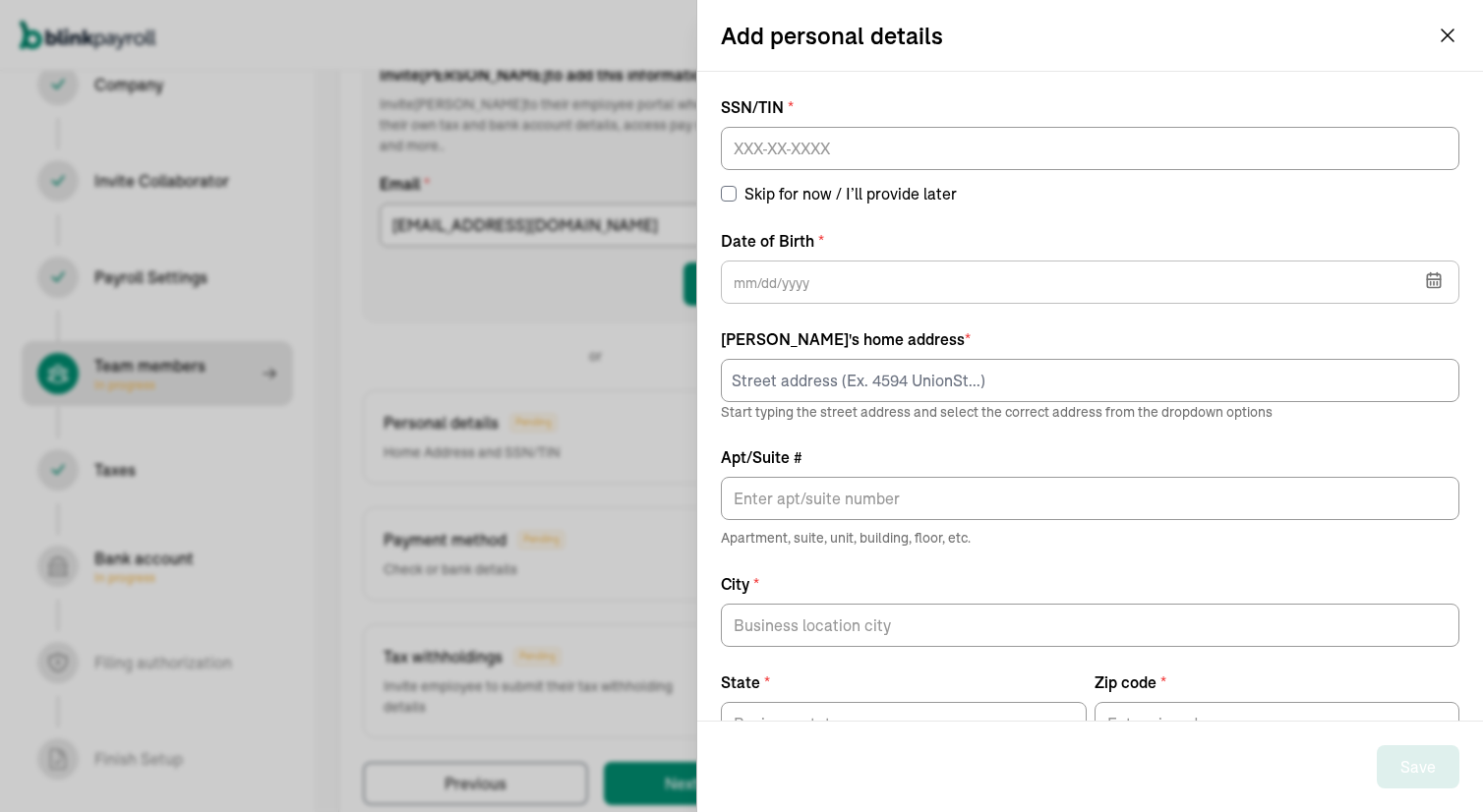
scroll to position [63, 0]
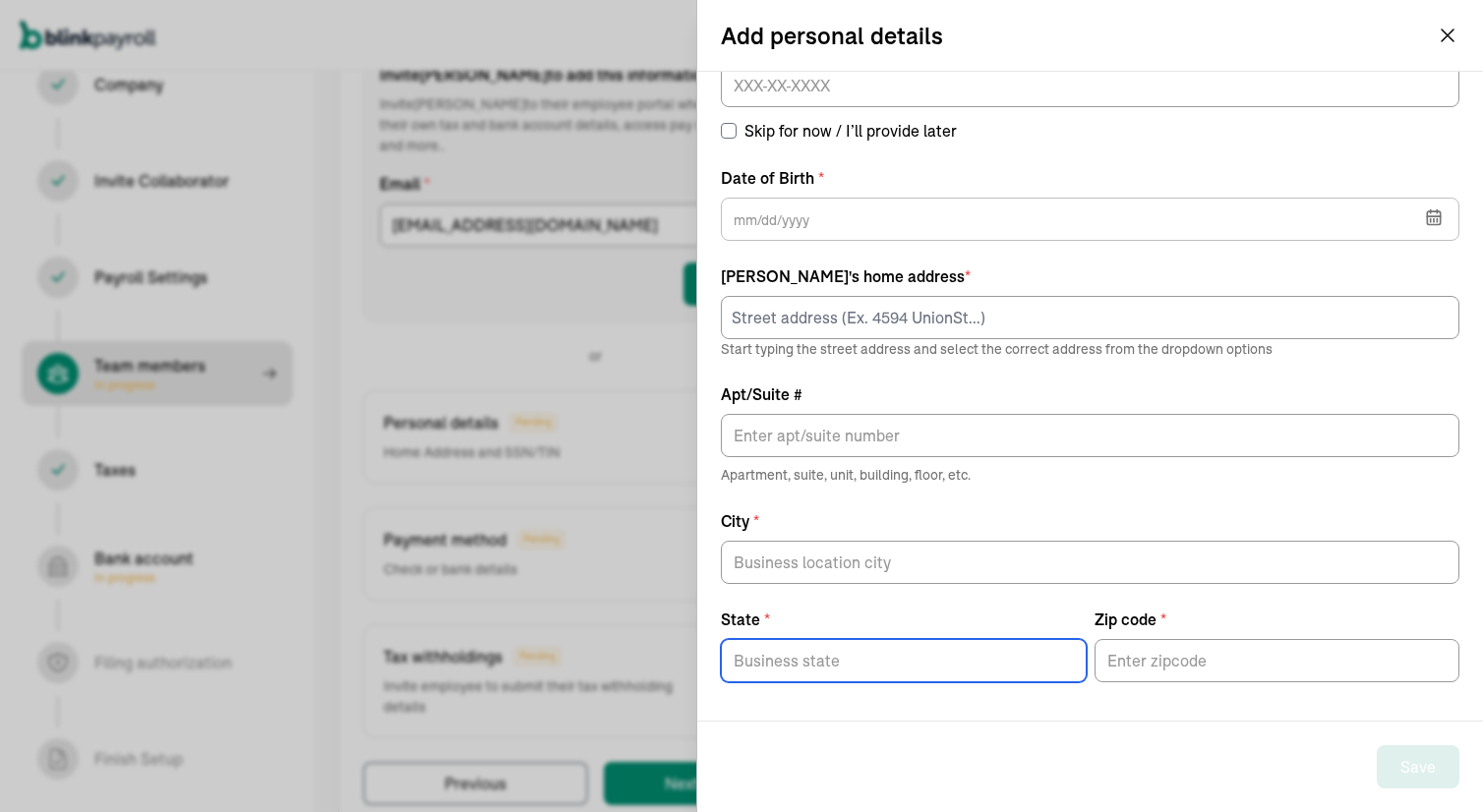
click at [759, 664] on input "State *" at bounding box center [903, 660] width 366 height 43
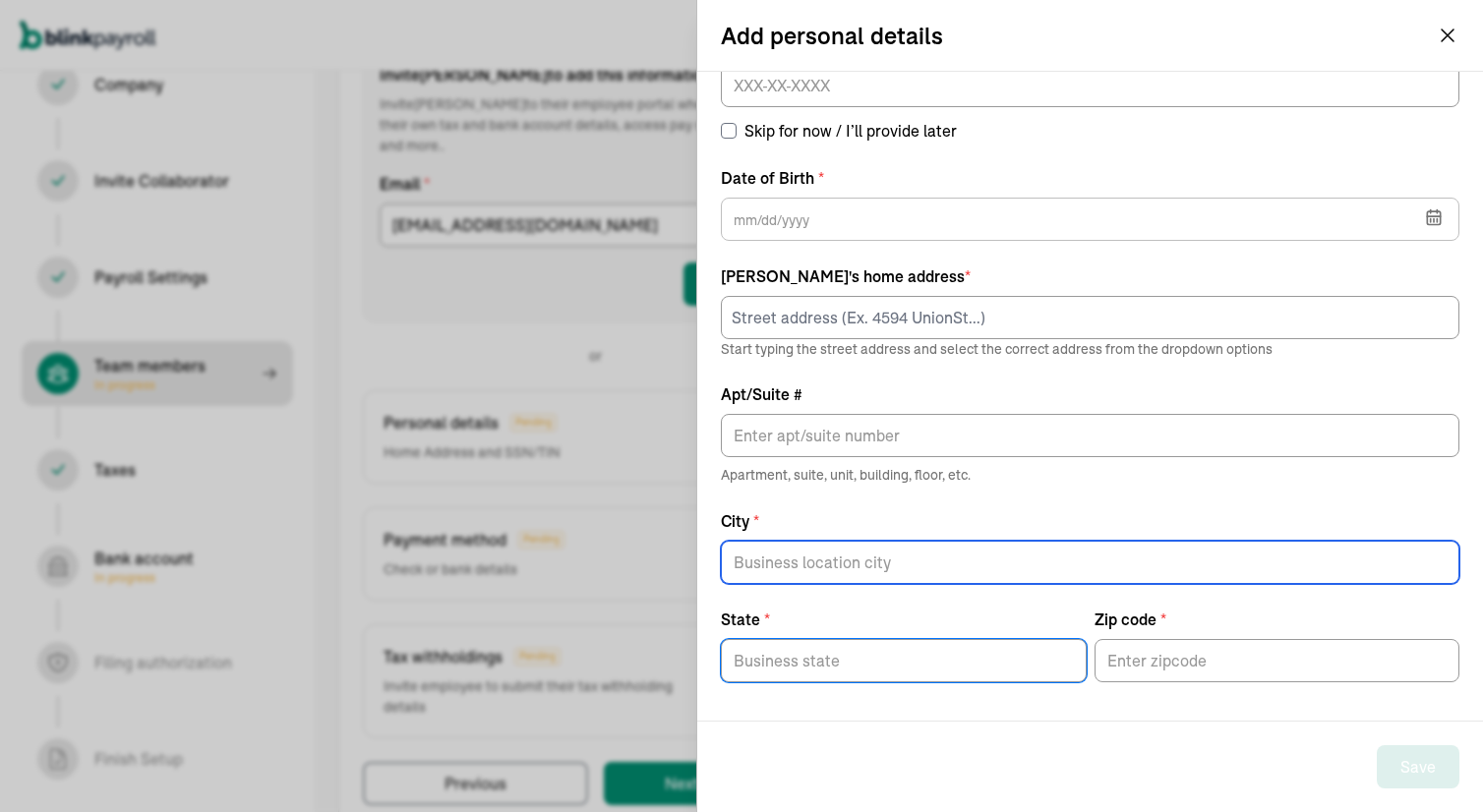
click at [787, 567] on input "City *" at bounding box center [1089, 562] width 739 height 43
click at [960, 255] on div "SSN/TIN * Skip for now / I’ll provide later Date of Birth * Aug 2025 Mon Tue We…" at bounding box center [1089, 358] width 739 height 650
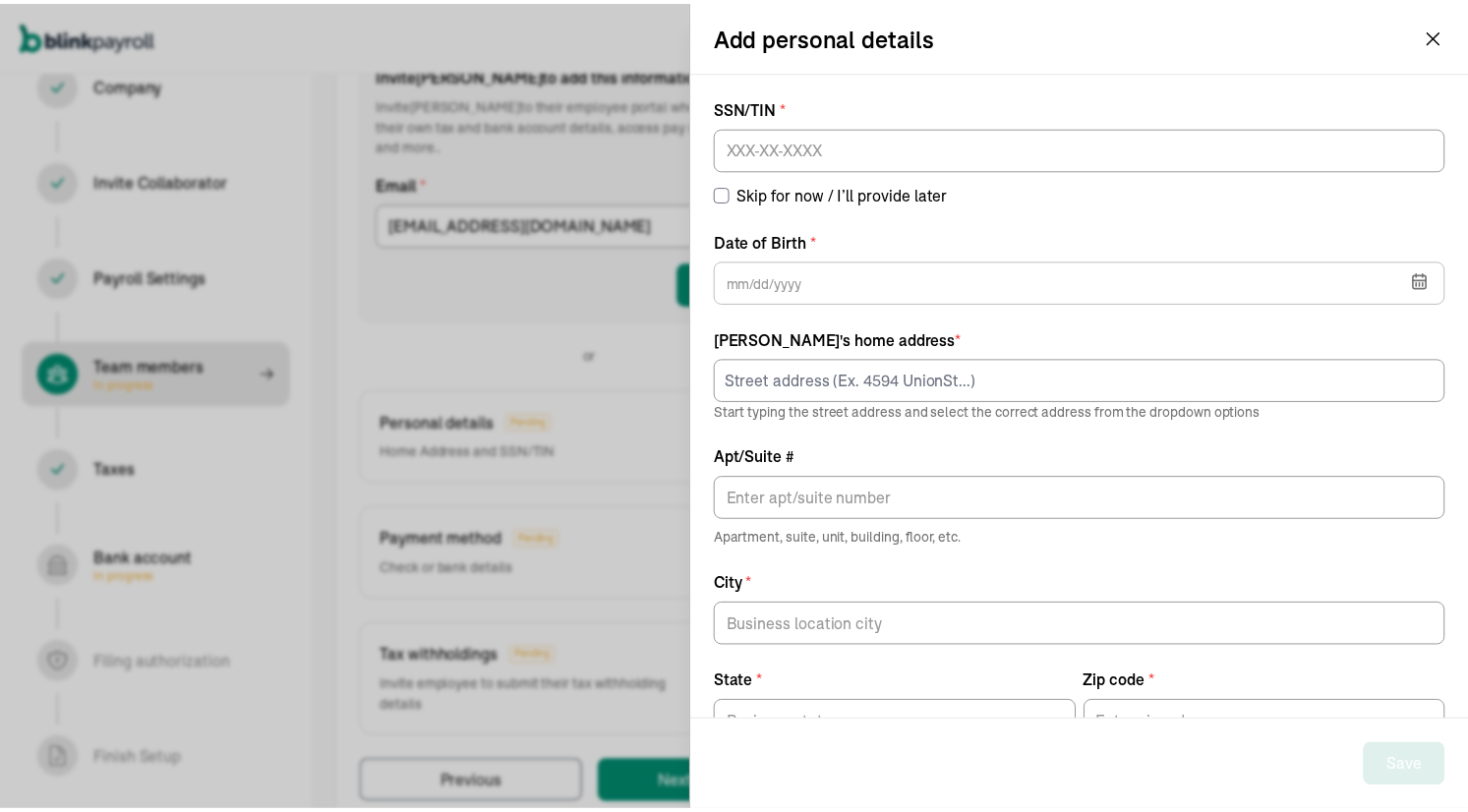
scroll to position [224, 0]
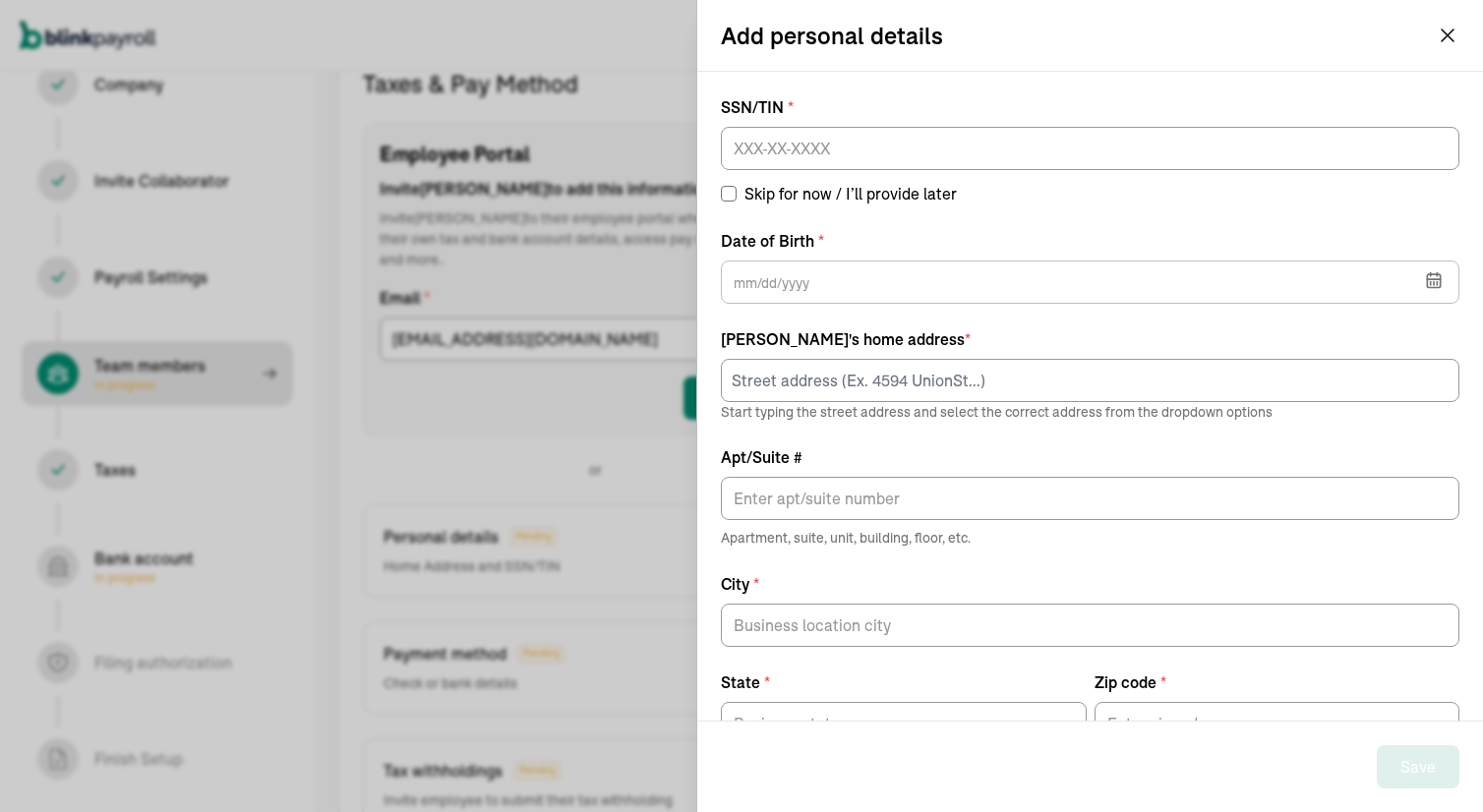
click at [728, 191] on input "Skip for now / I’ll provide later" at bounding box center [729, 193] width 16 height 16
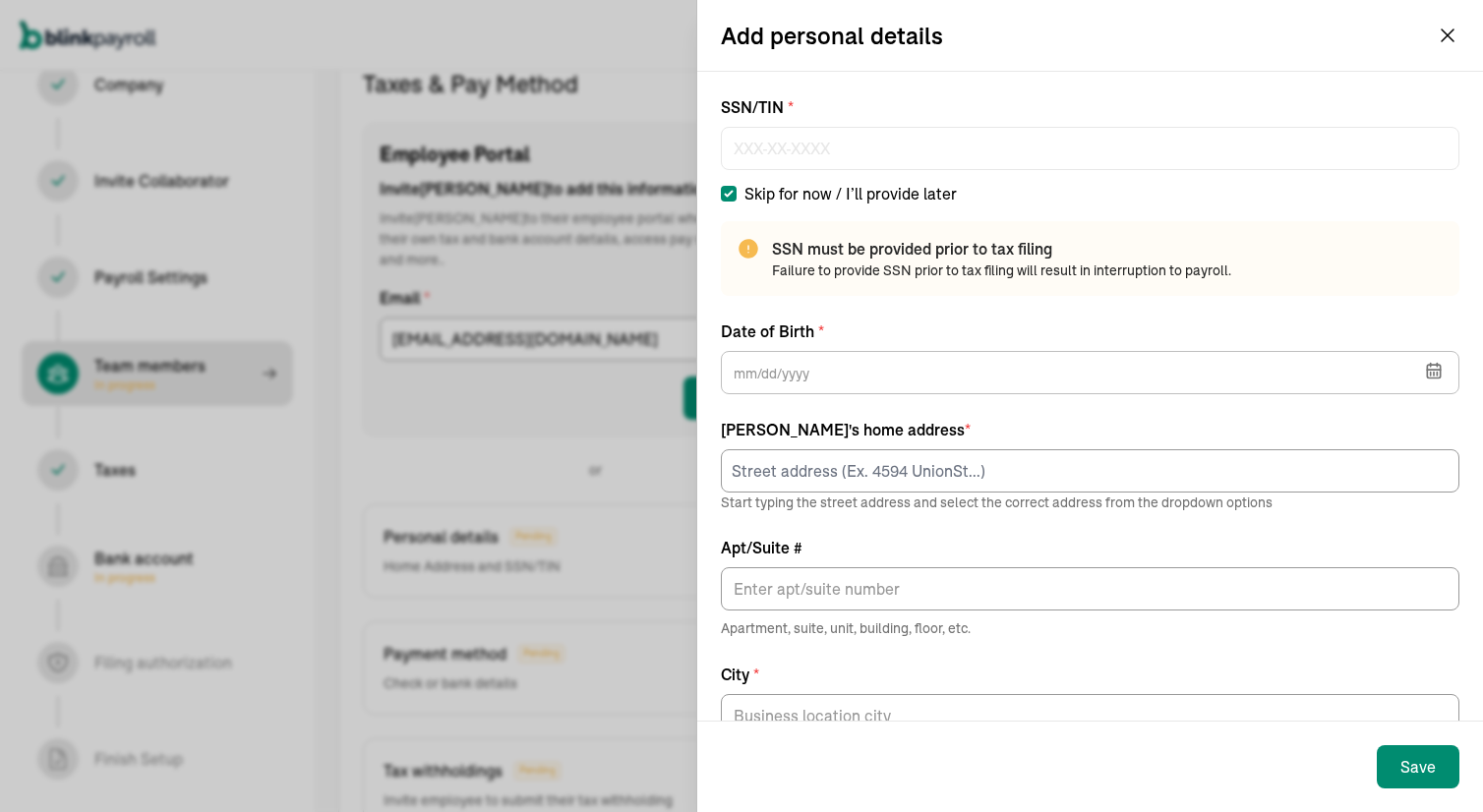
click at [728, 191] on input "Skip for now / I’ll provide later" at bounding box center [729, 193] width 16 height 16
checkbox input "false"
